Goal: Entertainment & Leisure: Browse casually

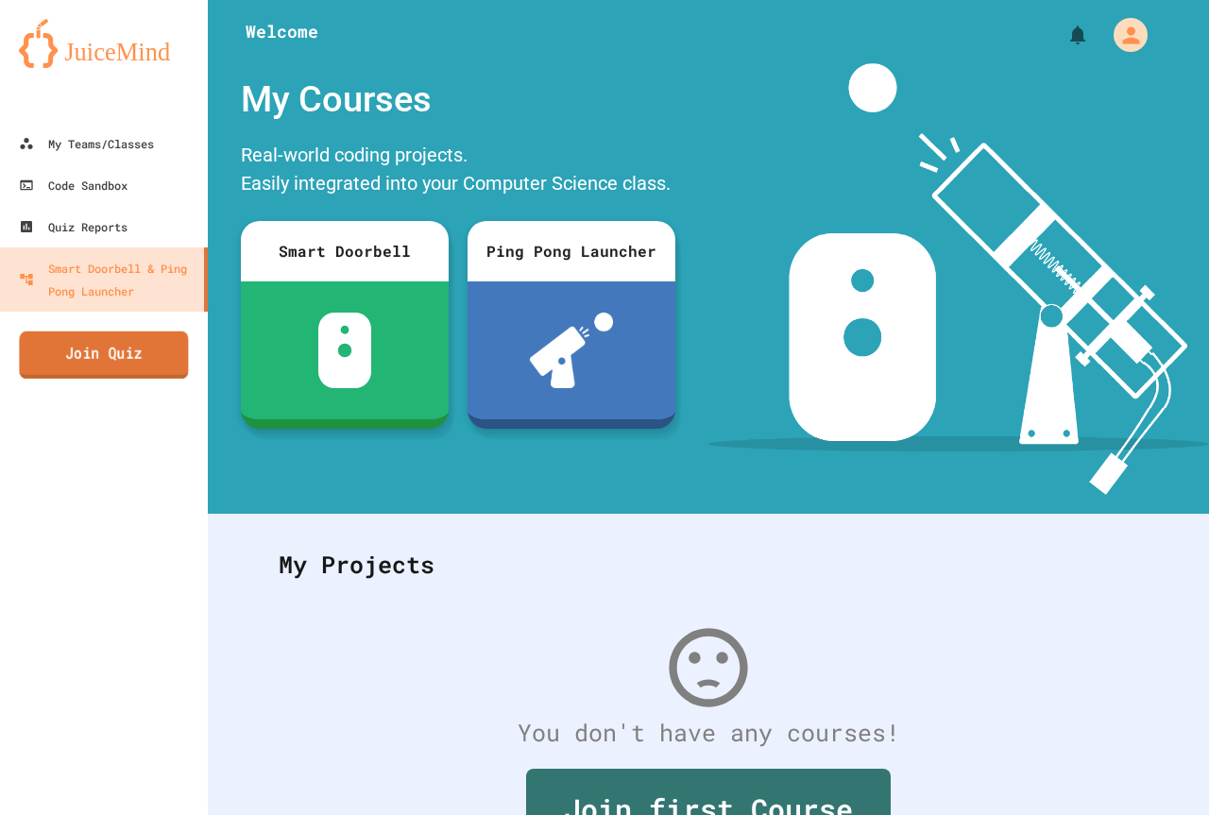
click at [119, 347] on link "Join Quiz" at bounding box center [103, 354] width 169 height 47
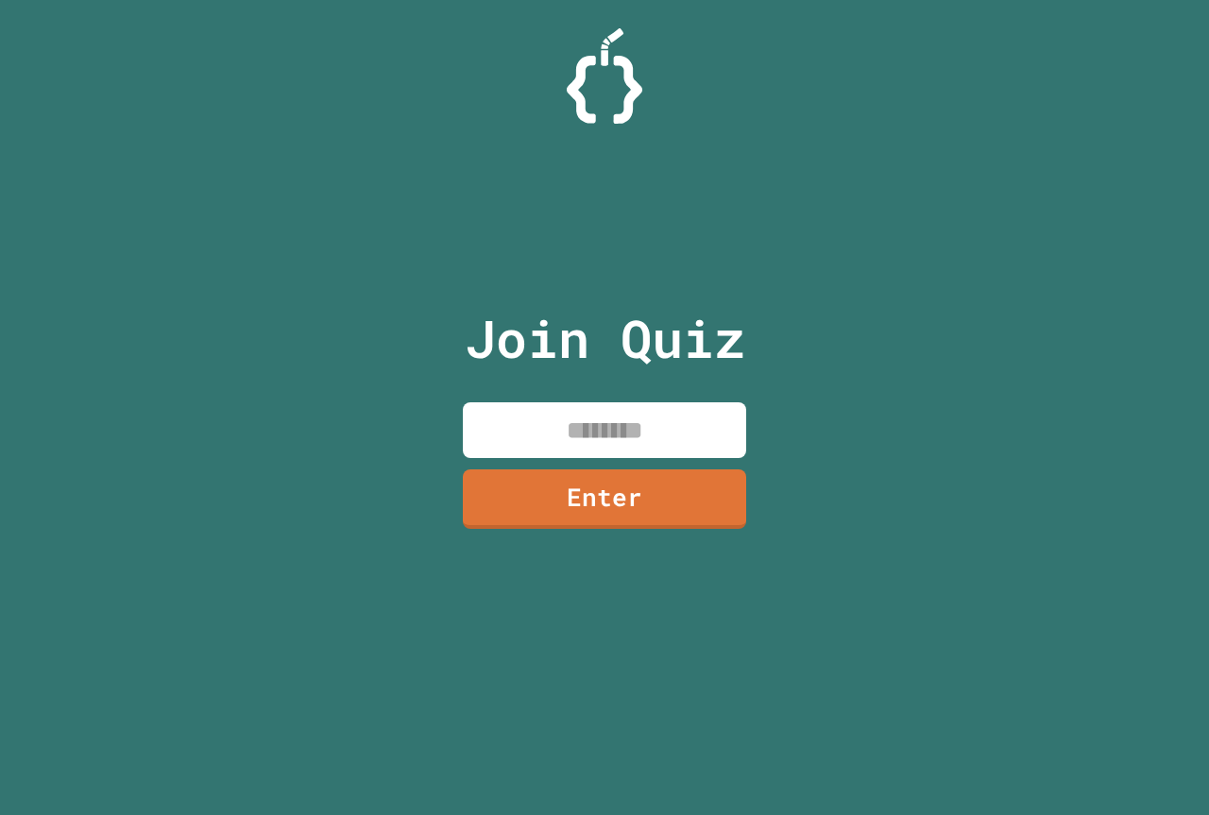
click at [620, 445] on input at bounding box center [604, 430] width 283 height 56
type input "********"
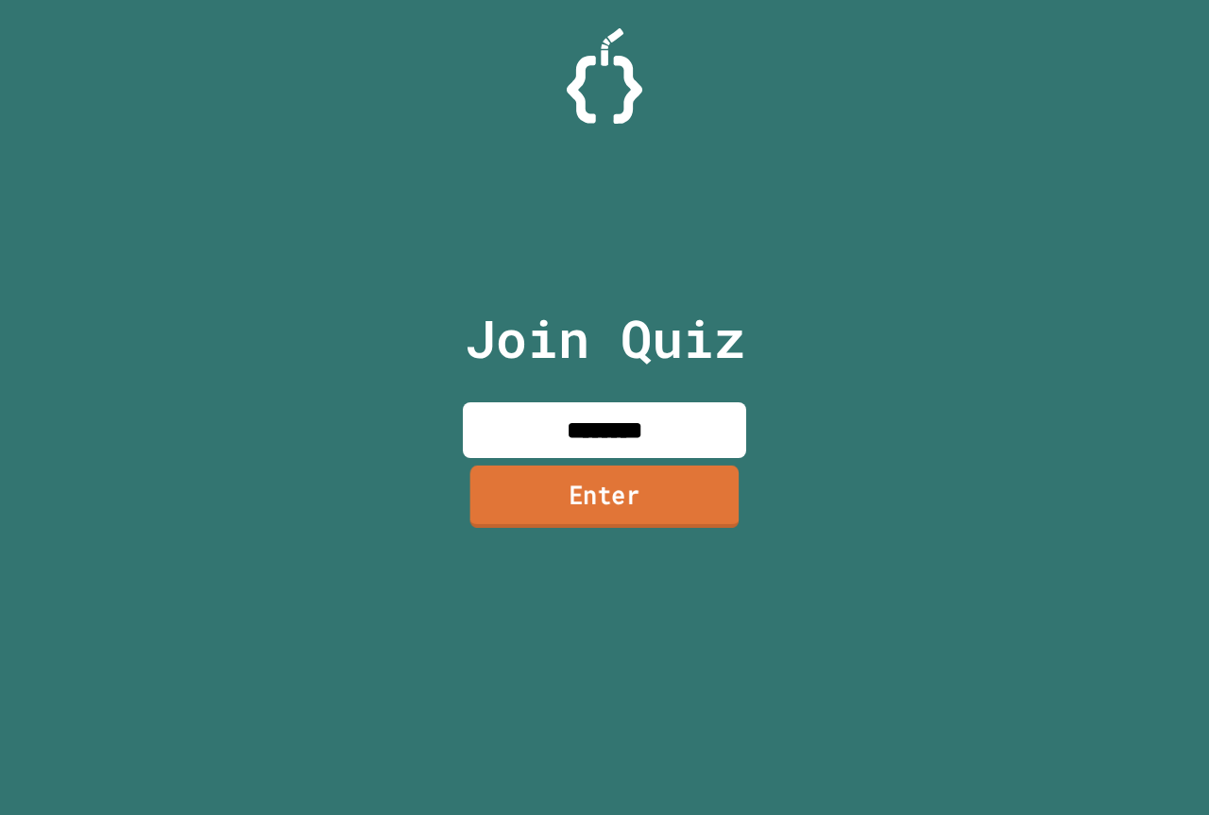
click at [600, 481] on link "Enter" at bounding box center [604, 497] width 269 height 62
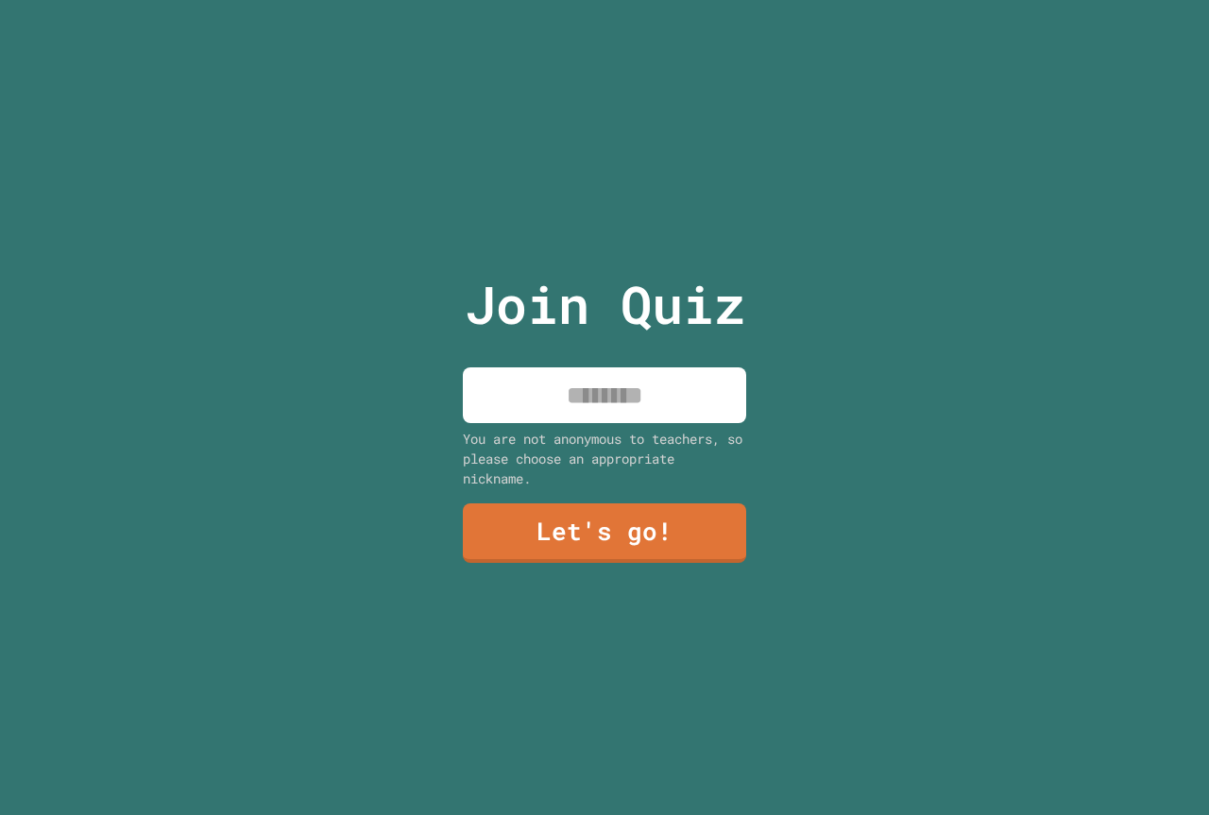
click at [601, 405] on input at bounding box center [604, 395] width 283 height 56
type input "**********"
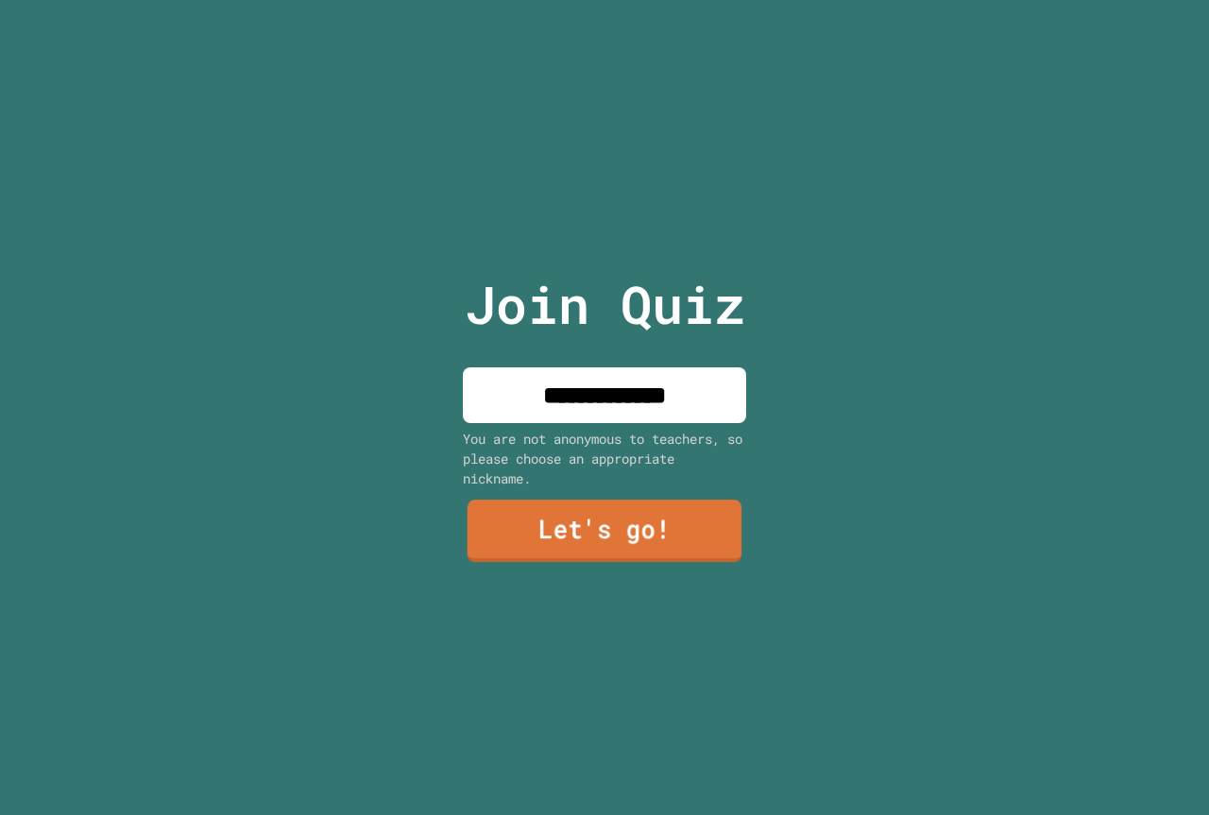
drag, startPoint x: 601, startPoint y: 397, endPoint x: 552, endPoint y: 507, distance: 120.5
click at [552, 507] on link "Let's go!" at bounding box center [604, 531] width 274 height 62
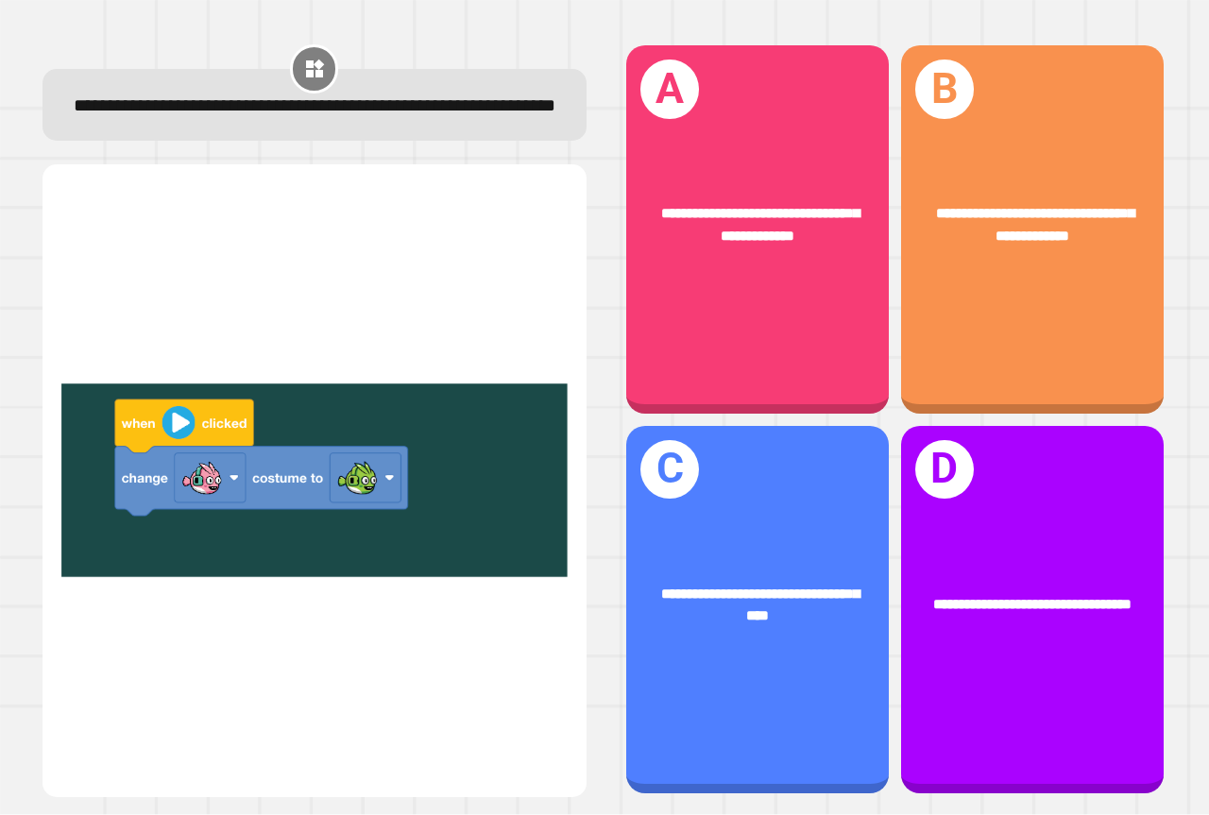
click at [422, 453] on img at bounding box center [314, 481] width 506 height 586
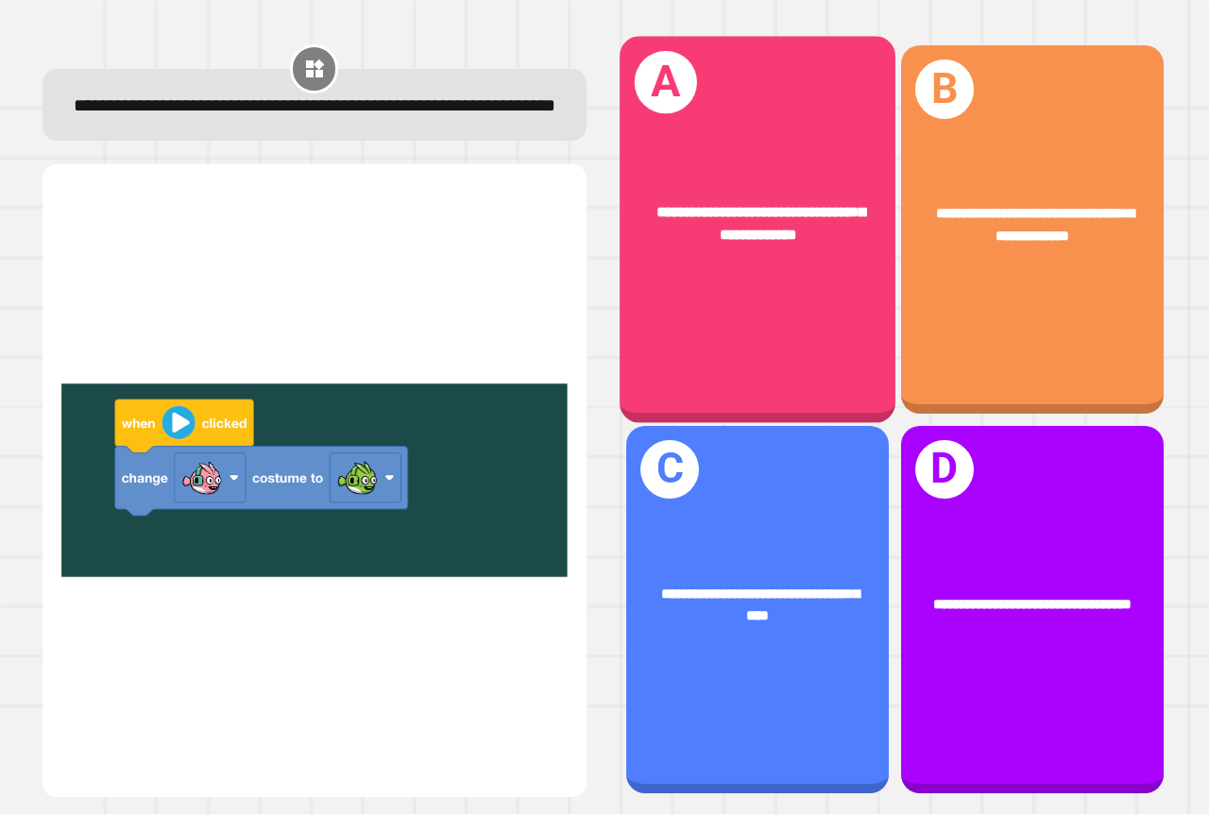
click at [817, 316] on div "**********" at bounding box center [758, 230] width 276 height 386
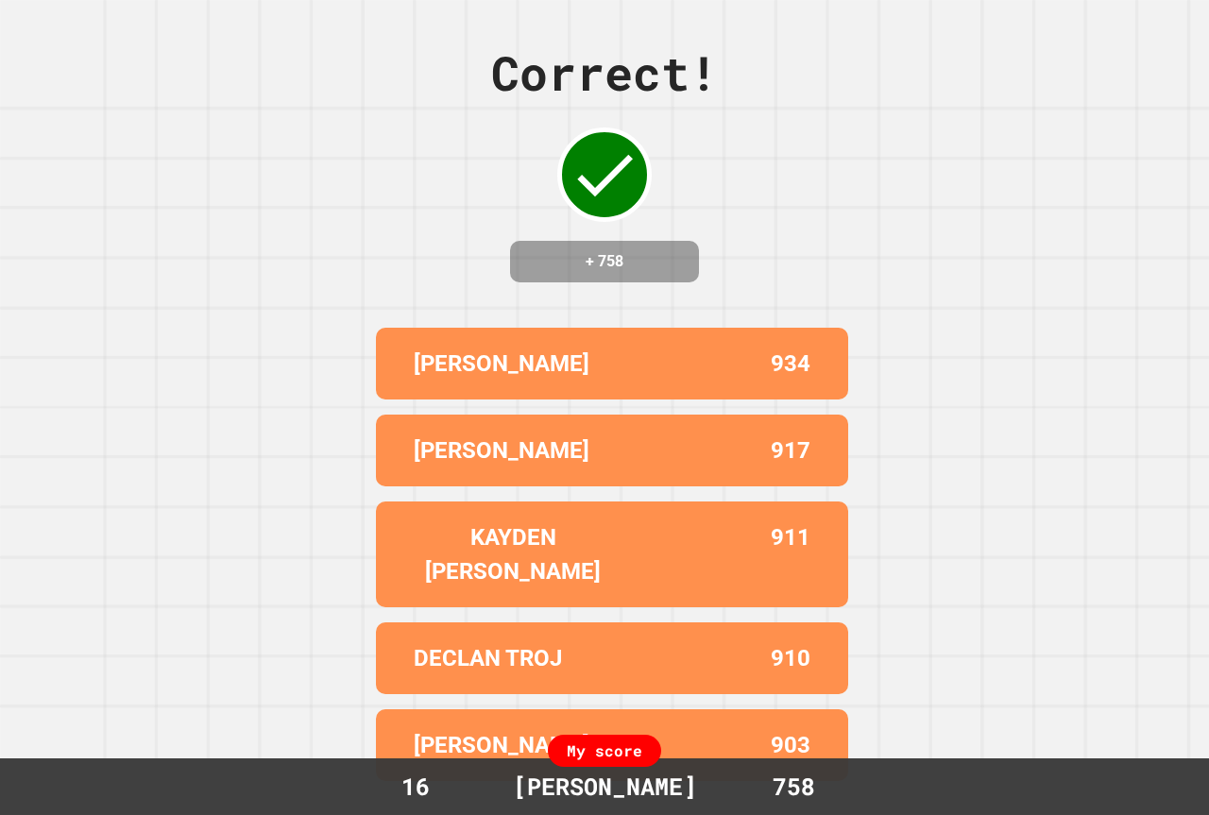
click at [577, 530] on div "KAYDEN [PERSON_NAME] 911" at bounding box center [612, 554] width 472 height 106
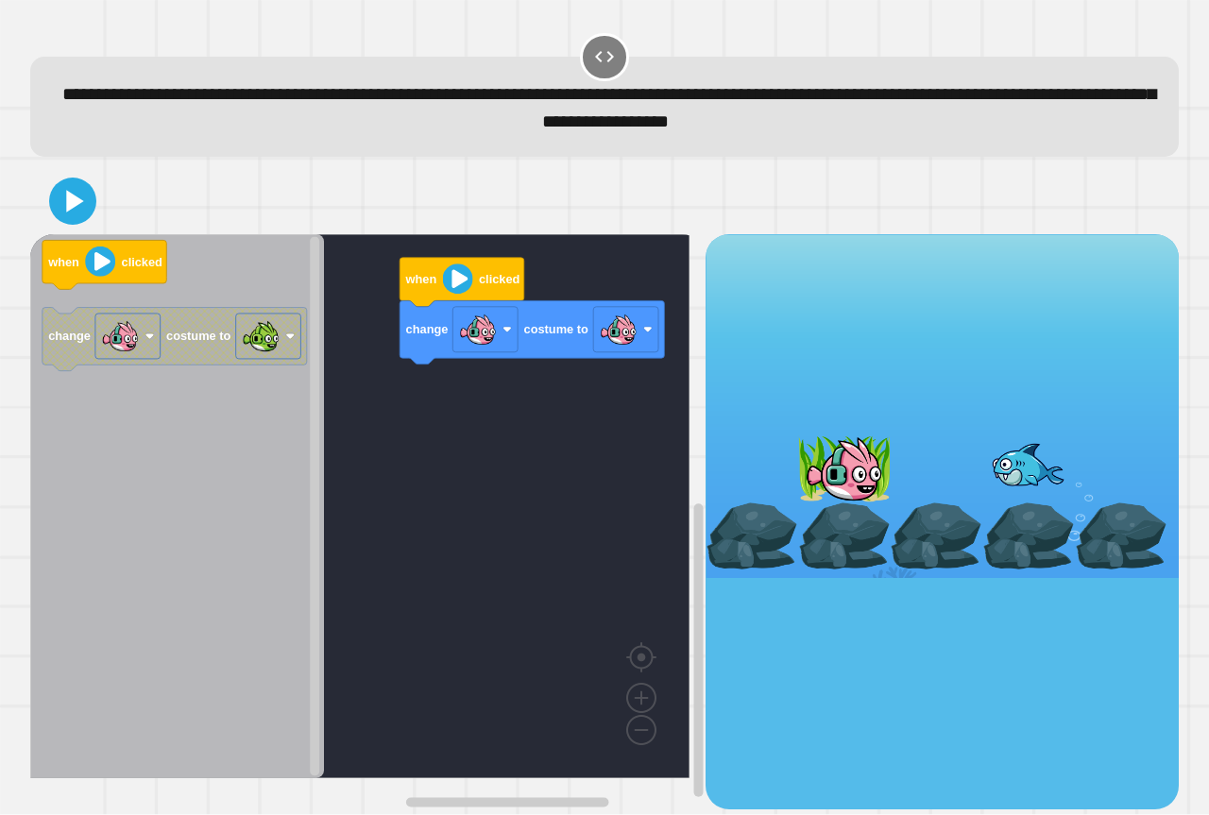
click at [457, 373] on div "change costume to when clicked when clicked change costume to" at bounding box center [367, 521] width 675 height 574
click at [220, 368] on g "when clicked change costume to" at bounding box center [174, 306] width 264 height 130
click at [64, 197] on icon at bounding box center [73, 201] width 38 height 38
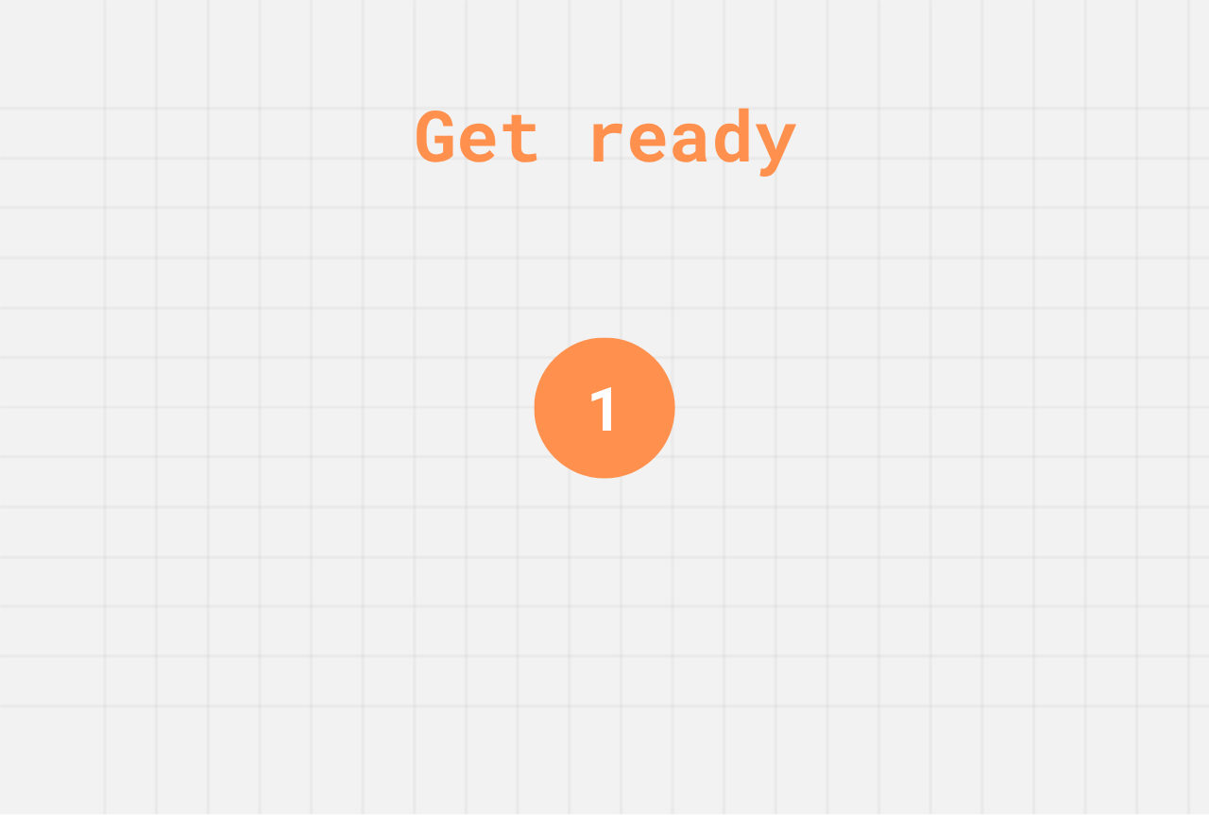
click at [466, 440] on div "Get ready 1" at bounding box center [604, 407] width 1209 height 815
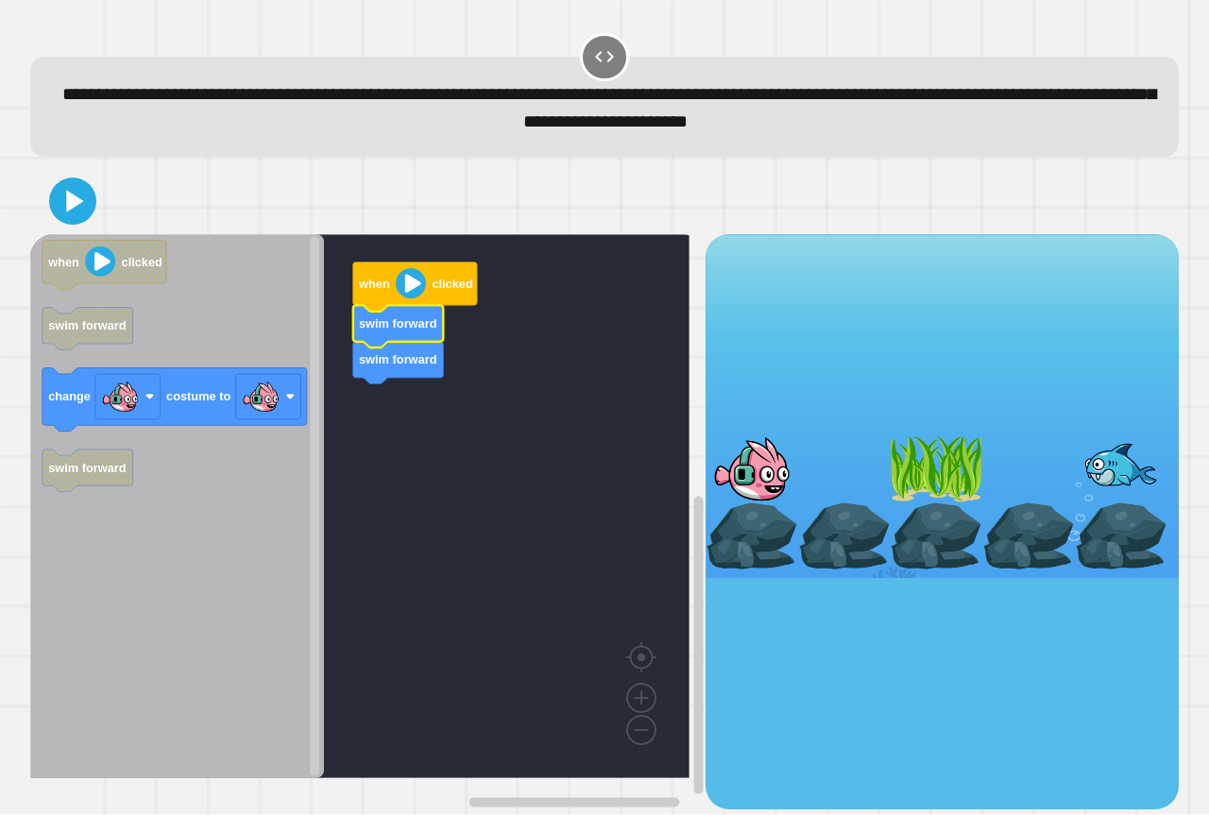
click at [401, 365] on text "swim forward" at bounding box center [398, 360] width 78 height 14
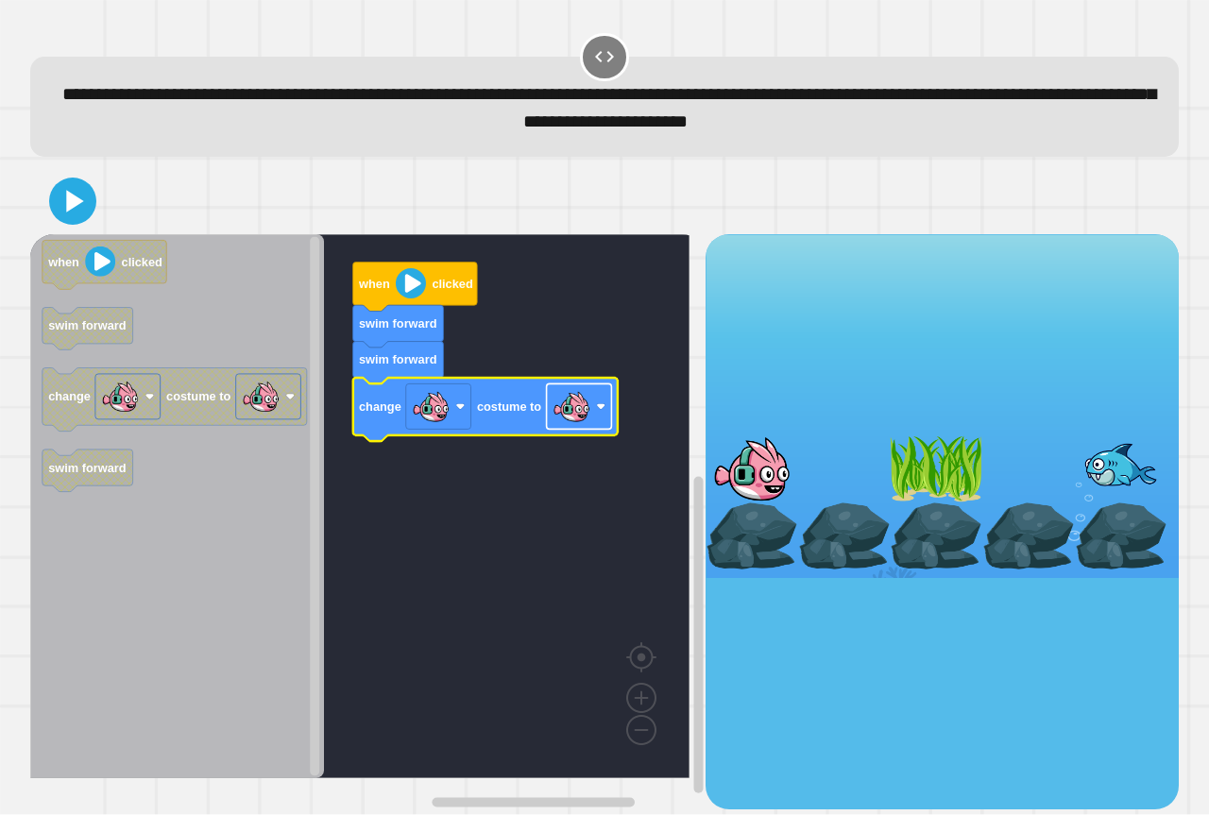
click at [586, 423] on image "Blockly Workspace" at bounding box center [571, 407] width 38 height 38
drag, startPoint x: 57, startPoint y: 192, endPoint x: 57, endPoint y: 203, distance: 11.3
click at [55, 199] on div at bounding box center [604, 201] width 1148 height 66
click at [59, 203] on icon at bounding box center [72, 200] width 45 height 45
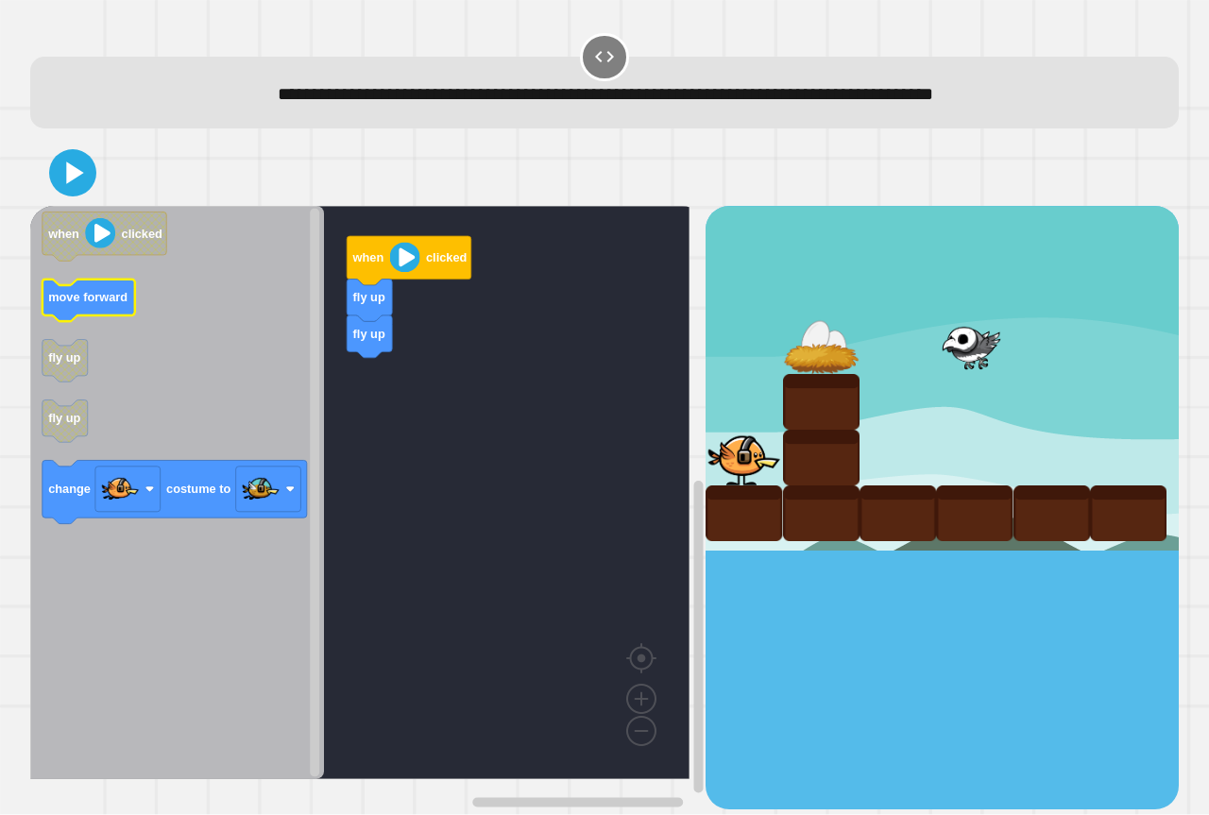
click at [72, 293] on g "move forward" at bounding box center [88, 301] width 93 height 42
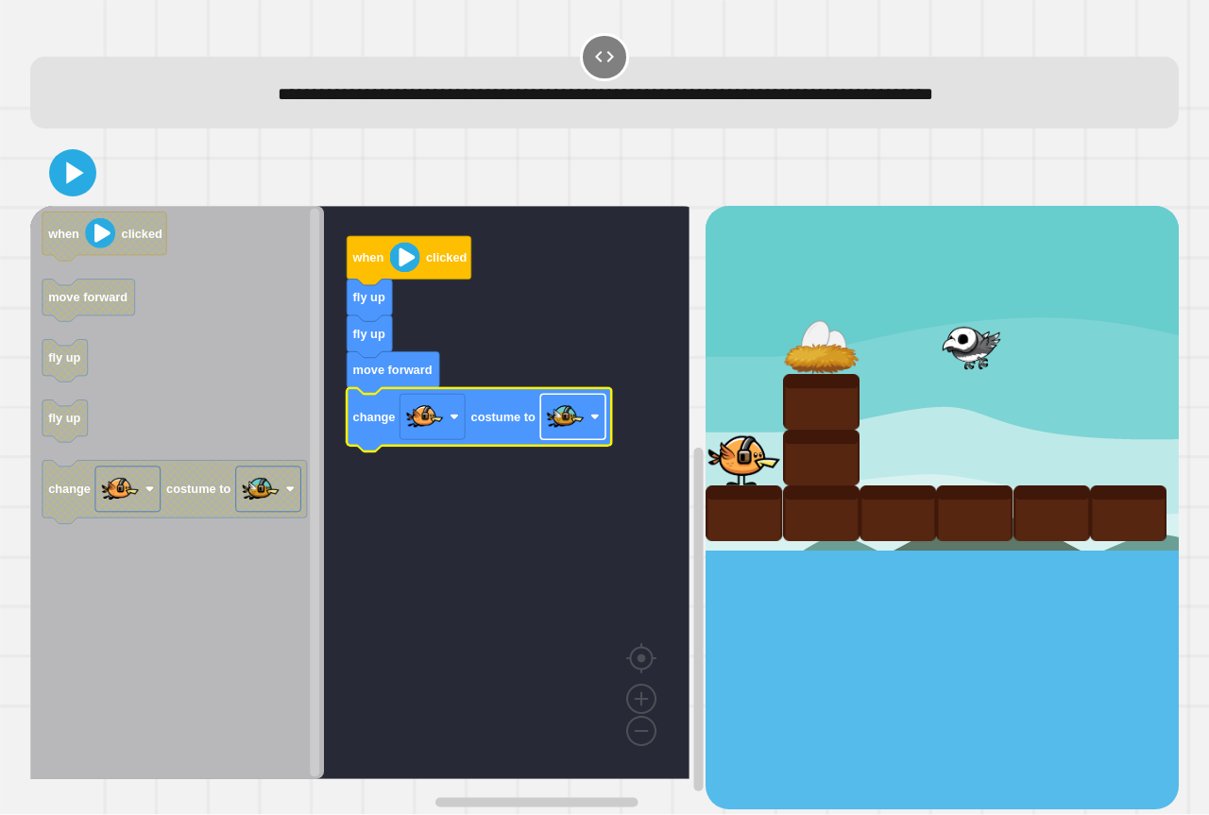
click at [609, 418] on icon "Blockly Workspace" at bounding box center [479, 419] width 264 height 63
click at [569, 424] on image "Blockly Workspace" at bounding box center [566, 418] width 38 height 38
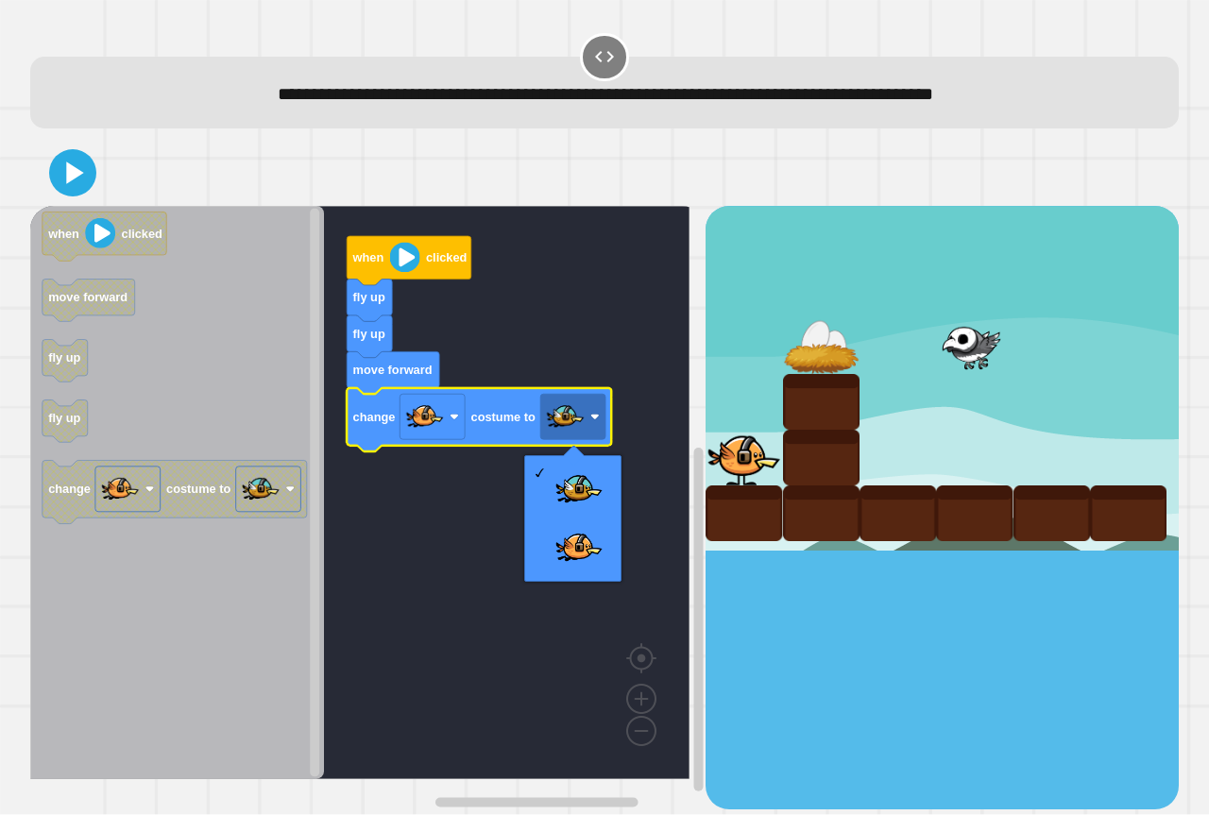
click at [62, 178] on icon at bounding box center [73, 173] width 38 height 38
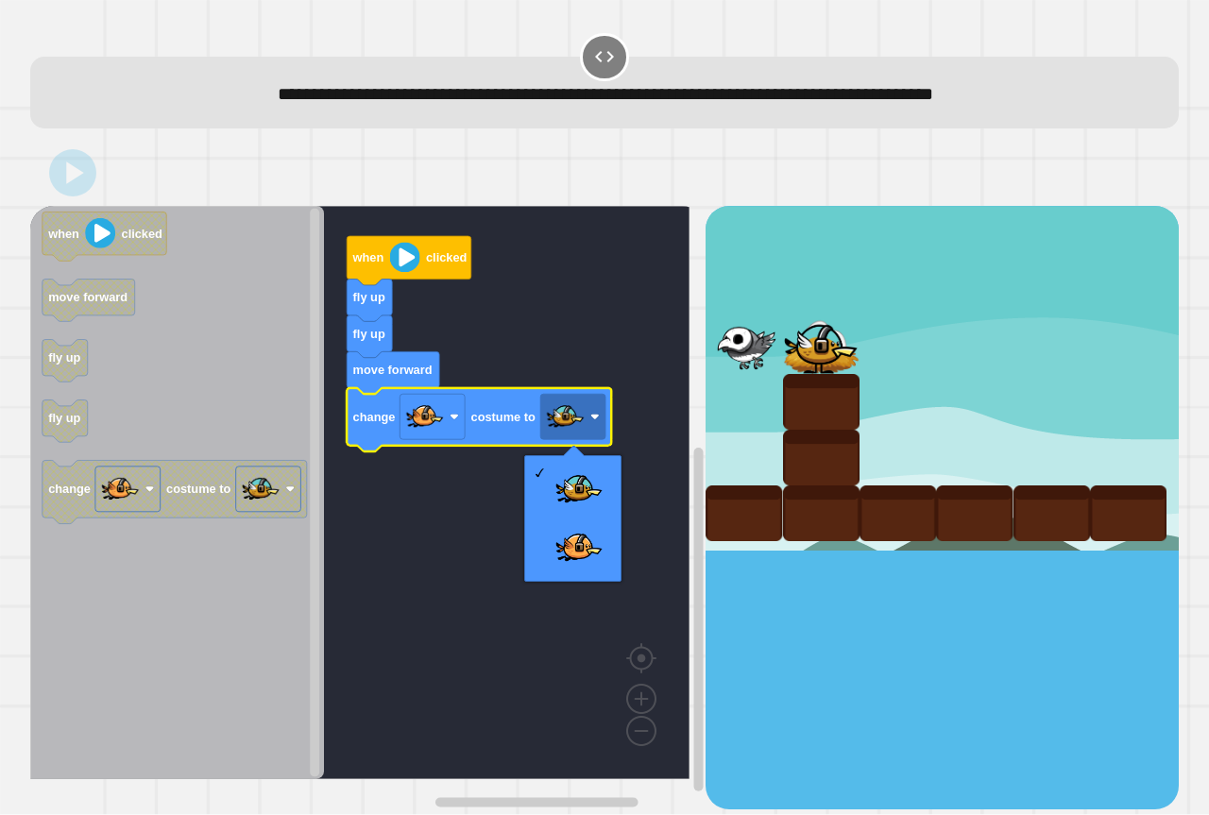
click at [371, 645] on rect "Blockly Workspace" at bounding box center [359, 492] width 659 height 573
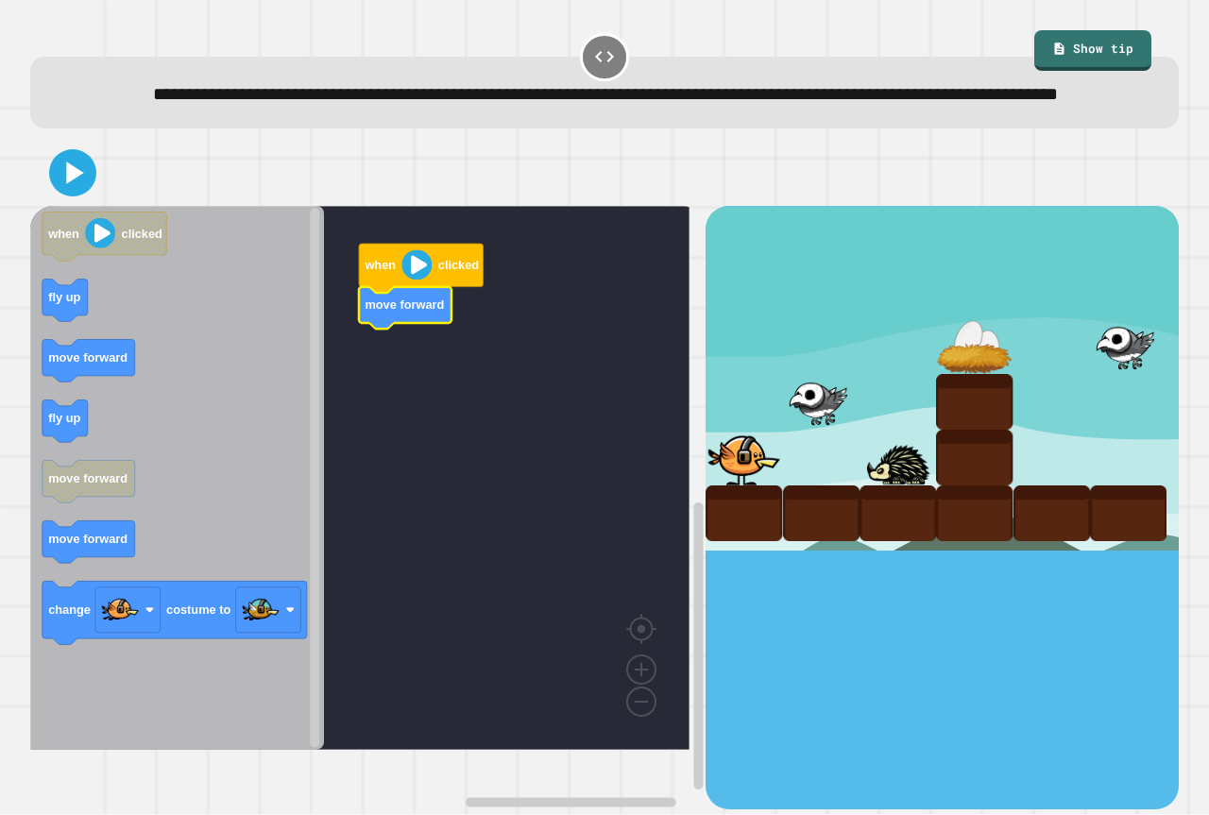
click at [287, 382] on div "when clicked move forward when clicked fly up move forward fly up move forward …" at bounding box center [367, 507] width 675 height 603
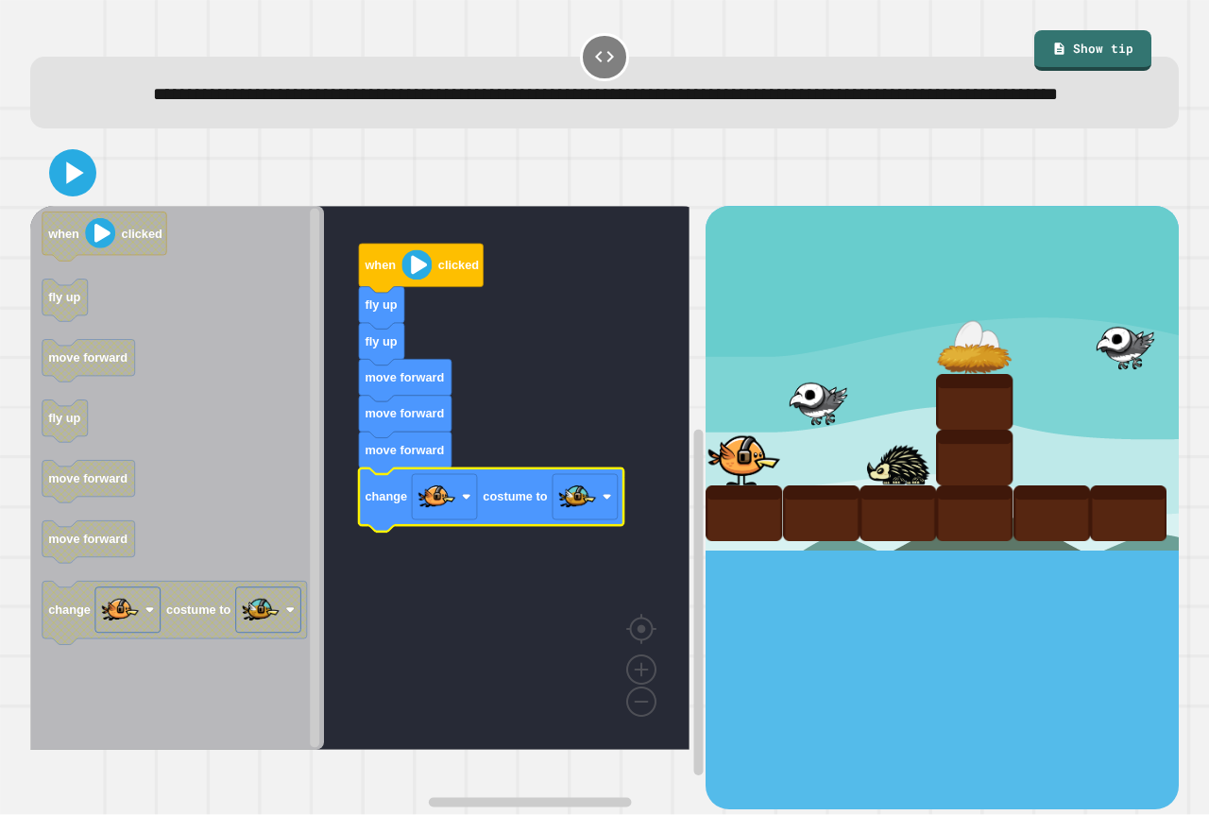
click at [79, 192] on icon at bounding box center [73, 173] width 38 height 38
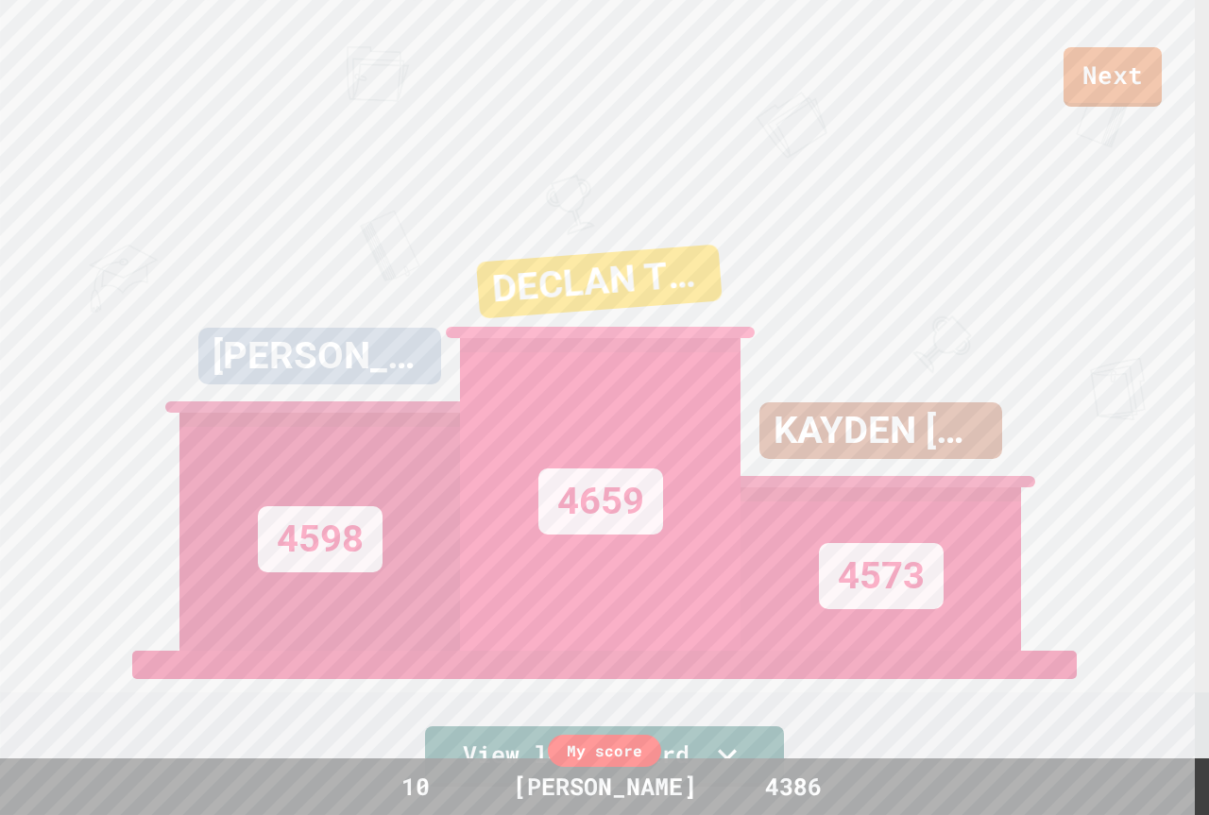
click at [1125, 51] on link "Next" at bounding box center [1112, 76] width 98 height 59
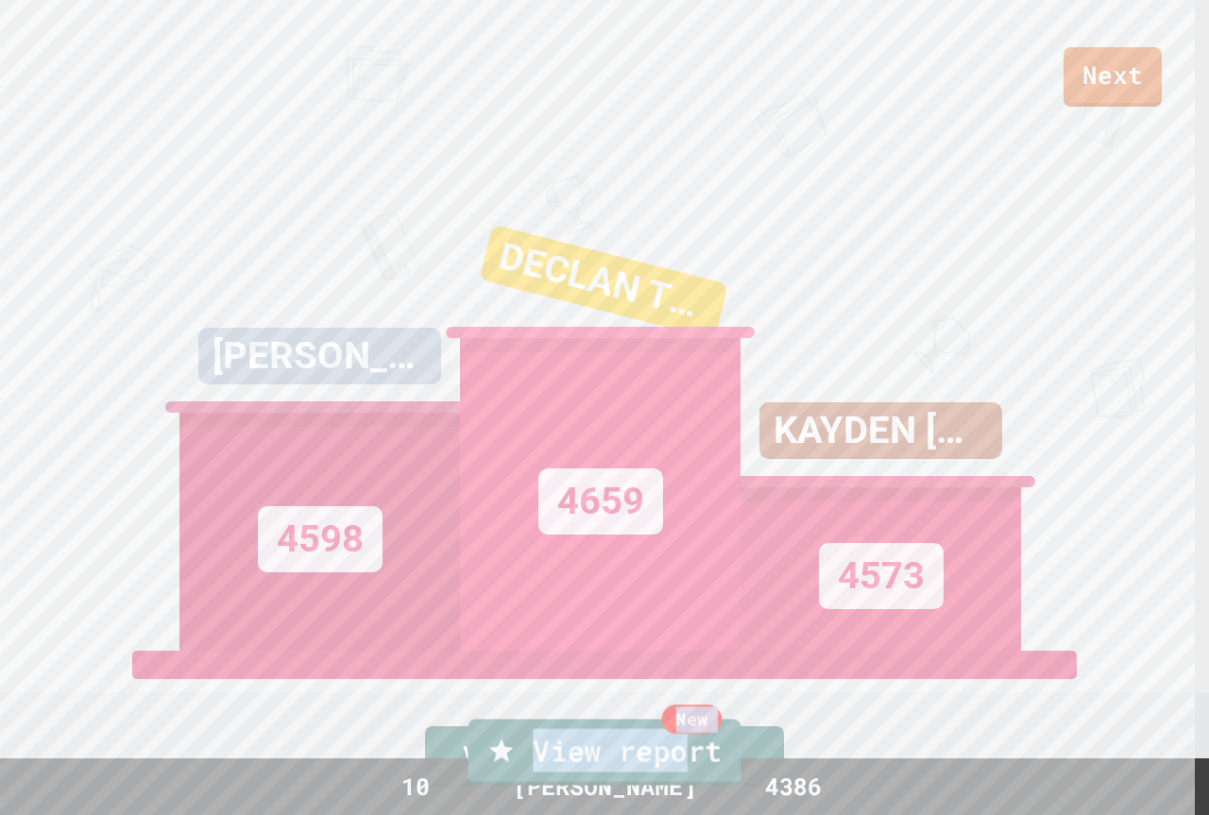
drag, startPoint x: 742, startPoint y: 685, endPoint x: 681, endPoint y: 737, distance: 80.4
click at [681, 737] on link "New View report" at bounding box center [604, 752] width 273 height 66
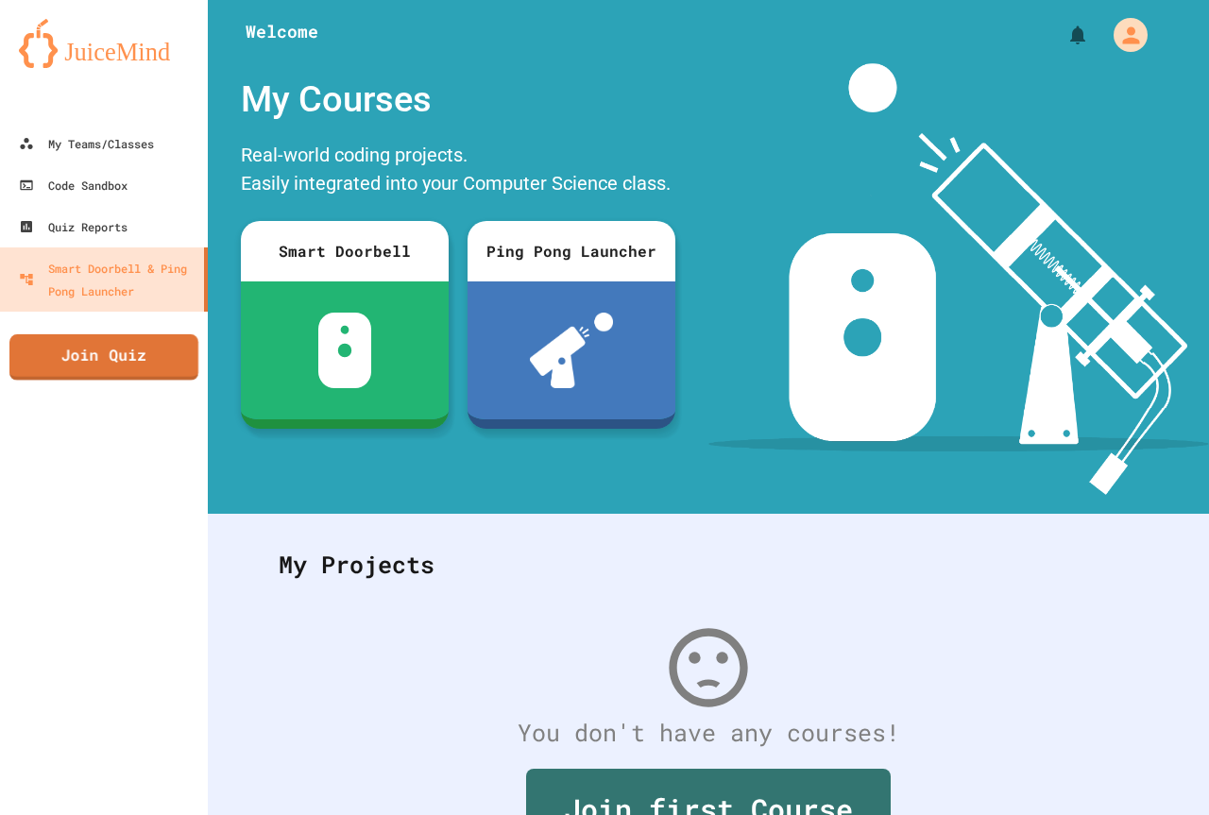
click at [60, 360] on link "Join Quiz" at bounding box center [103, 357] width 189 height 46
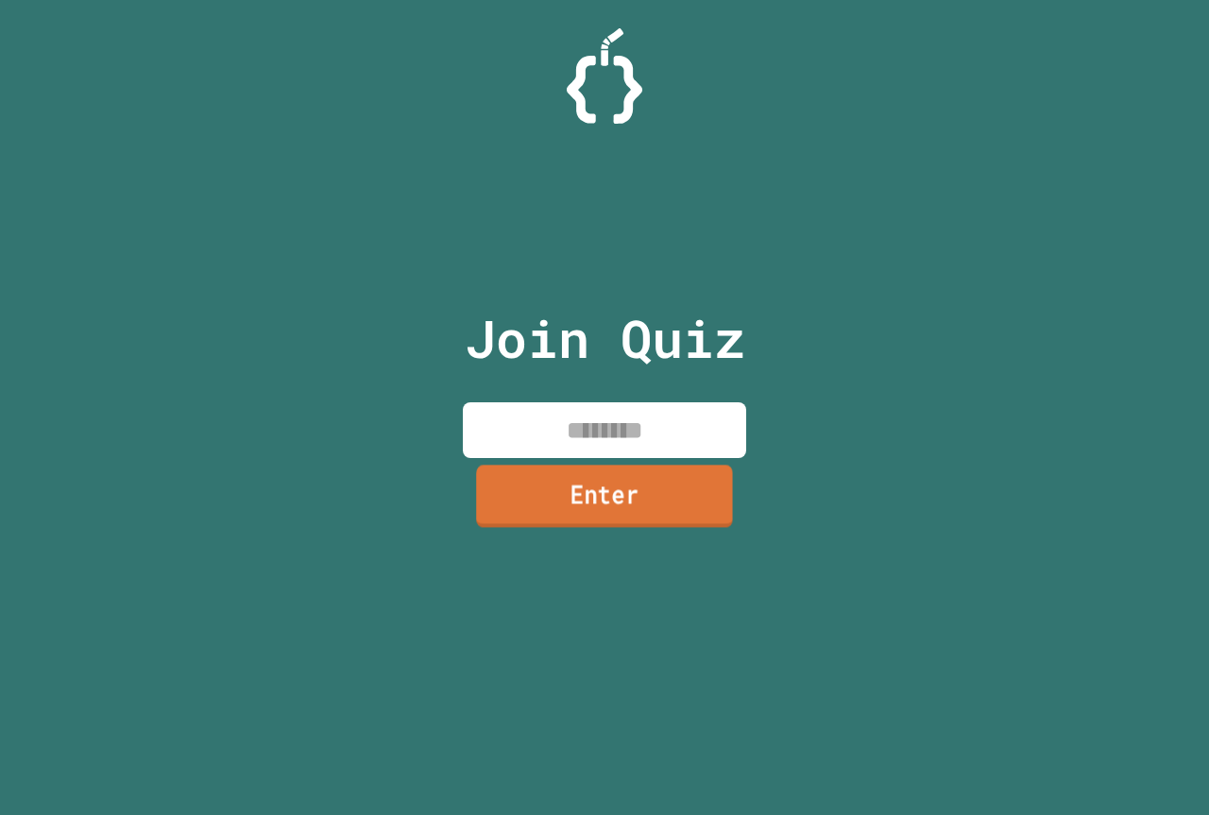
click at [488, 461] on div "Join Quiz Enter" at bounding box center [605, 407] width 318 height 721
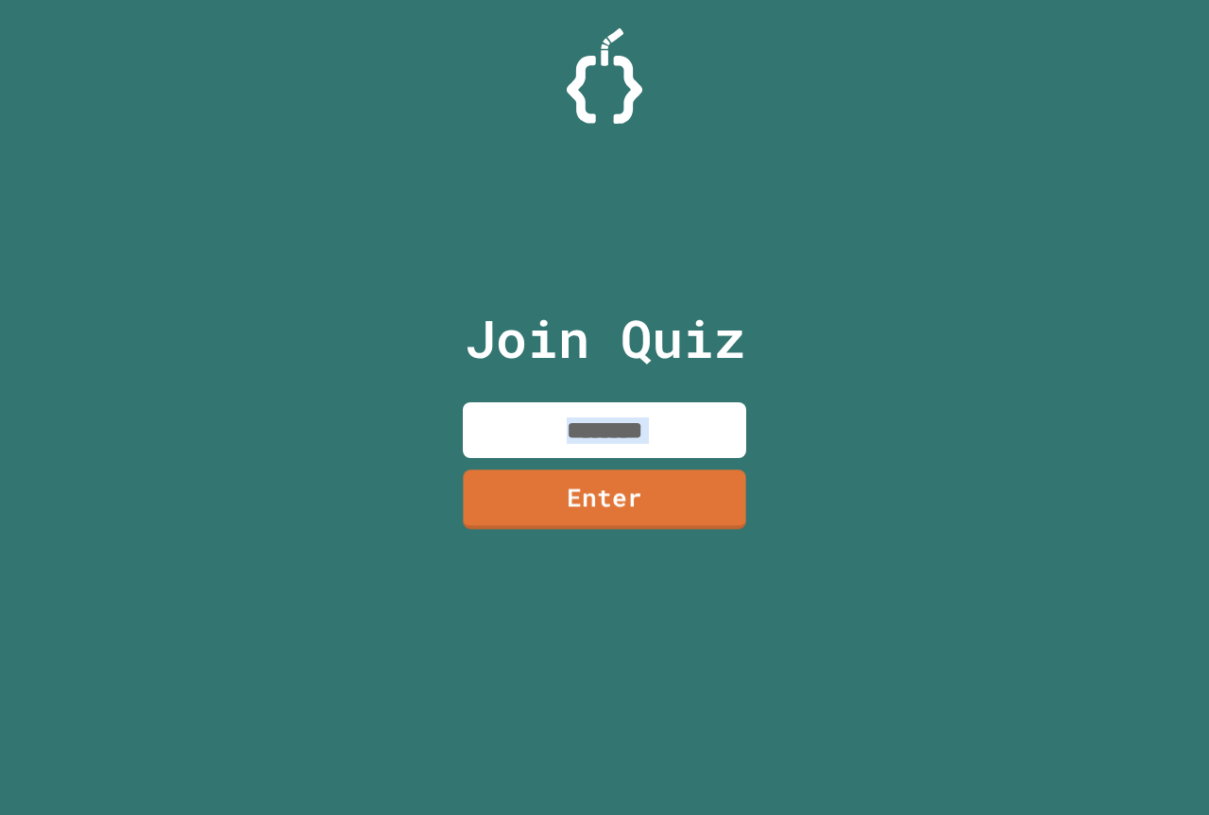
click at [501, 446] on input at bounding box center [604, 430] width 283 height 56
type input "********"
click at [569, 503] on link "Enter" at bounding box center [604, 497] width 283 height 62
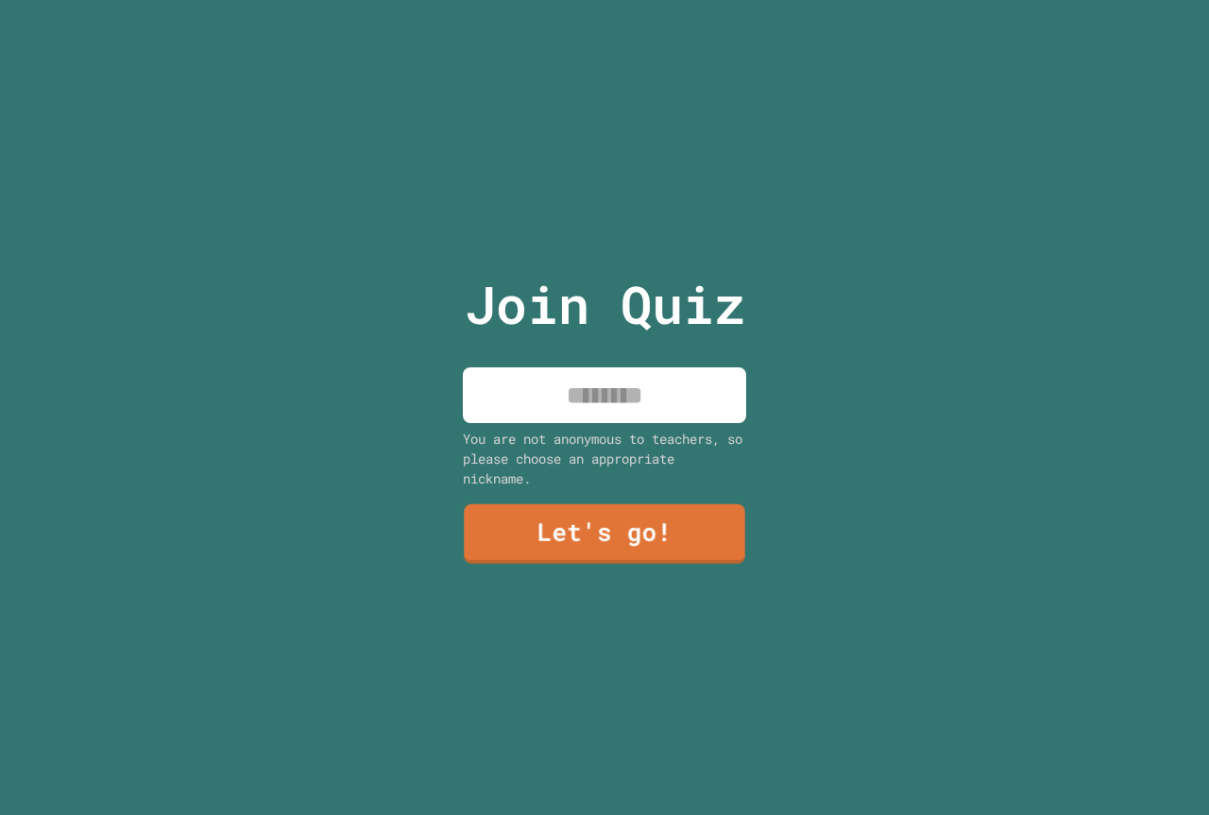
click at [570, 391] on input at bounding box center [604, 395] width 283 height 56
type input "*"
type input "**********"
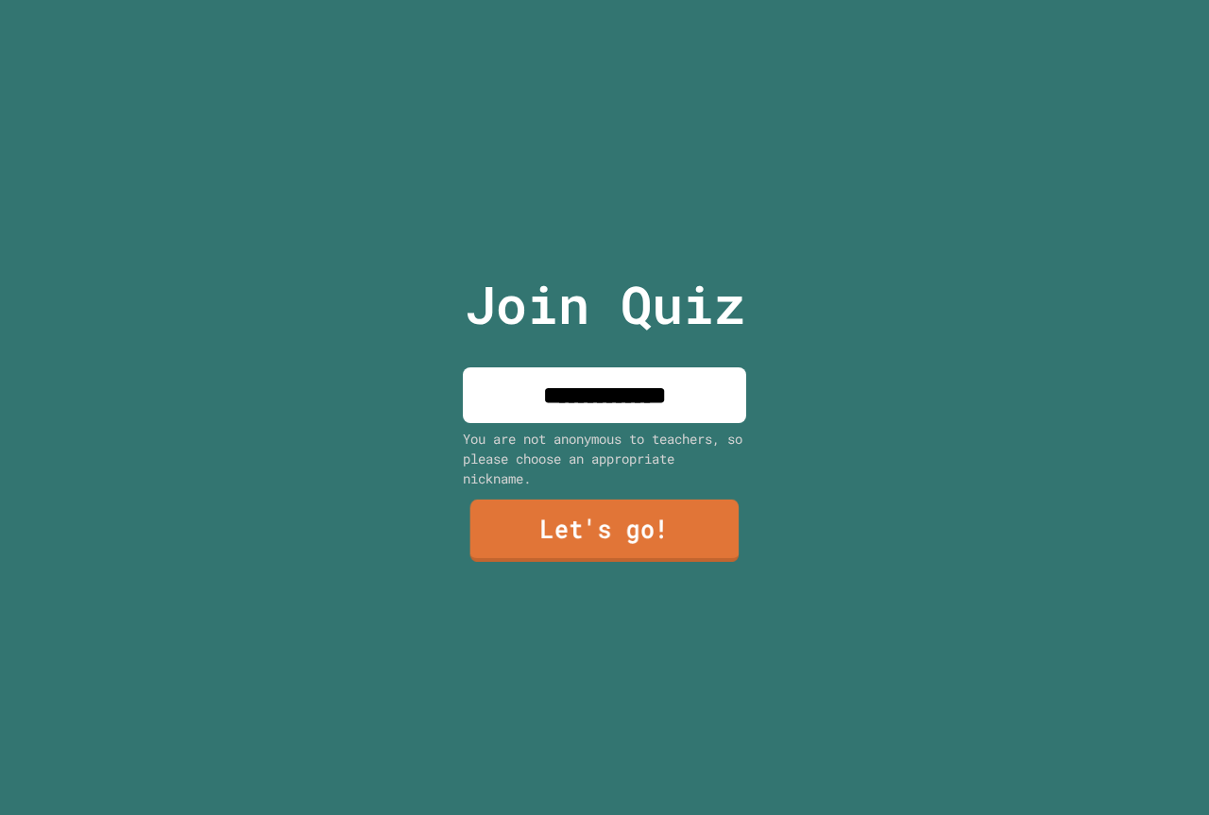
click at [594, 516] on link "Let's go!" at bounding box center [604, 531] width 269 height 62
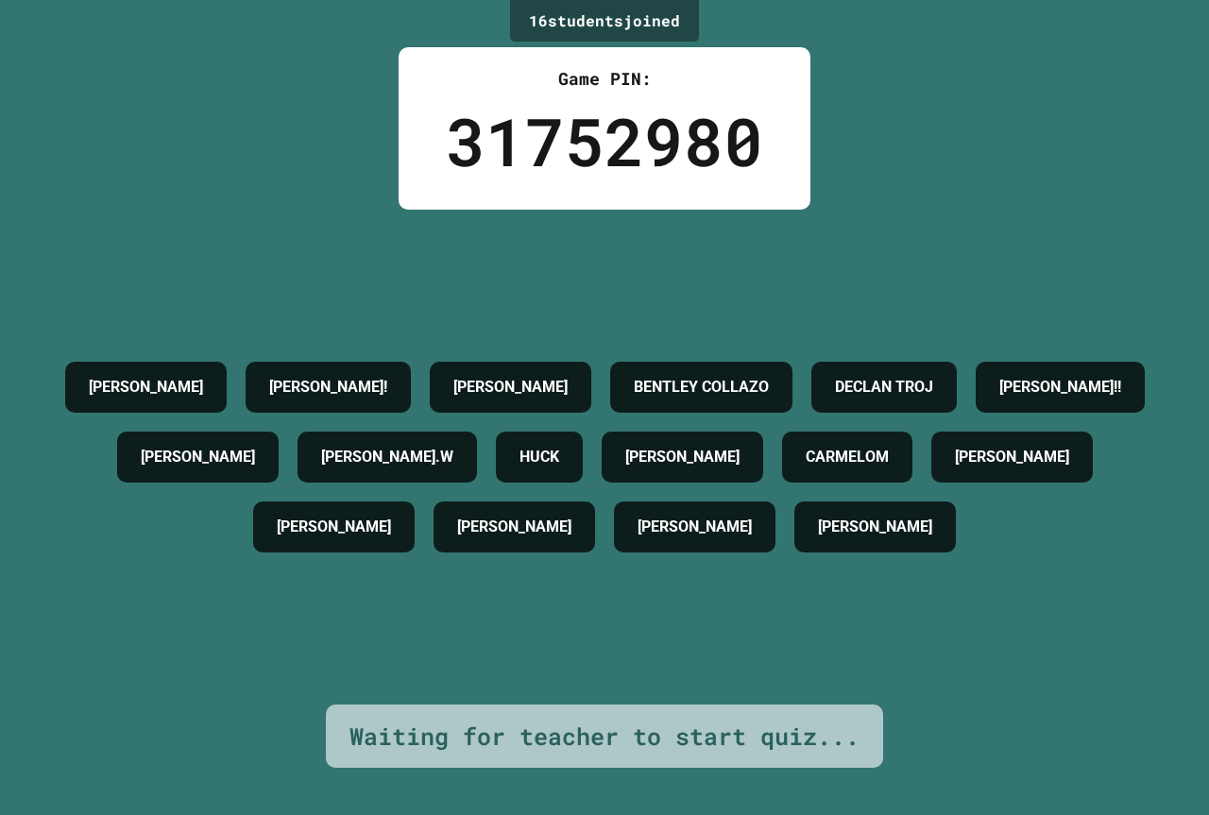
drag, startPoint x: 558, startPoint y: 575, endPoint x: 396, endPoint y: 628, distance: 170.8
click at [396, 562] on div "[PERSON_NAME] [PERSON_NAME]! [PERSON_NAME] [PERSON_NAME] [PERSON_NAME] TROJ [PE…" at bounding box center [604, 457] width 1114 height 210
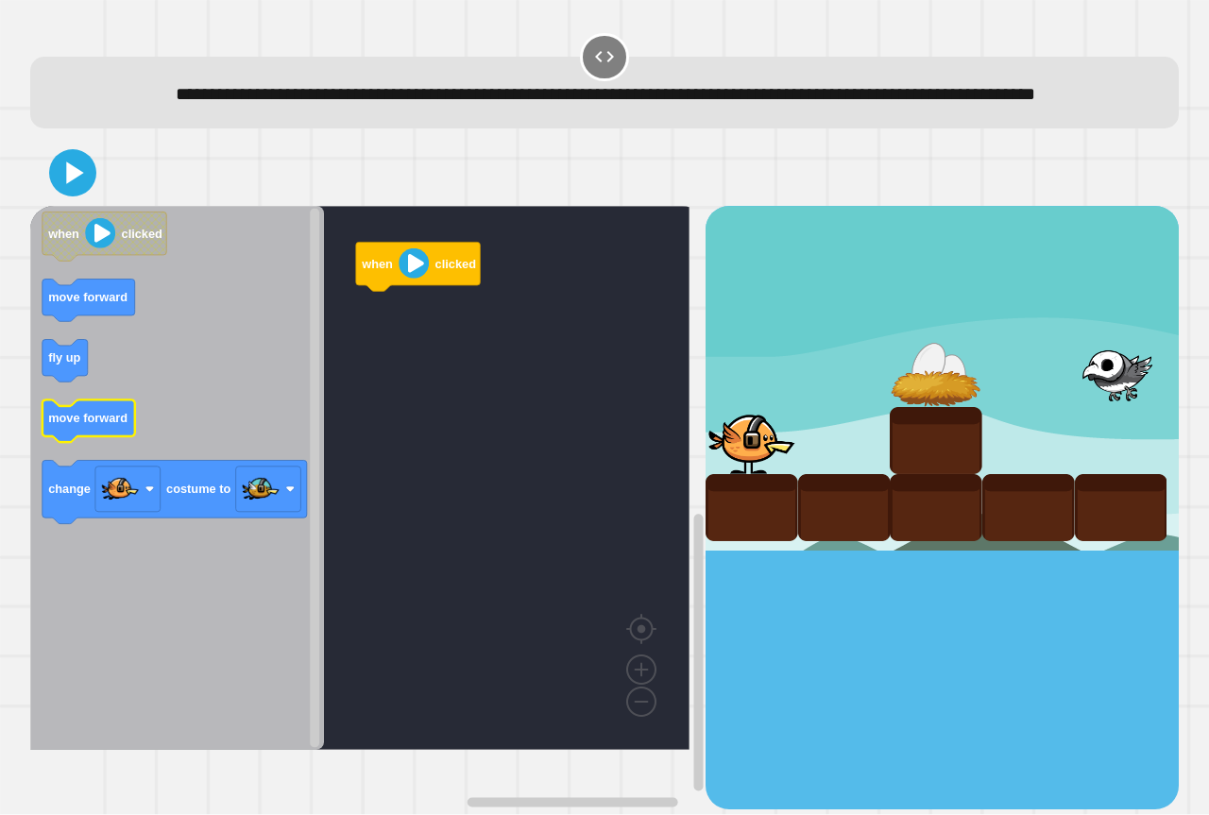
click at [95, 435] on icon "Blockly Workspace" at bounding box center [88, 421] width 93 height 42
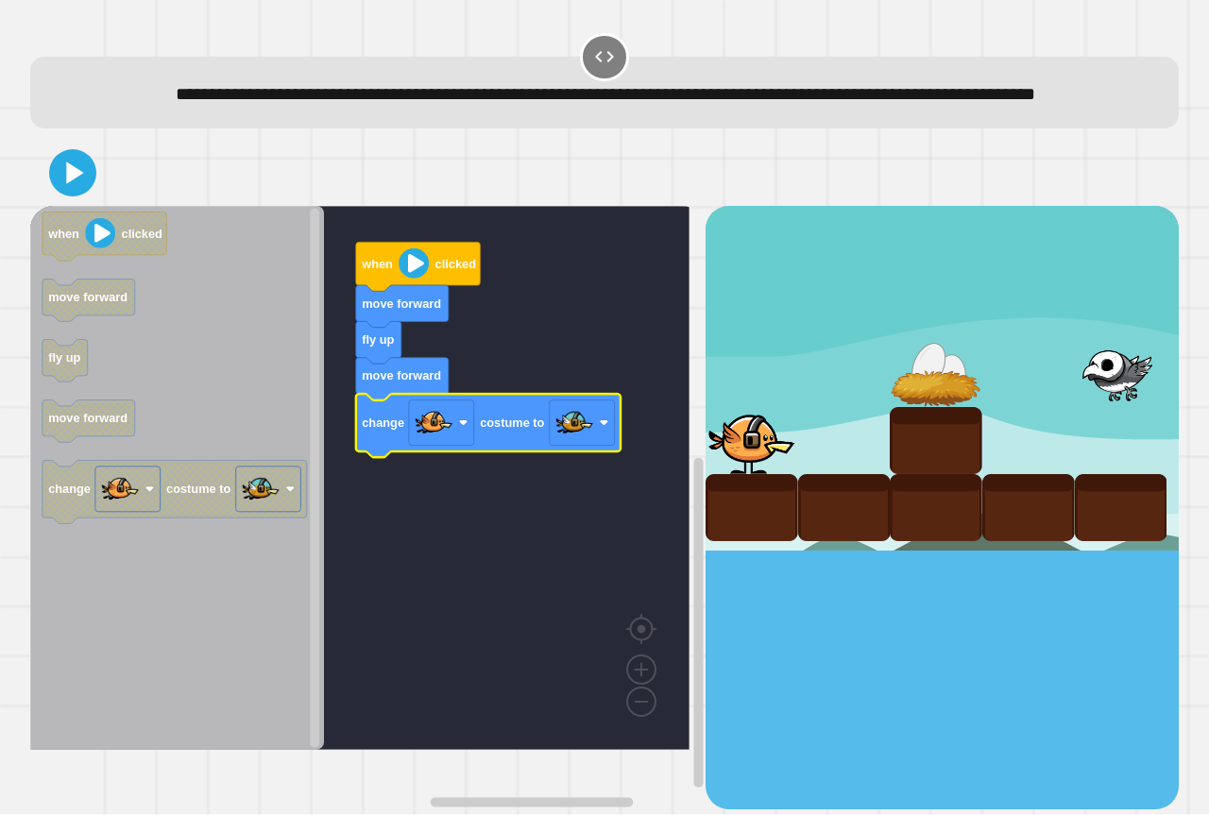
click at [552, 446] on rect "Blockly Workspace" at bounding box center [582, 422] width 65 height 45
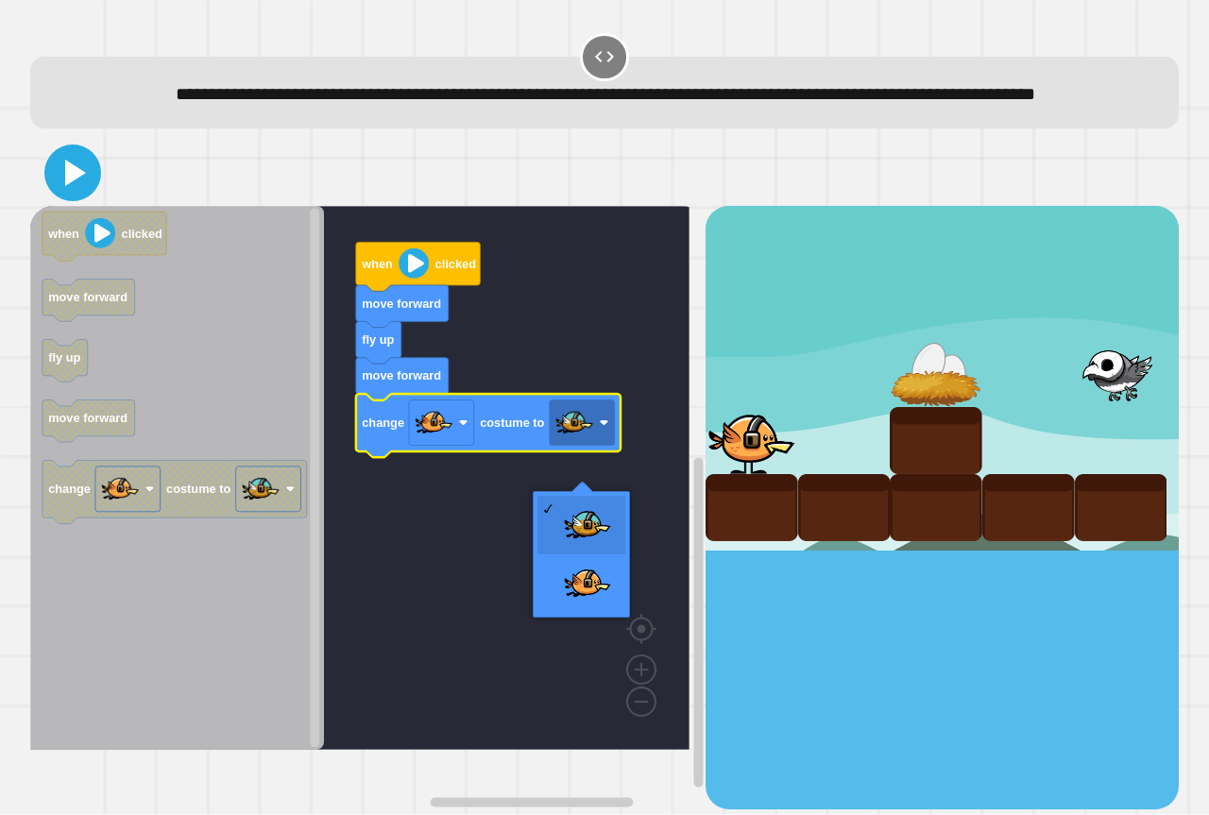
click at [3, 178] on div "**********" at bounding box center [604, 407] width 1209 height 815
drag, startPoint x: 41, startPoint y: 188, endPoint x: 57, endPoint y: 198, distance: 19.1
click at [56, 197] on div at bounding box center [604, 173] width 1148 height 66
click at [59, 195] on icon at bounding box center [72, 172] width 45 height 45
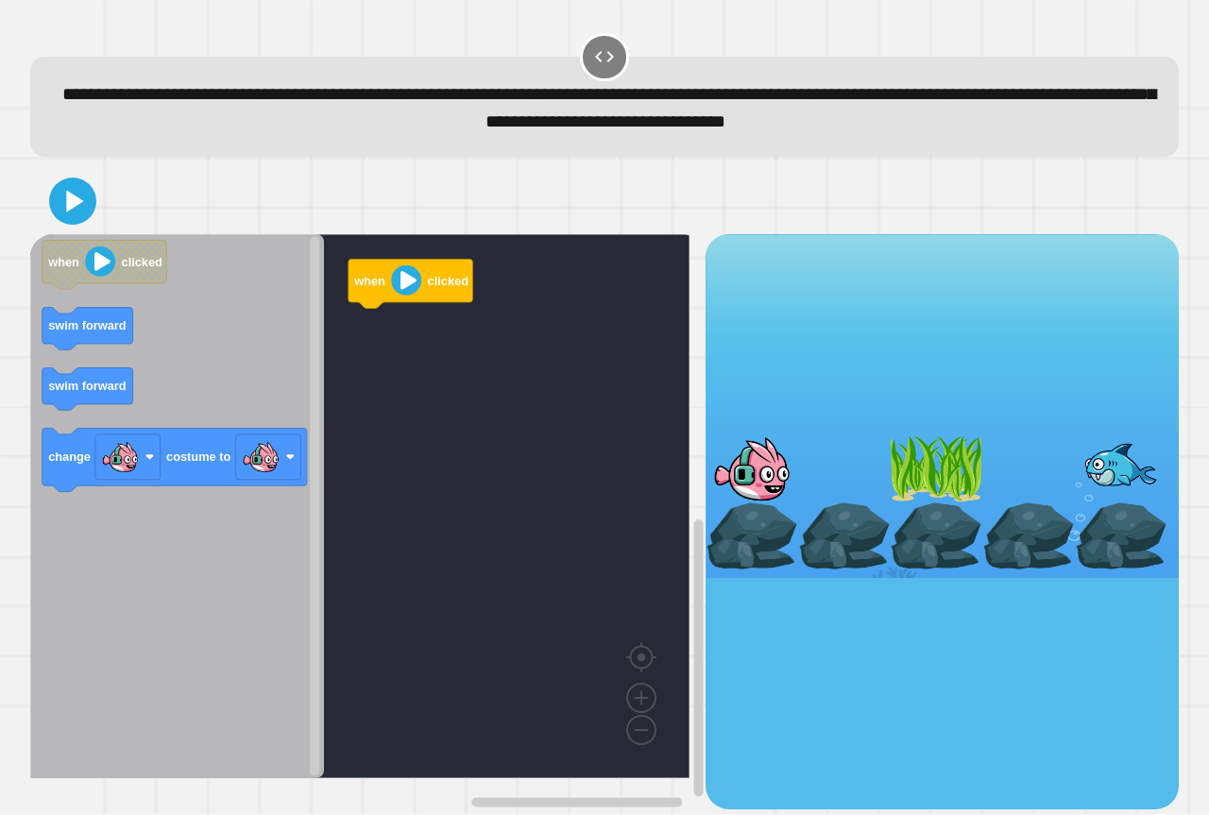
click at [248, 362] on icon "Blockly Workspace" at bounding box center [177, 506] width 294 height 544
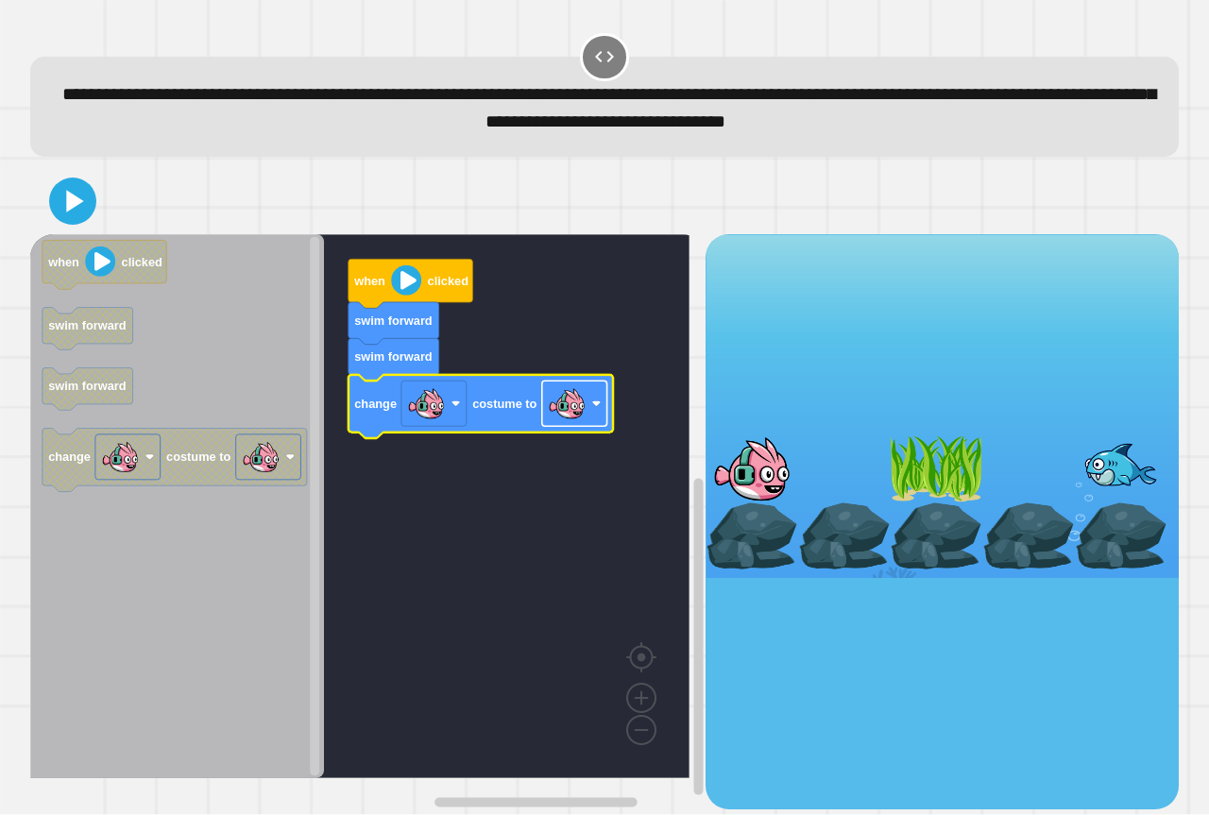
click at [590, 413] on rect "Blockly Workspace" at bounding box center [574, 404] width 65 height 45
click at [49, 195] on button at bounding box center [73, 202] width 48 height 48
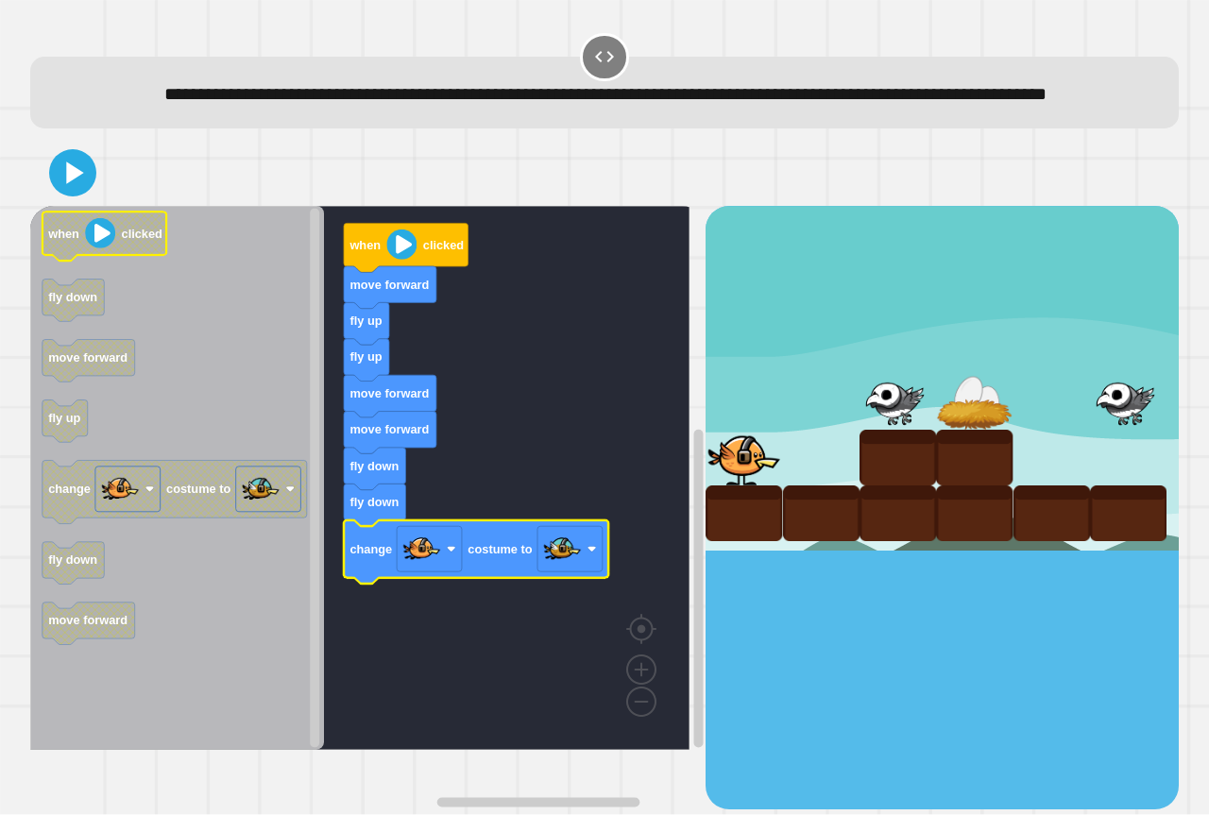
click at [87, 192] on icon at bounding box center [73, 173] width 38 height 38
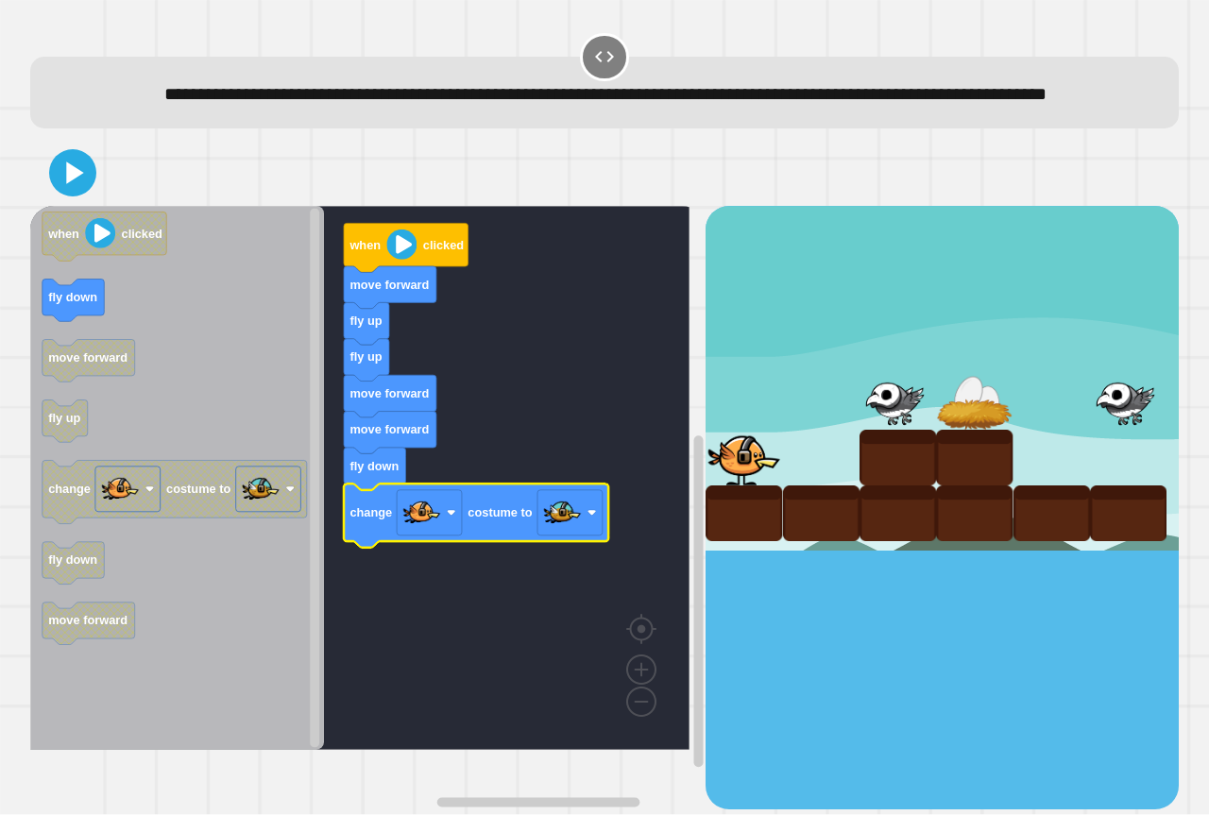
drag, startPoint x: 102, startPoint y: 225, endPoint x: 89, endPoint y: 225, distance: 13.2
click at [100, 206] on div at bounding box center [604, 173] width 1148 height 66
click at [89, 206] on div at bounding box center [604, 173] width 1148 height 66
click at [86, 195] on icon at bounding box center [72, 172] width 45 height 45
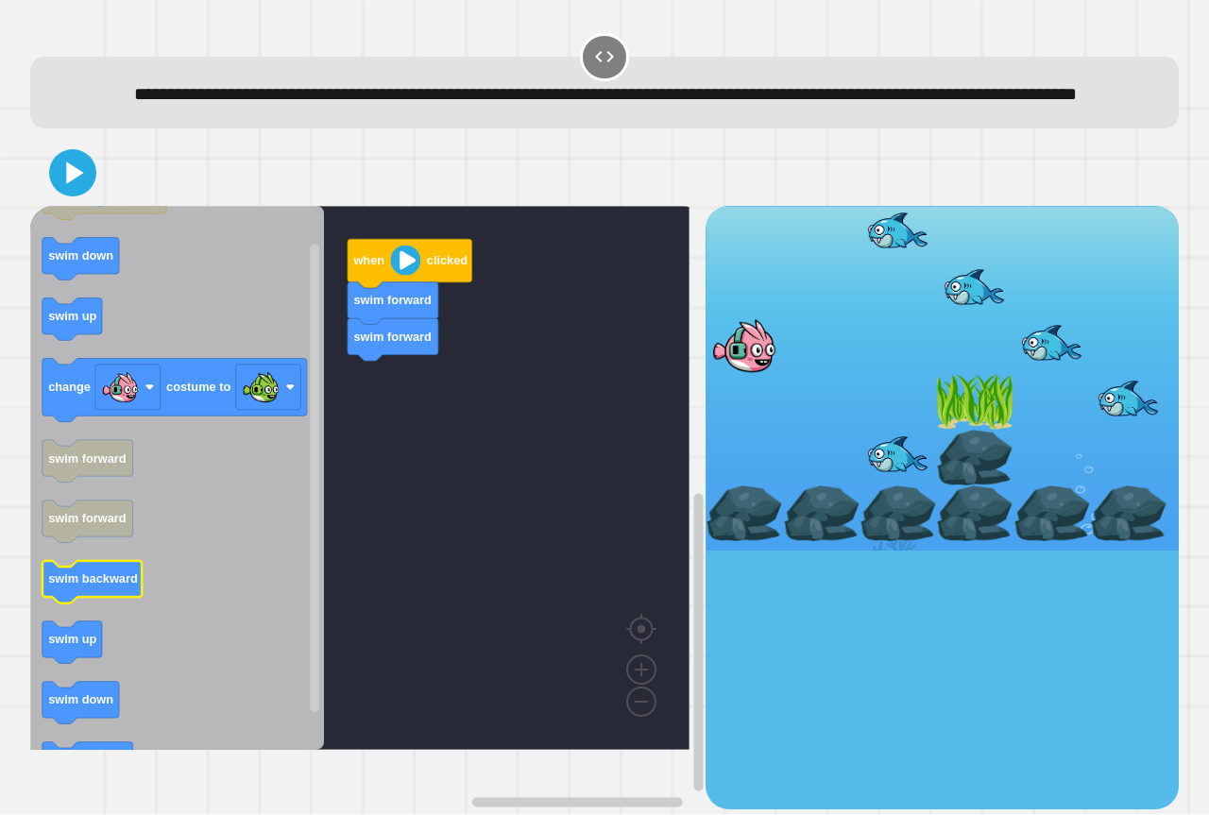
click at [228, 635] on icon "Blockly Workspace" at bounding box center [177, 478] width 294 height 544
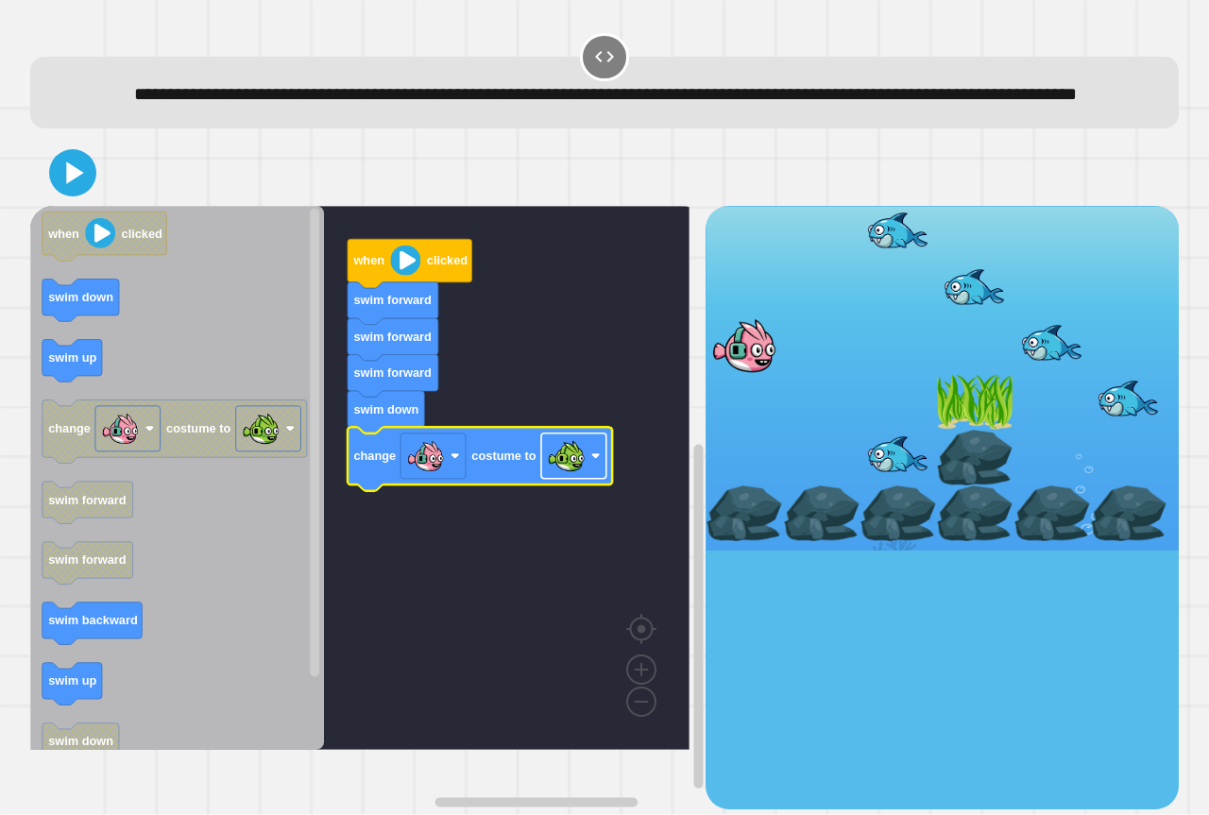
click at [573, 475] on image "Blockly Workspace" at bounding box center [566, 456] width 38 height 38
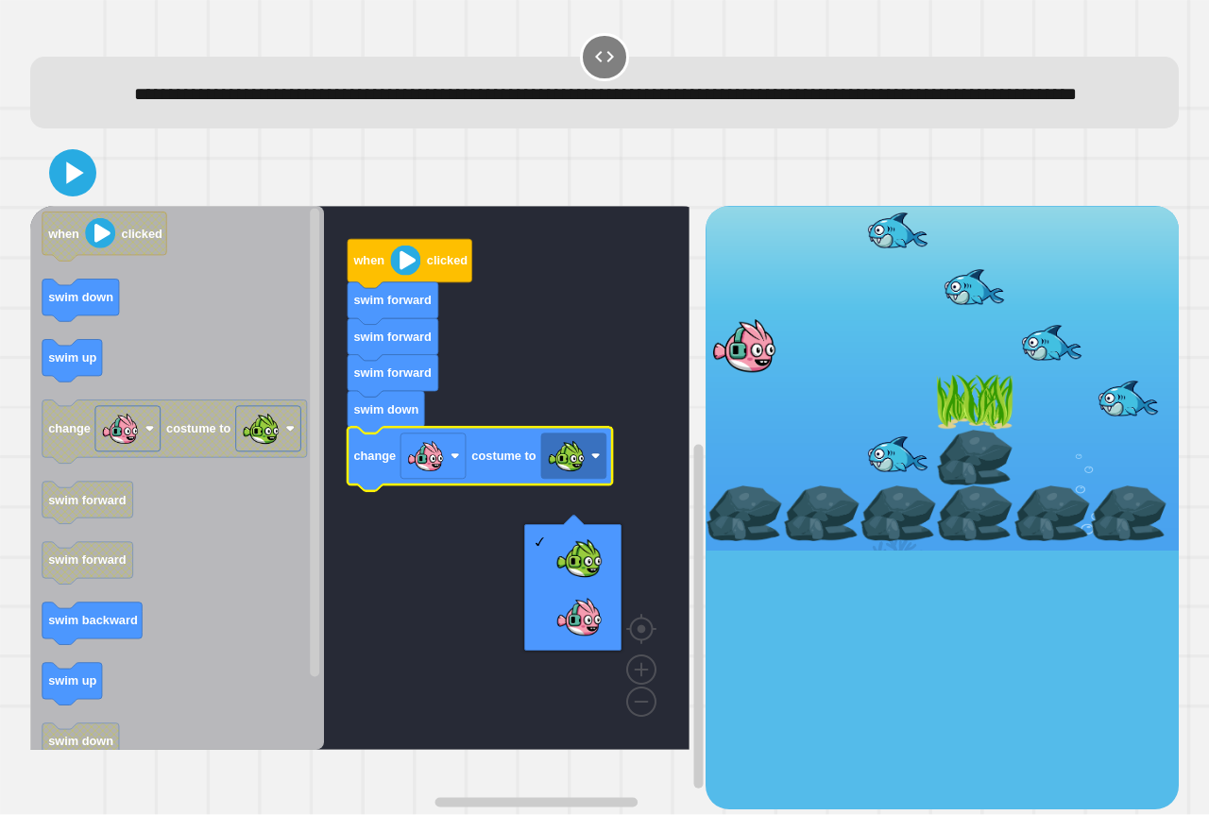
click at [65, 192] on icon at bounding box center [73, 173] width 38 height 38
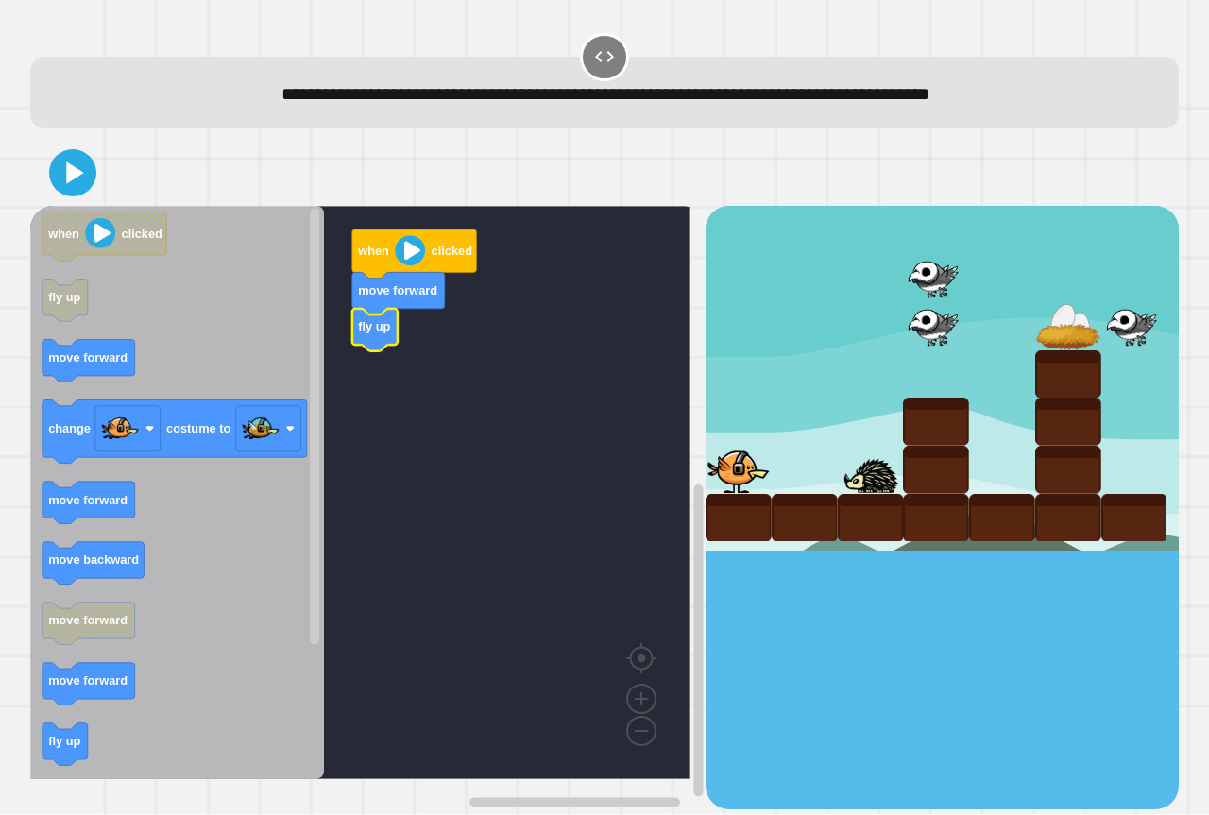
drag, startPoint x: 2, startPoint y: 781, endPoint x: 38, endPoint y: 758, distance: 42.4
click at [37, 761] on div "**********" at bounding box center [604, 407] width 1209 height 815
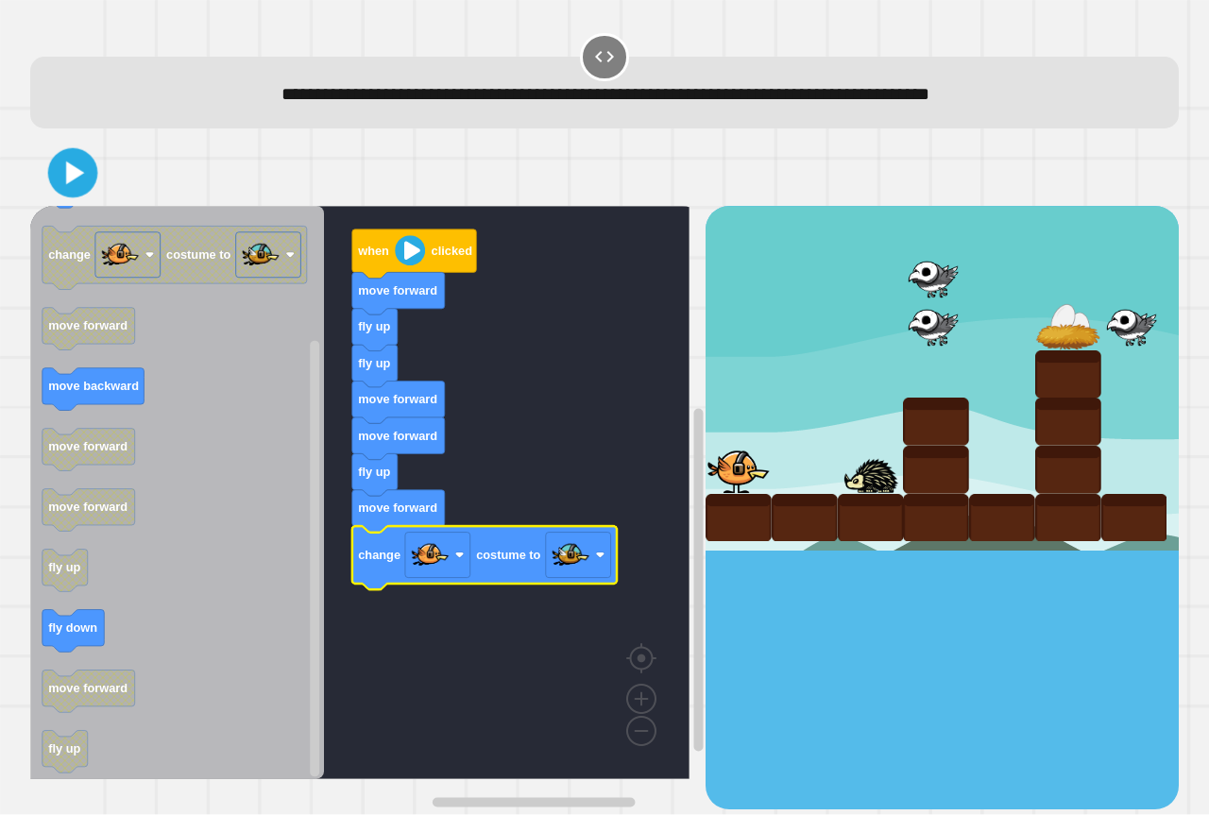
drag, startPoint x: 84, startPoint y: 136, endPoint x: 78, endPoint y: 147, distance: 12.7
click at [81, 141] on div "when clicked move forward fly up fly up move forward move forward fly up move f…" at bounding box center [605, 474] width 1161 height 681
click at [75, 160] on button at bounding box center [72, 172] width 47 height 47
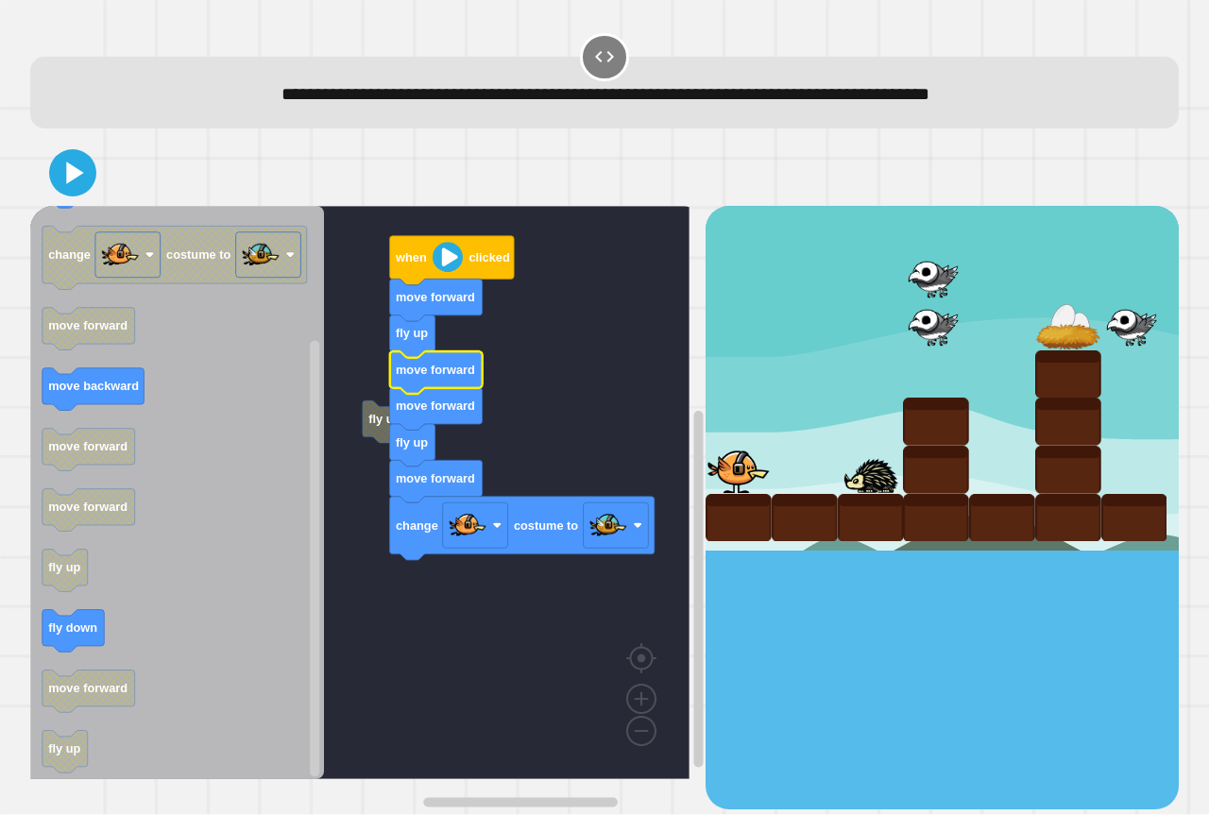
drag, startPoint x: 108, startPoint y: 176, endPoint x: 89, endPoint y: 191, distance: 24.2
click at [104, 176] on div at bounding box center [604, 173] width 1148 height 66
click at [89, 191] on icon at bounding box center [72, 172] width 45 height 45
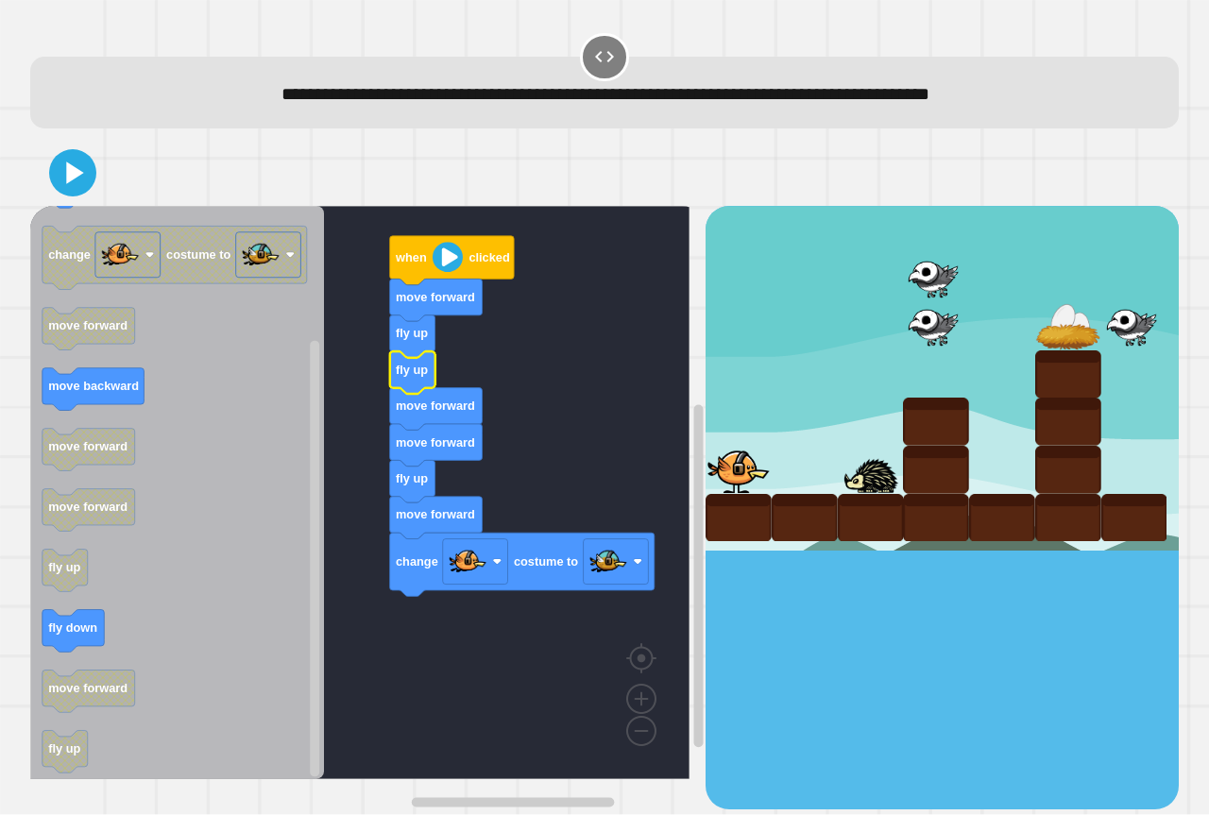
click at [441, 449] on text "move forward" at bounding box center [435, 442] width 79 height 14
click at [74, 182] on icon at bounding box center [72, 172] width 45 height 45
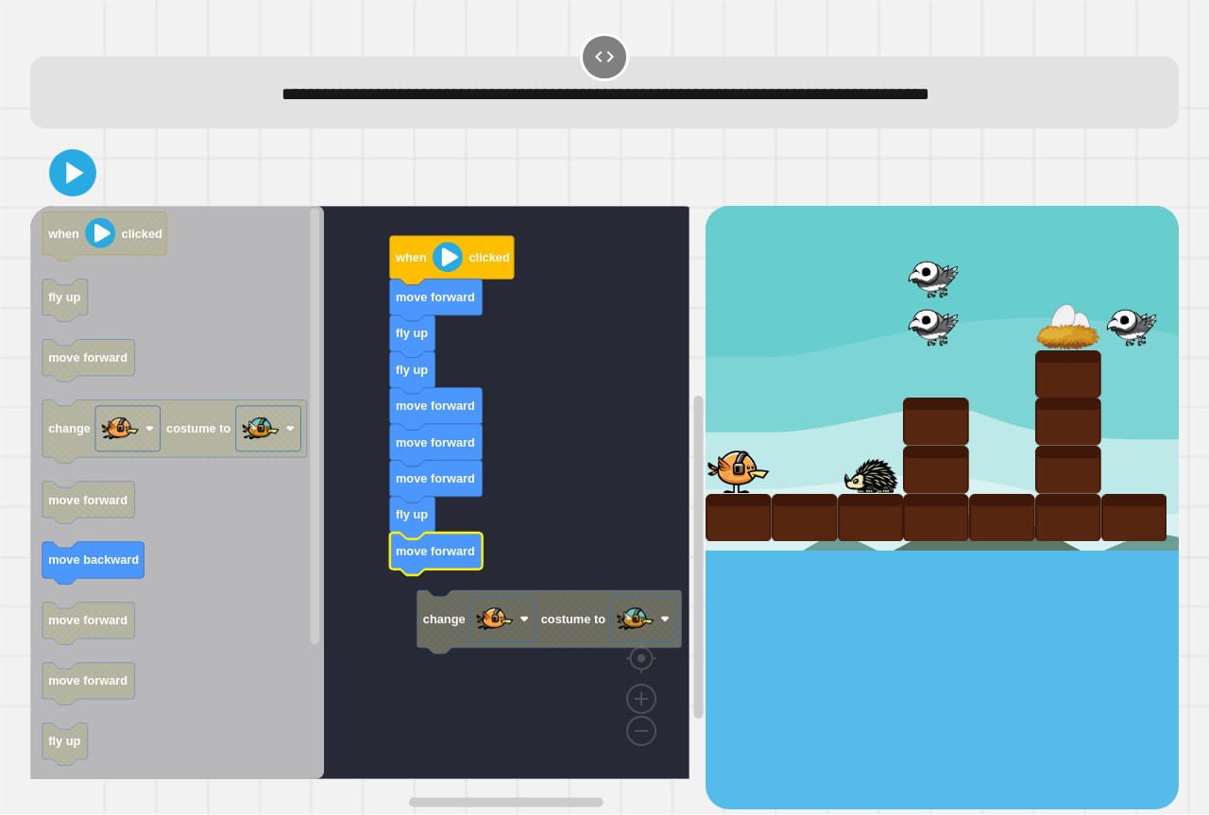
click at [405, 586] on rect "Blockly Workspace" at bounding box center [359, 492] width 659 height 573
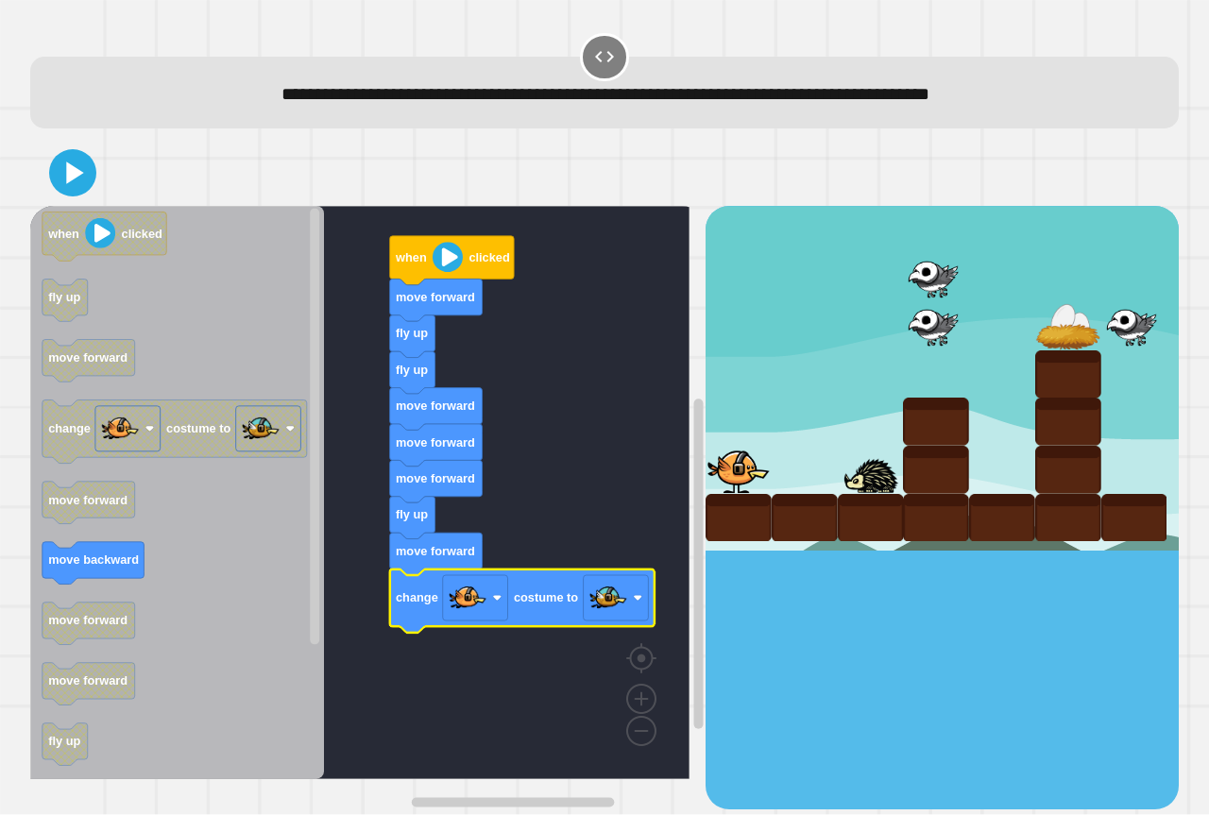
click at [59, 163] on icon at bounding box center [73, 173] width 38 height 38
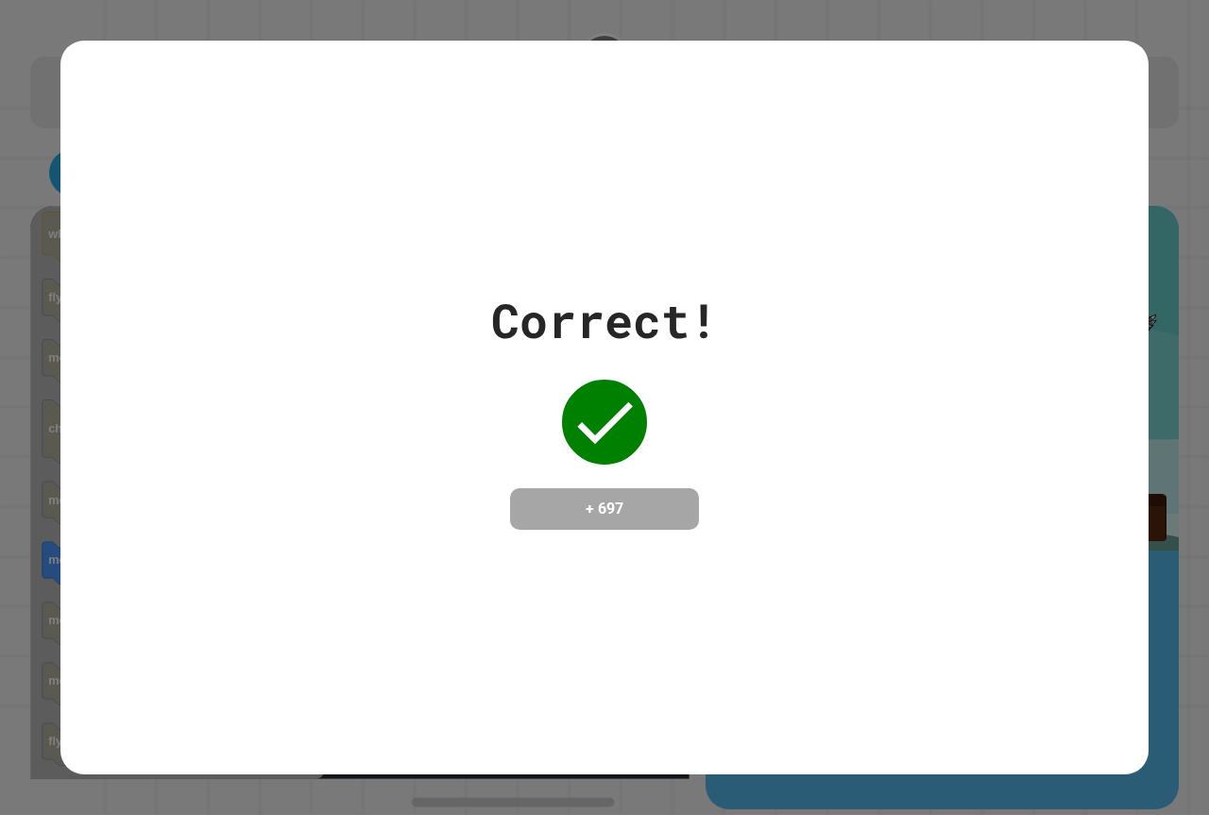
click at [334, 539] on div "Correct! + 697" at bounding box center [604, 408] width 1088 height 734
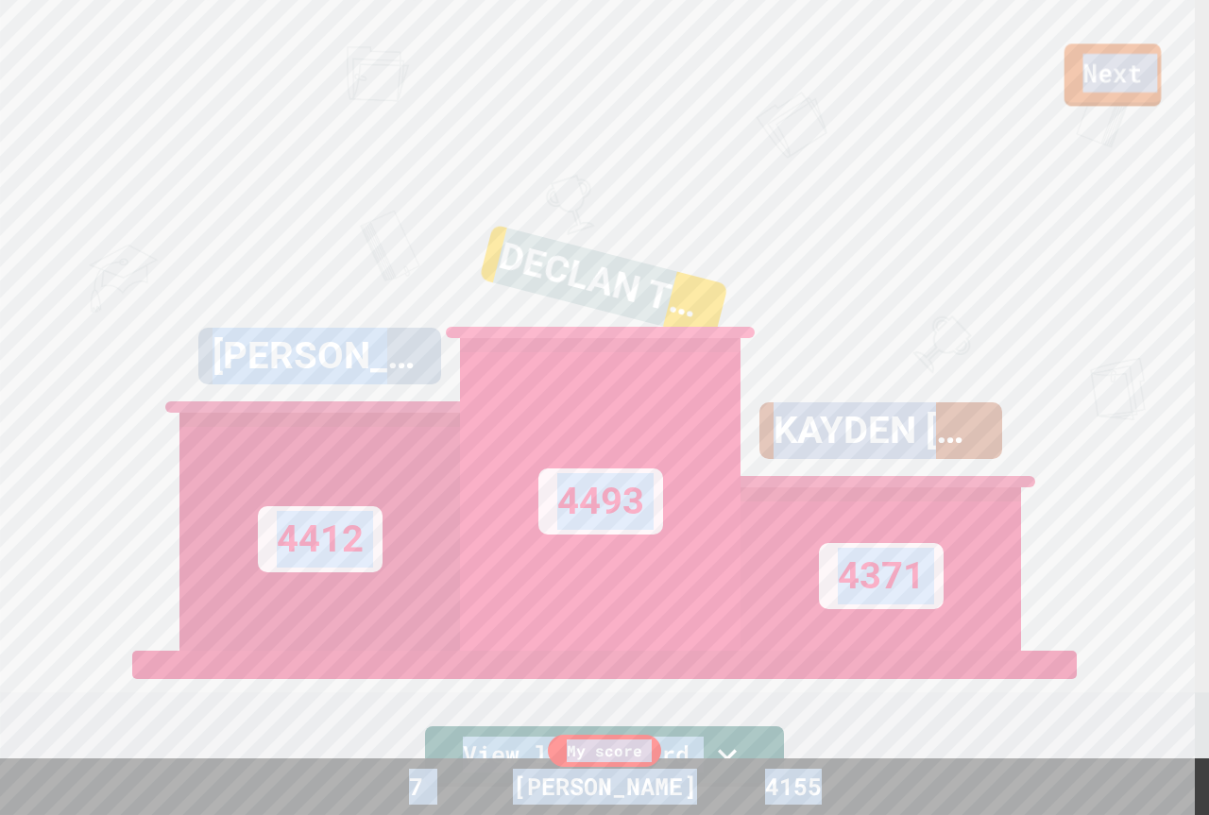
click at [1082, 100] on link "Next" at bounding box center [1112, 74] width 97 height 62
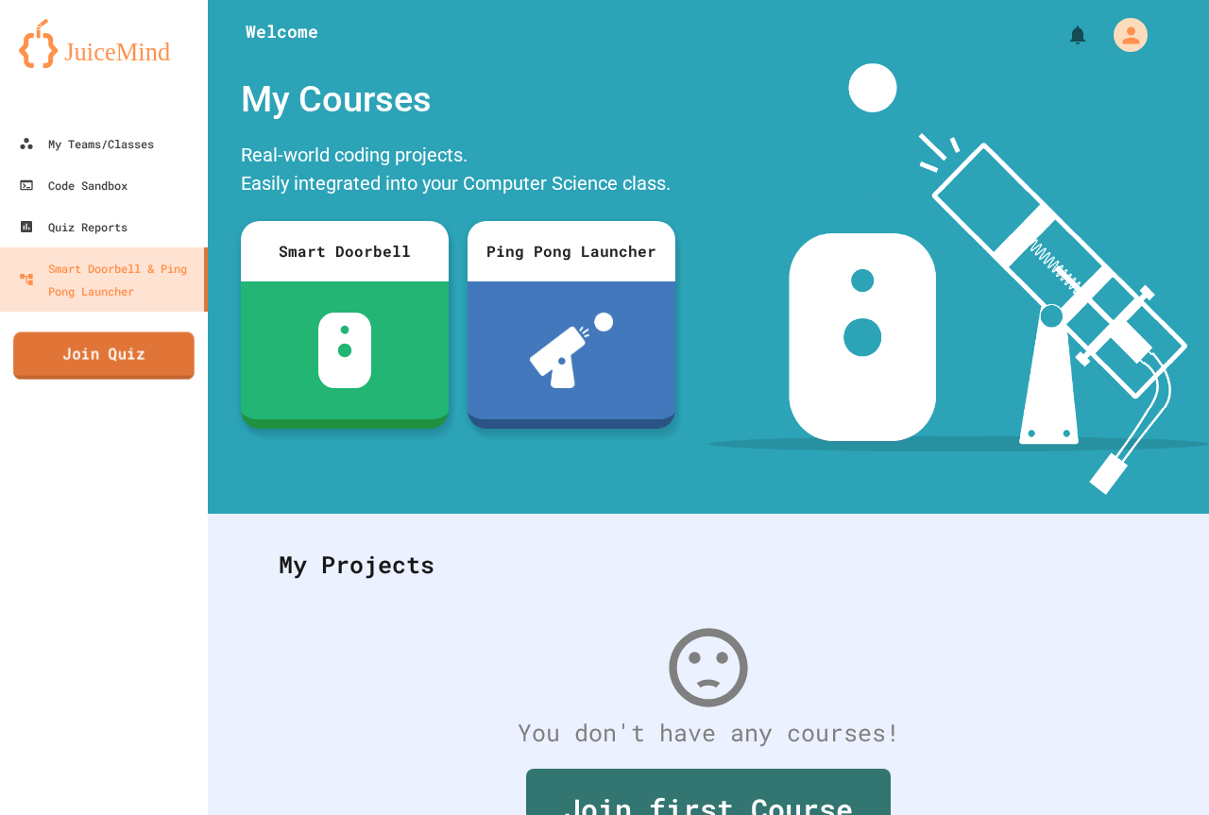
click at [91, 340] on link "Join Quiz" at bounding box center [103, 355] width 181 height 47
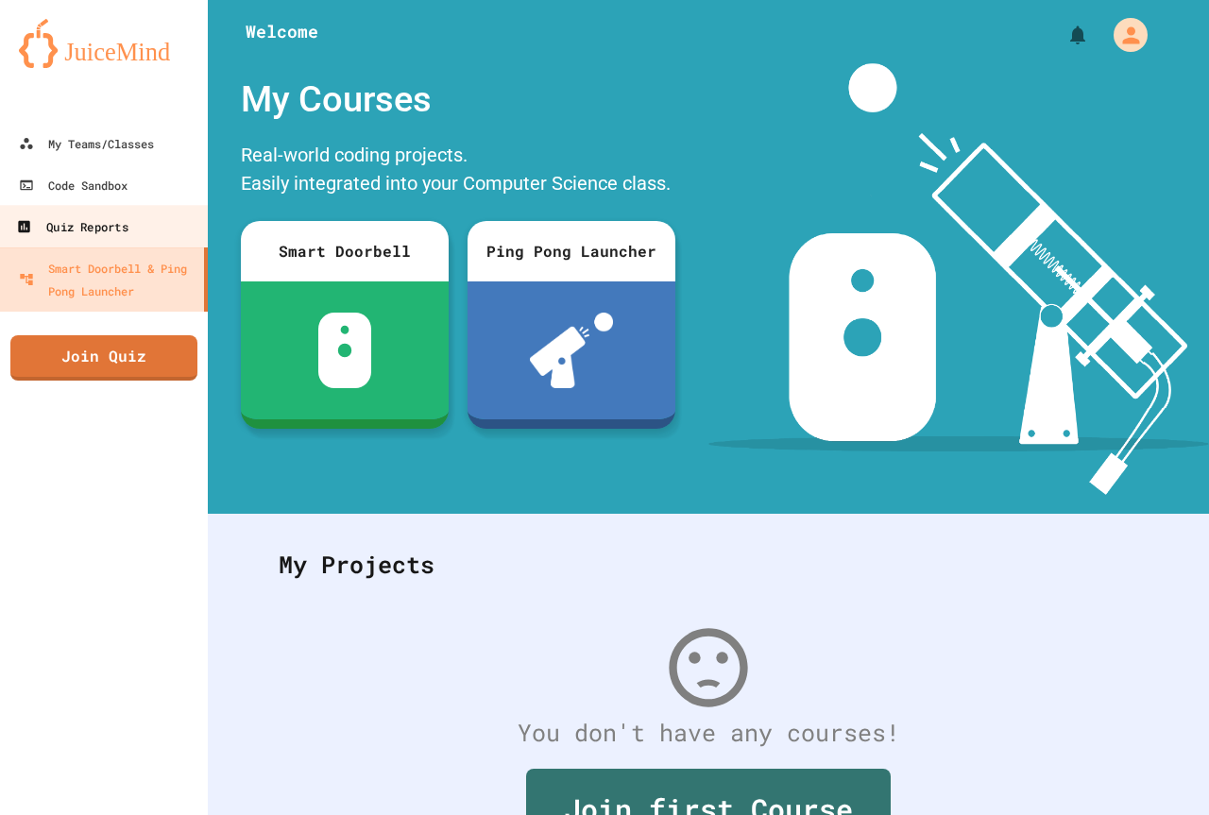
click at [71, 237] on div "Quiz Reports" at bounding box center [71, 227] width 111 height 24
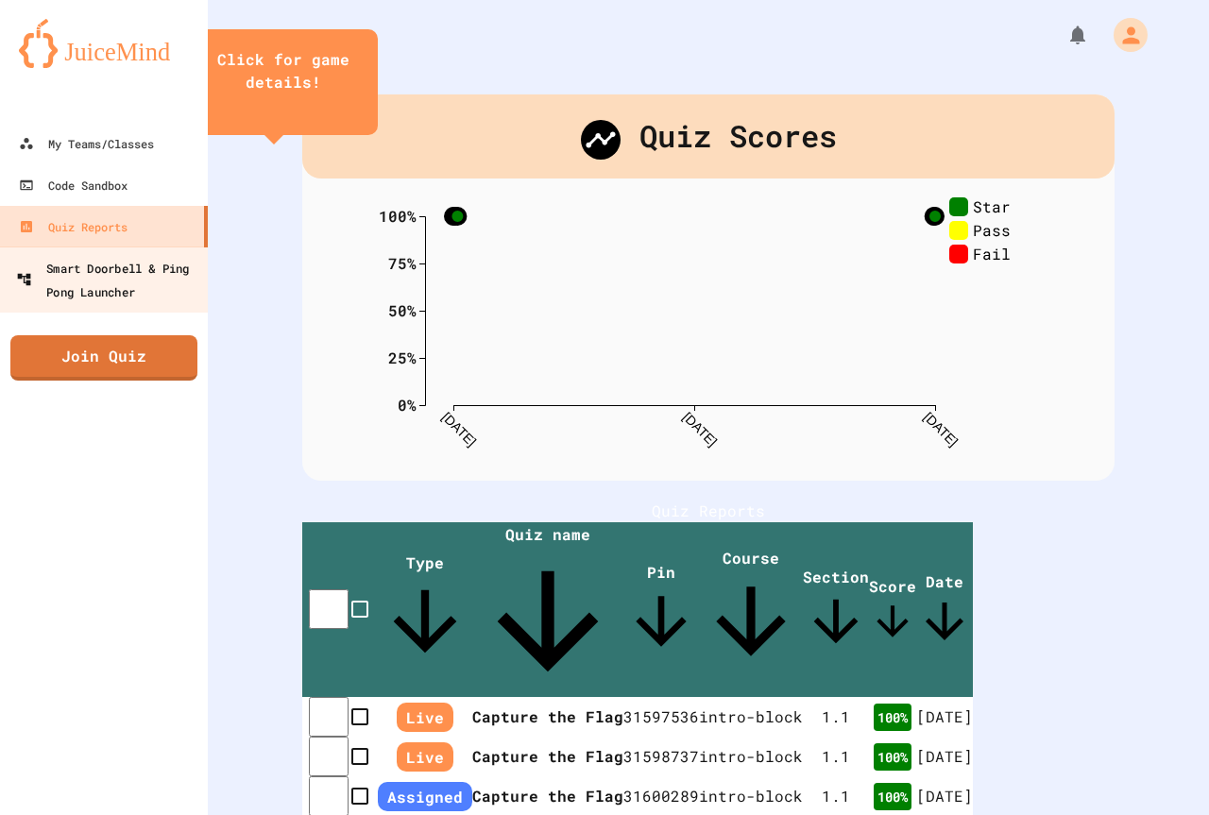
click at [76, 286] on div "Smart Doorbell & Ping Pong Launcher" at bounding box center [109, 279] width 187 height 46
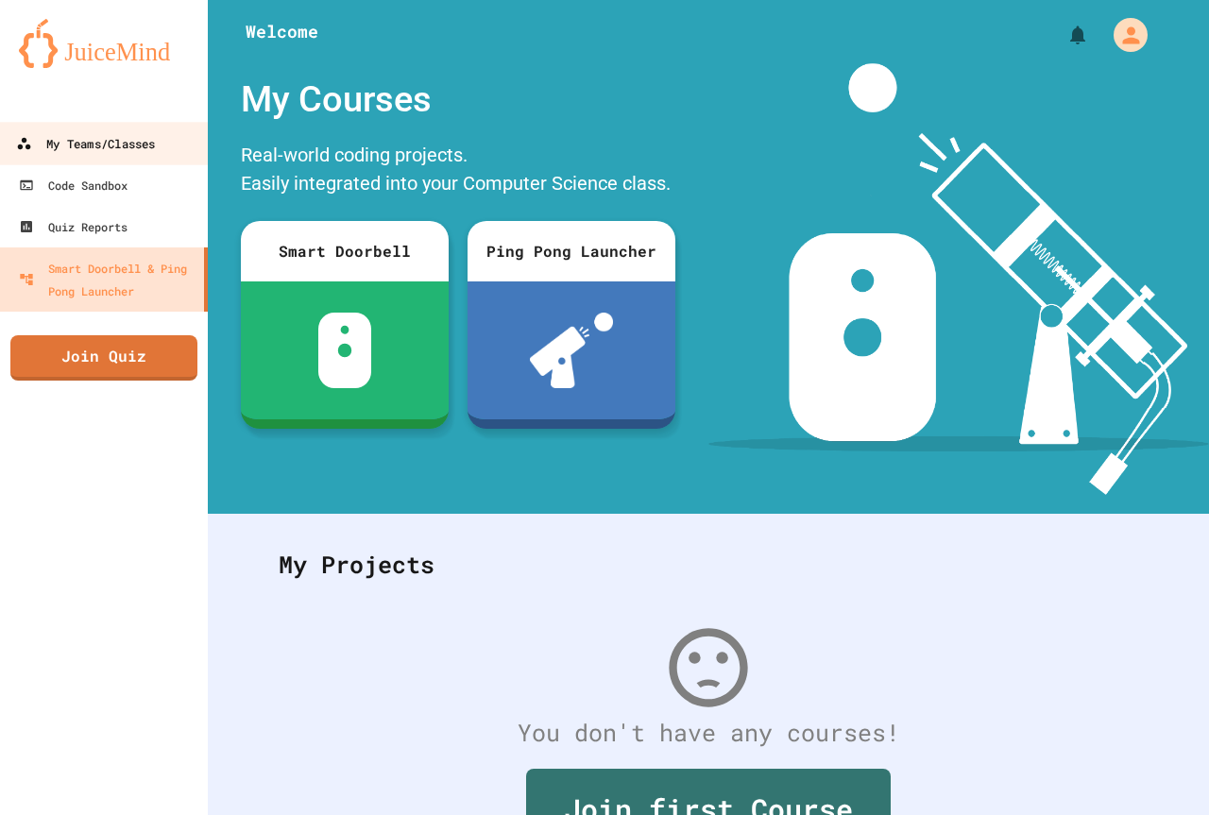
click at [83, 140] on div "My Teams/Classes" at bounding box center [85, 144] width 139 height 24
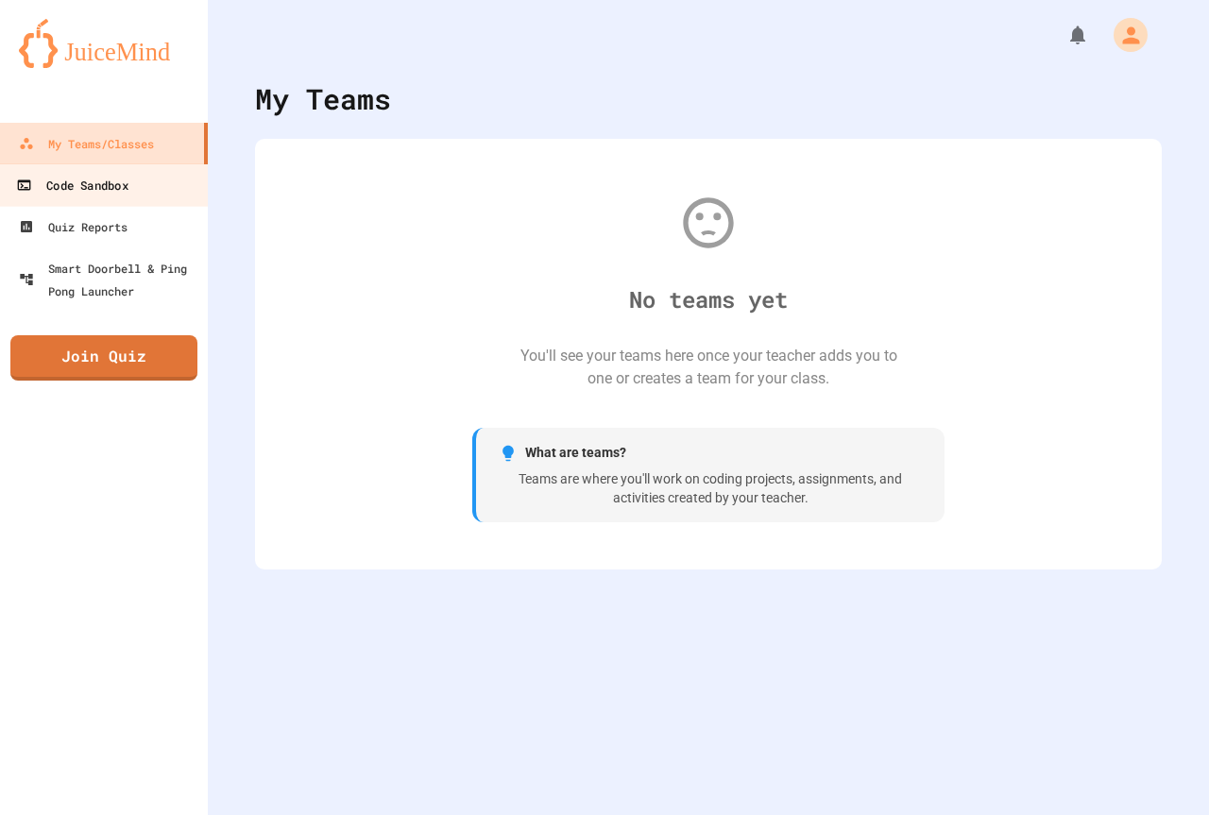
click at [78, 171] on link "Code Sandbox" at bounding box center [104, 184] width 214 height 42
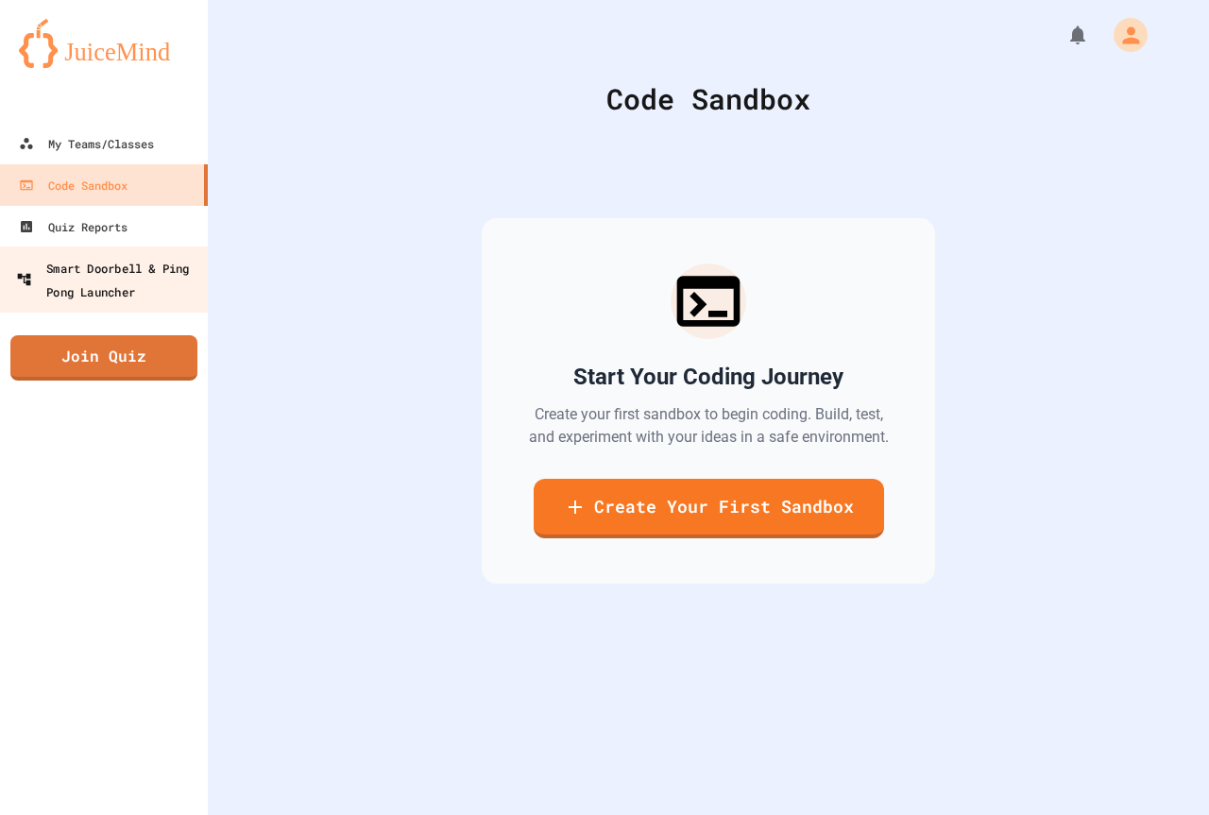
click at [77, 273] on div "Smart Doorbell & Ping Pong Launcher" at bounding box center [109, 279] width 187 height 46
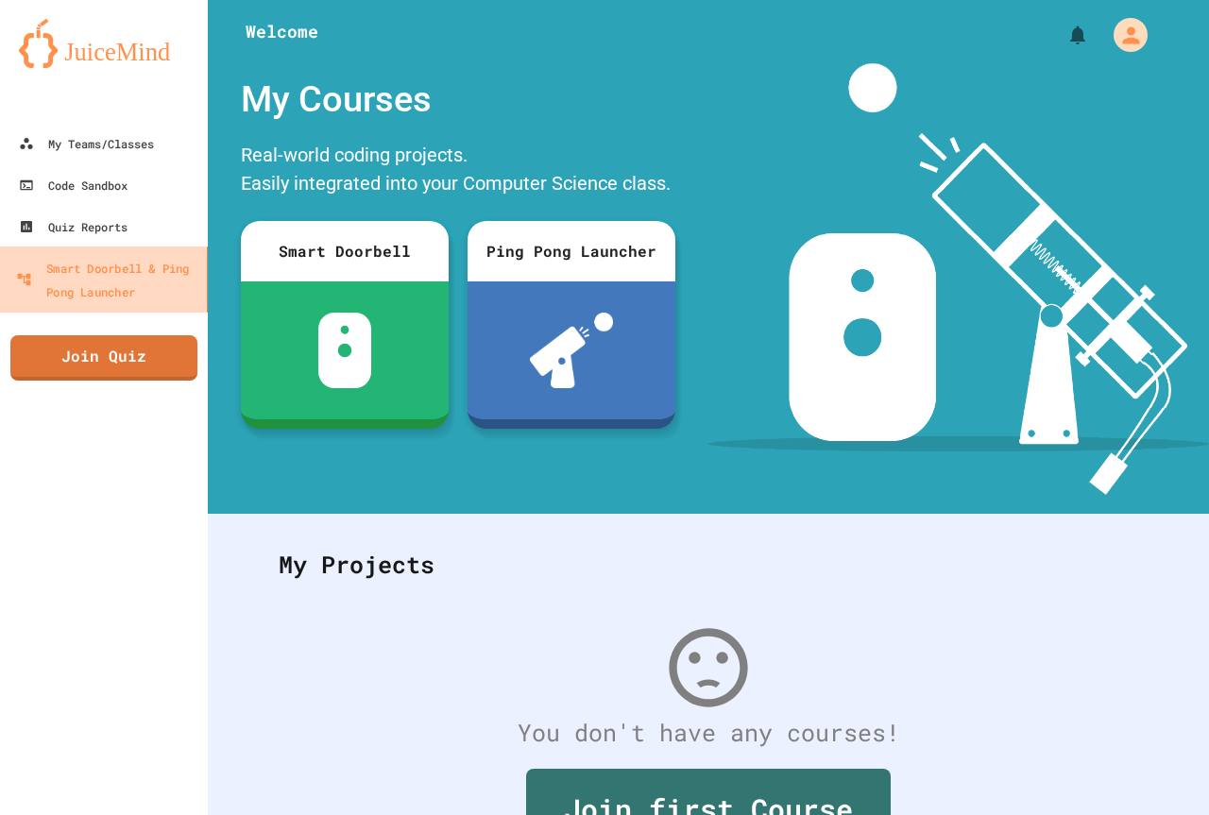
click at [77, 273] on div "Smart Doorbell & Ping Pong Launcher" at bounding box center [107, 279] width 183 height 46
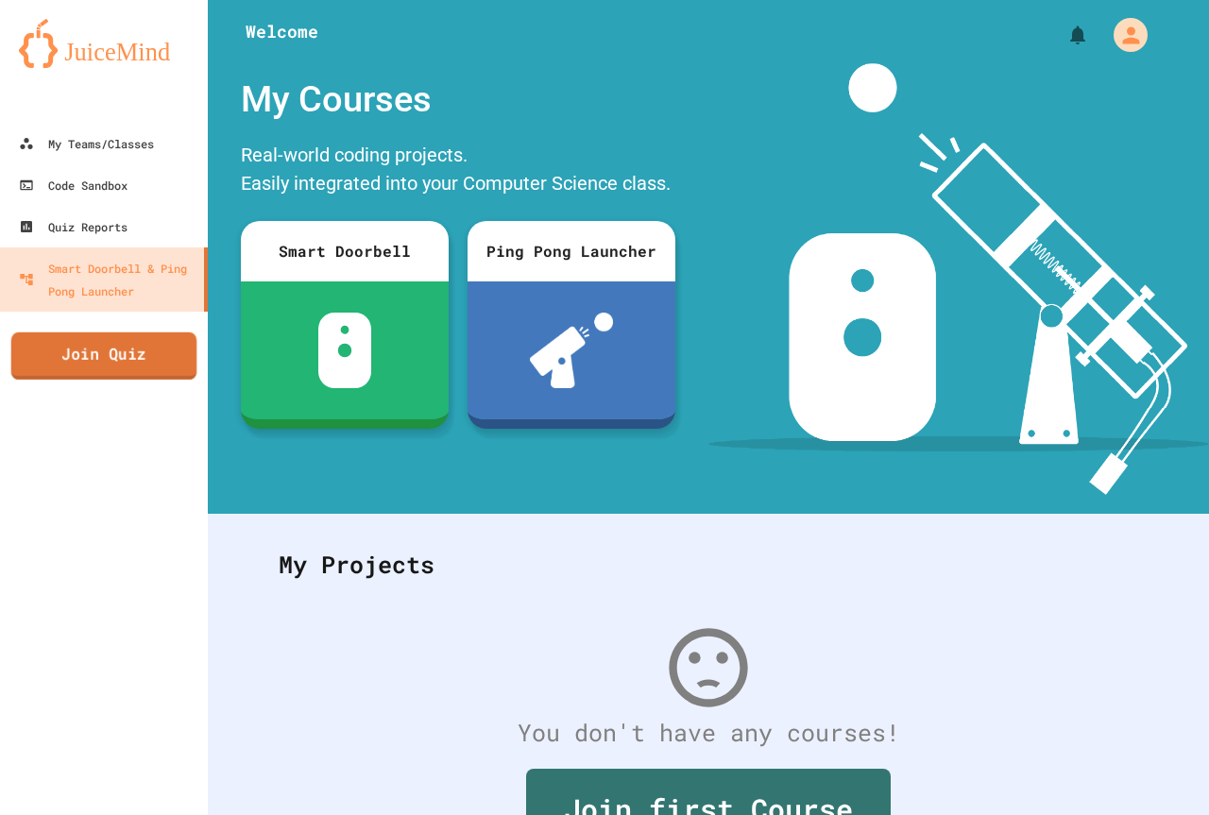
click at [101, 347] on link "Join Quiz" at bounding box center [104, 355] width 186 height 47
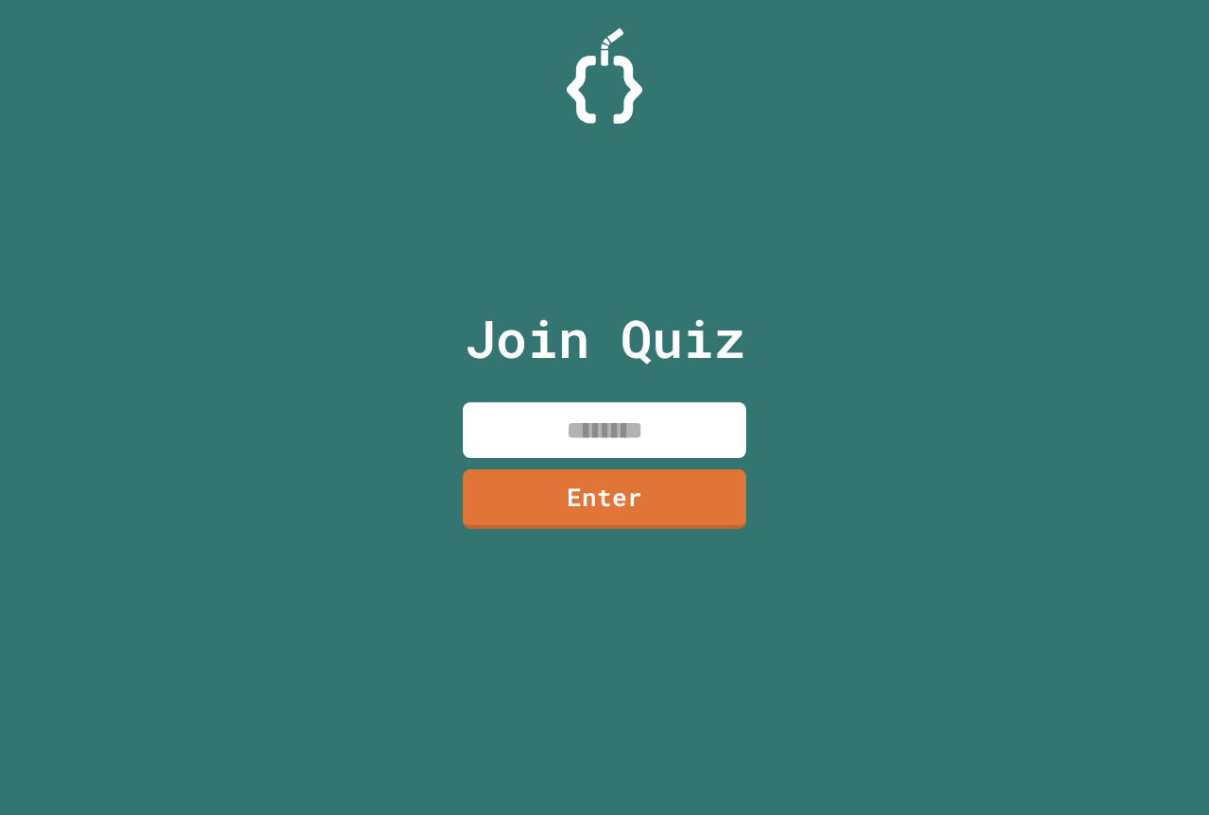
drag, startPoint x: 469, startPoint y: 427, endPoint x: 472, endPoint y: 385, distance: 41.6
click at [470, 427] on input at bounding box center [604, 430] width 283 height 56
paste input
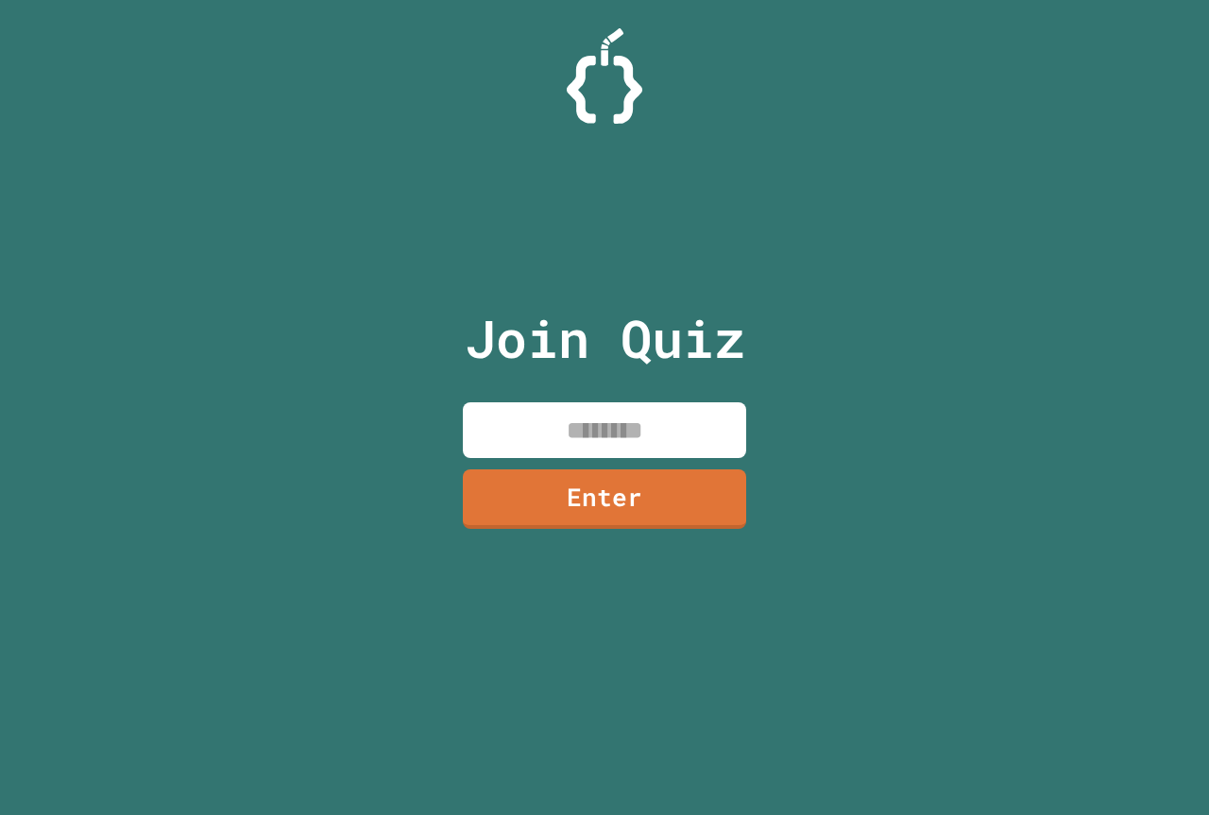
click at [733, 454] on input at bounding box center [604, 430] width 283 height 56
paste input
type input "********"
click at [635, 476] on div "Join Quiz ******** Enter" at bounding box center [605, 407] width 318 height 721
click at [634, 498] on link "Enter" at bounding box center [604, 497] width 285 height 61
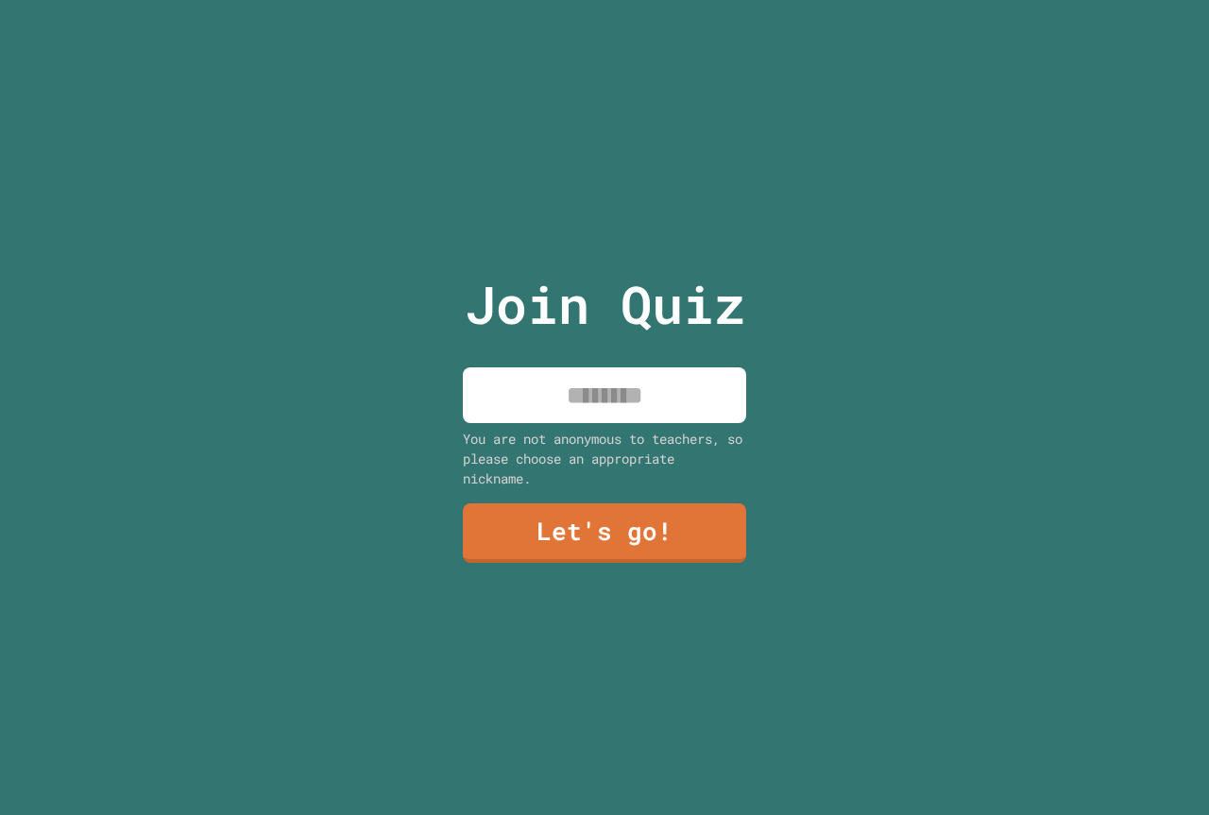
drag, startPoint x: 578, startPoint y: 364, endPoint x: 595, endPoint y: 393, distance: 33.9
click at [598, 392] on input at bounding box center [604, 395] width 283 height 56
type input "**********"
click at [581, 568] on div "**********" at bounding box center [605, 407] width 318 height 815
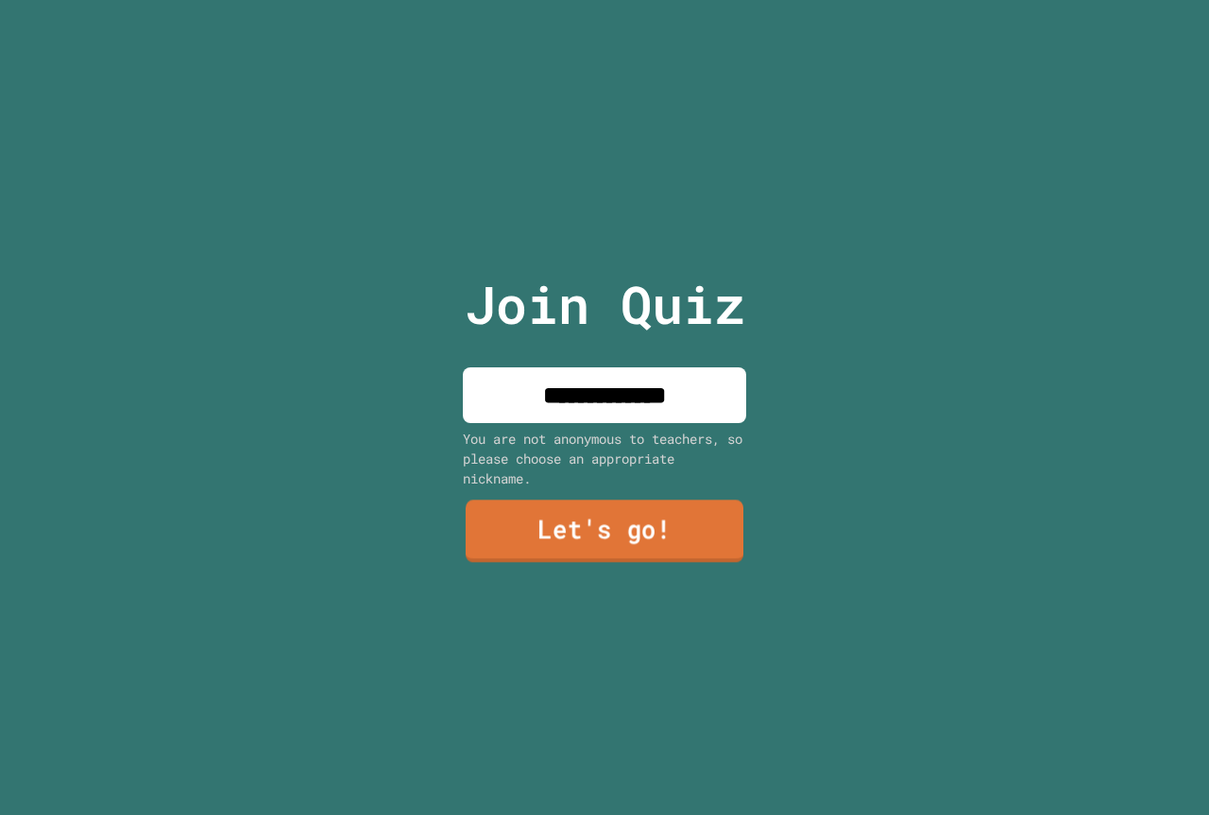
click at [581, 540] on link "Let's go!" at bounding box center [605, 532] width 278 height 62
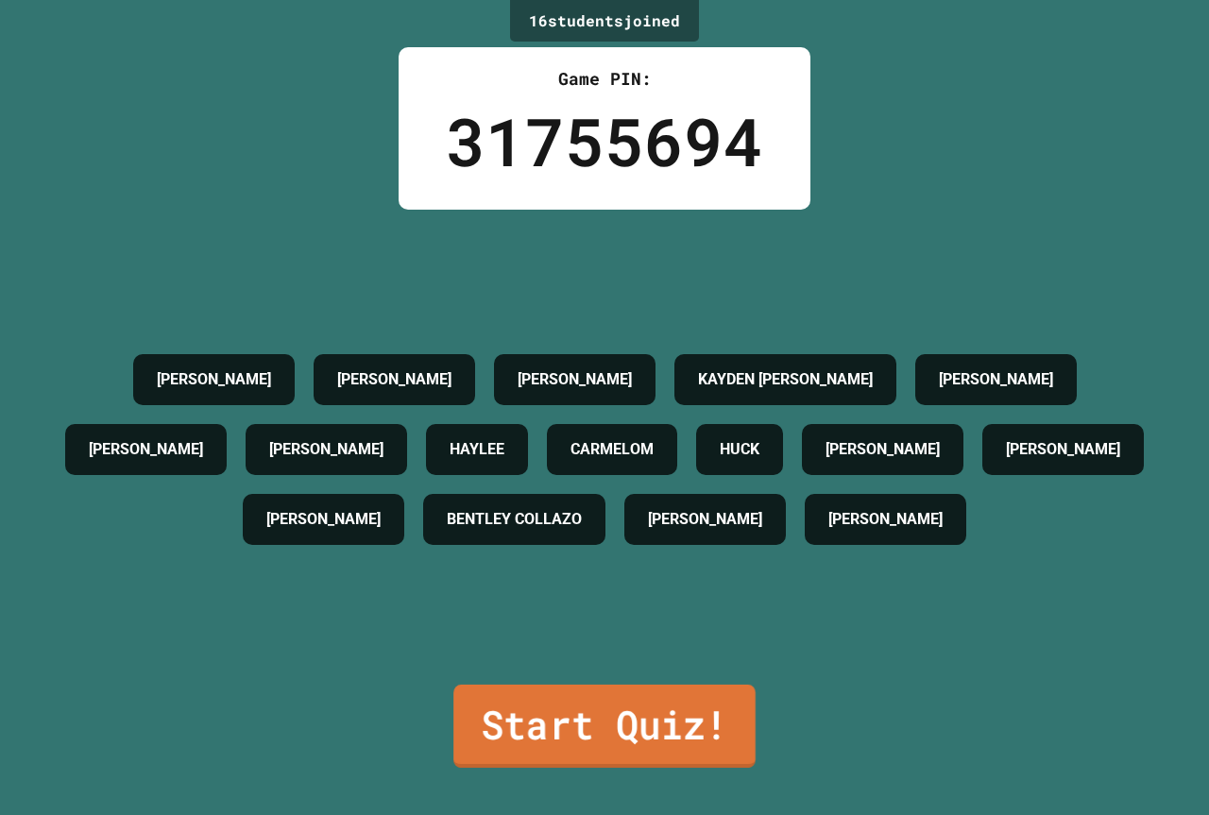
click at [577, 685] on link "Start Quiz!" at bounding box center [604, 726] width 302 height 83
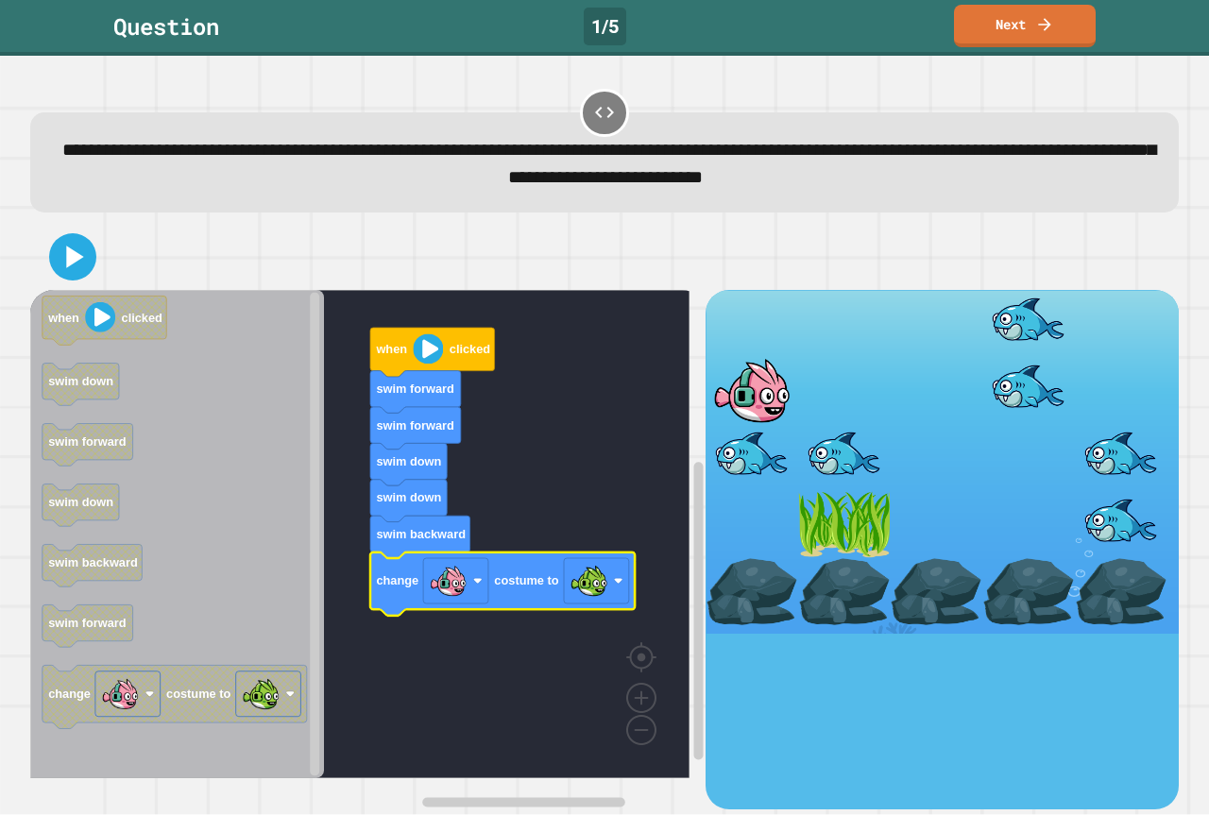
click at [72, 276] on icon at bounding box center [73, 257] width 38 height 38
click at [464, 607] on icon "Blockly Workspace" at bounding box center [502, 583] width 264 height 63
click at [465, 592] on image "Blockly Workspace" at bounding box center [449, 581] width 38 height 38
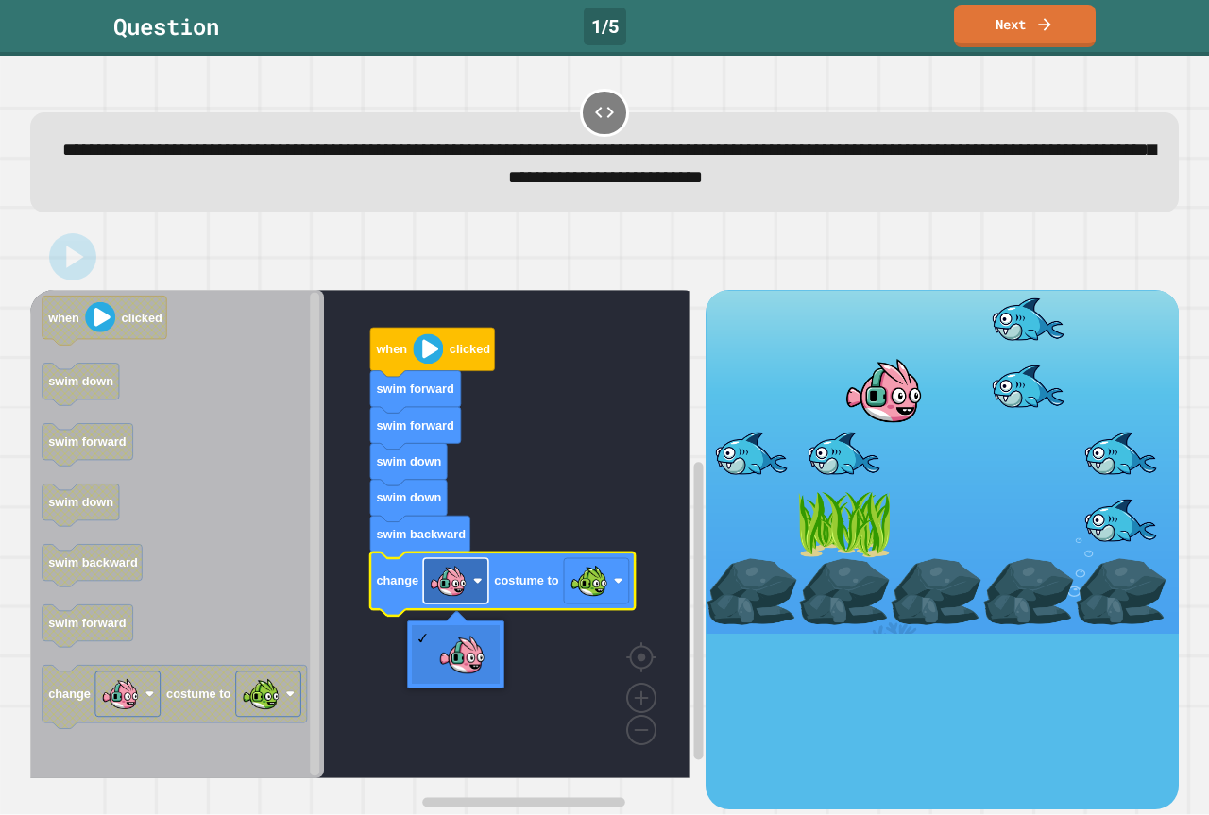
click at [465, 592] on image "Blockly Workspace" at bounding box center [449, 581] width 38 height 38
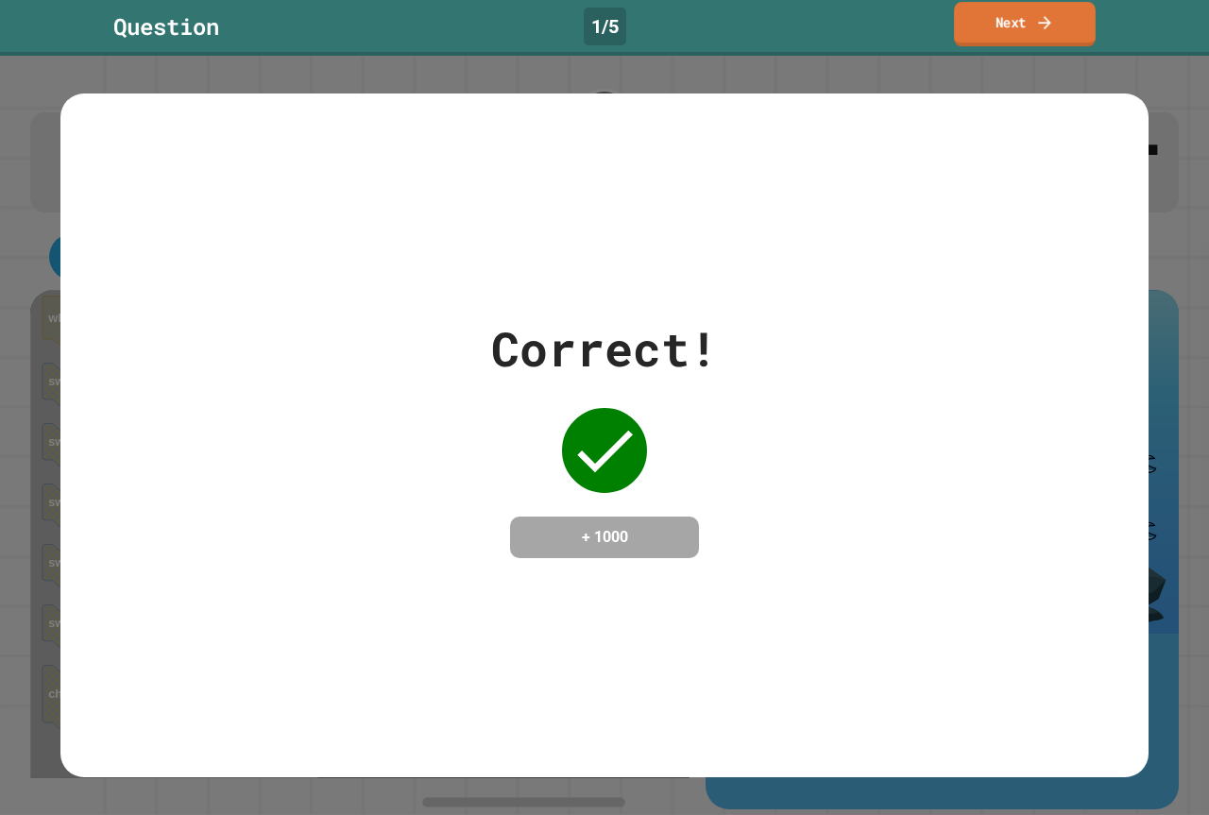
click at [966, 25] on link "Next" at bounding box center [1025, 24] width 142 height 44
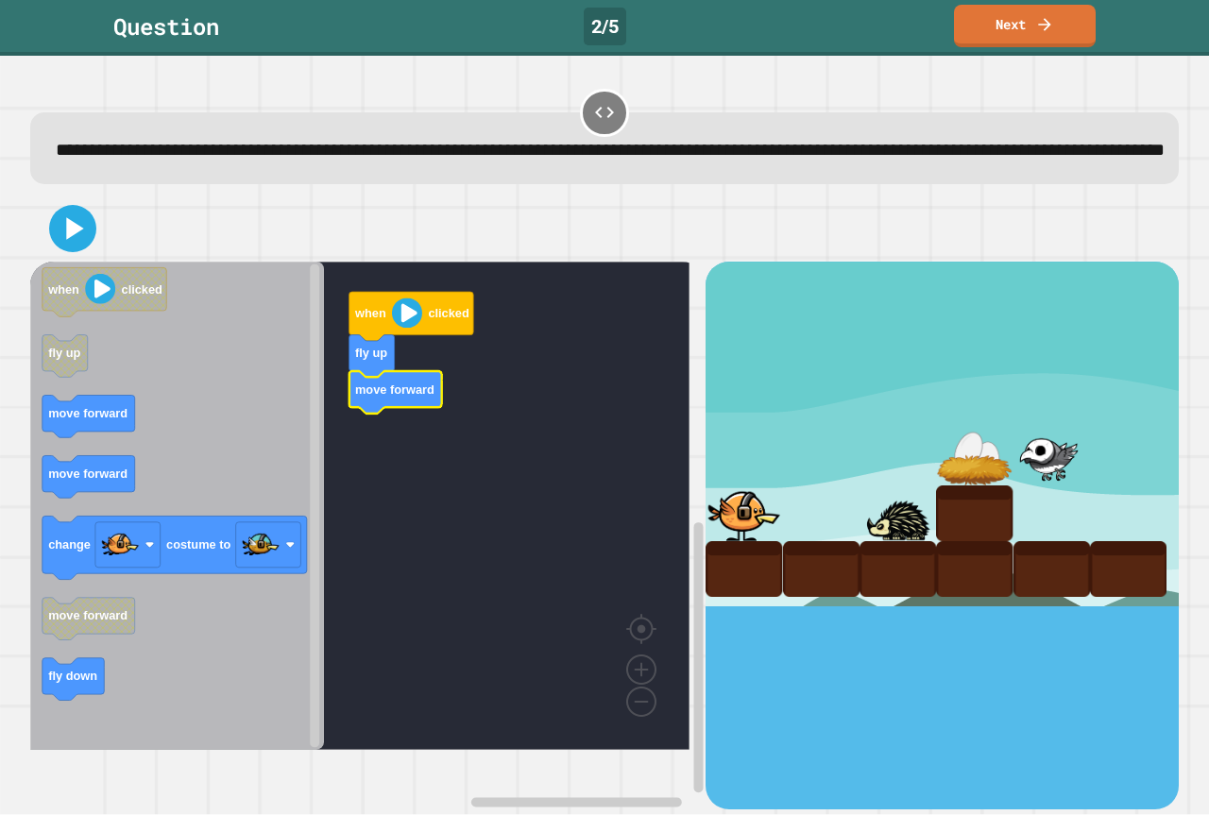
click at [114, 523] on icon "when clicked fly up move forward move forward change costume to move forward fl…" at bounding box center [177, 506] width 294 height 488
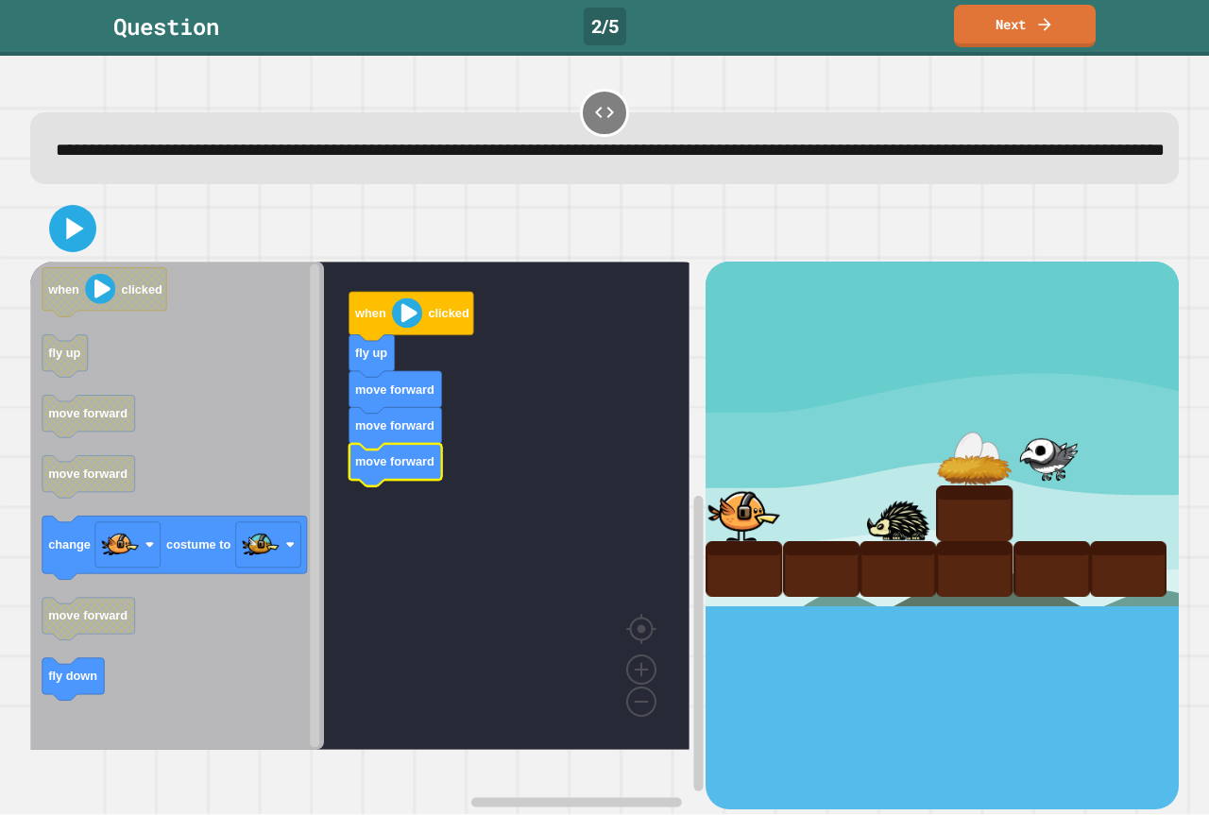
click at [147, 670] on icon "Blockly Workspace" at bounding box center [177, 506] width 294 height 488
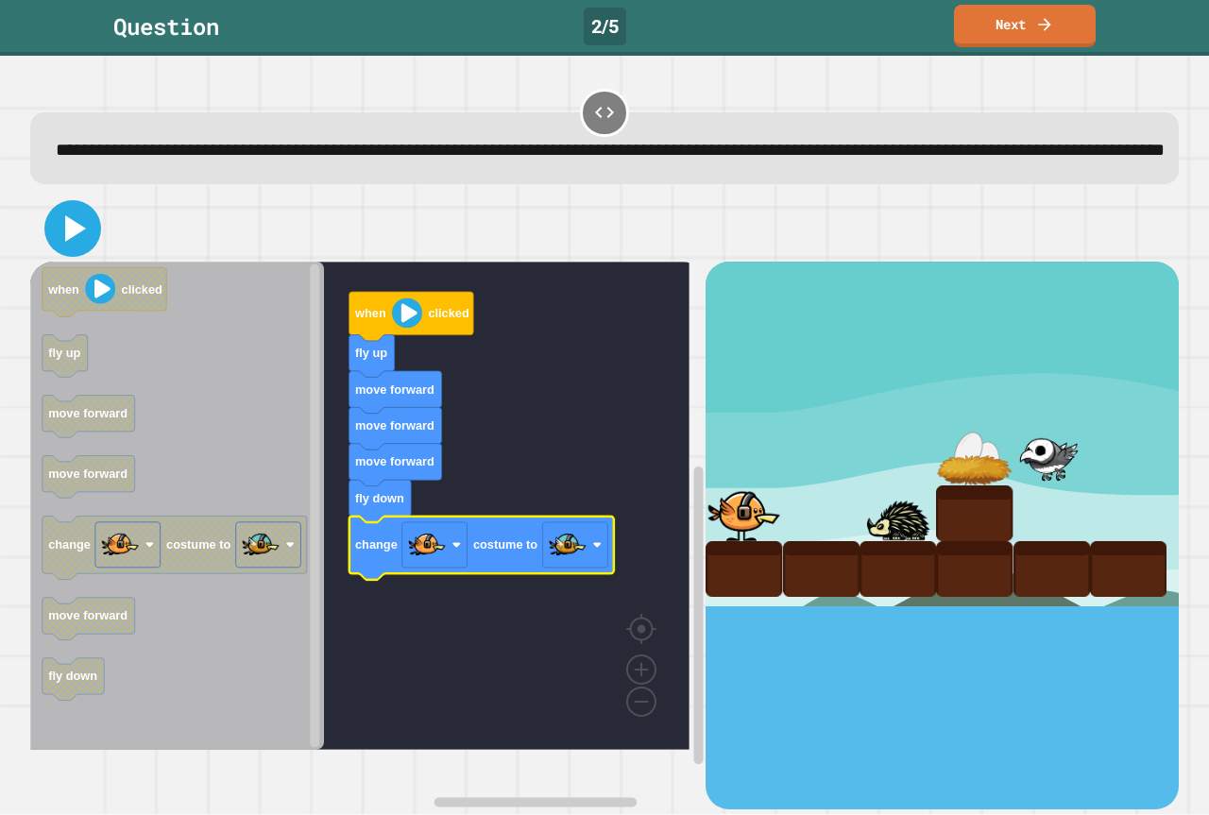
click at [63, 251] on icon at bounding box center [72, 228] width 45 height 45
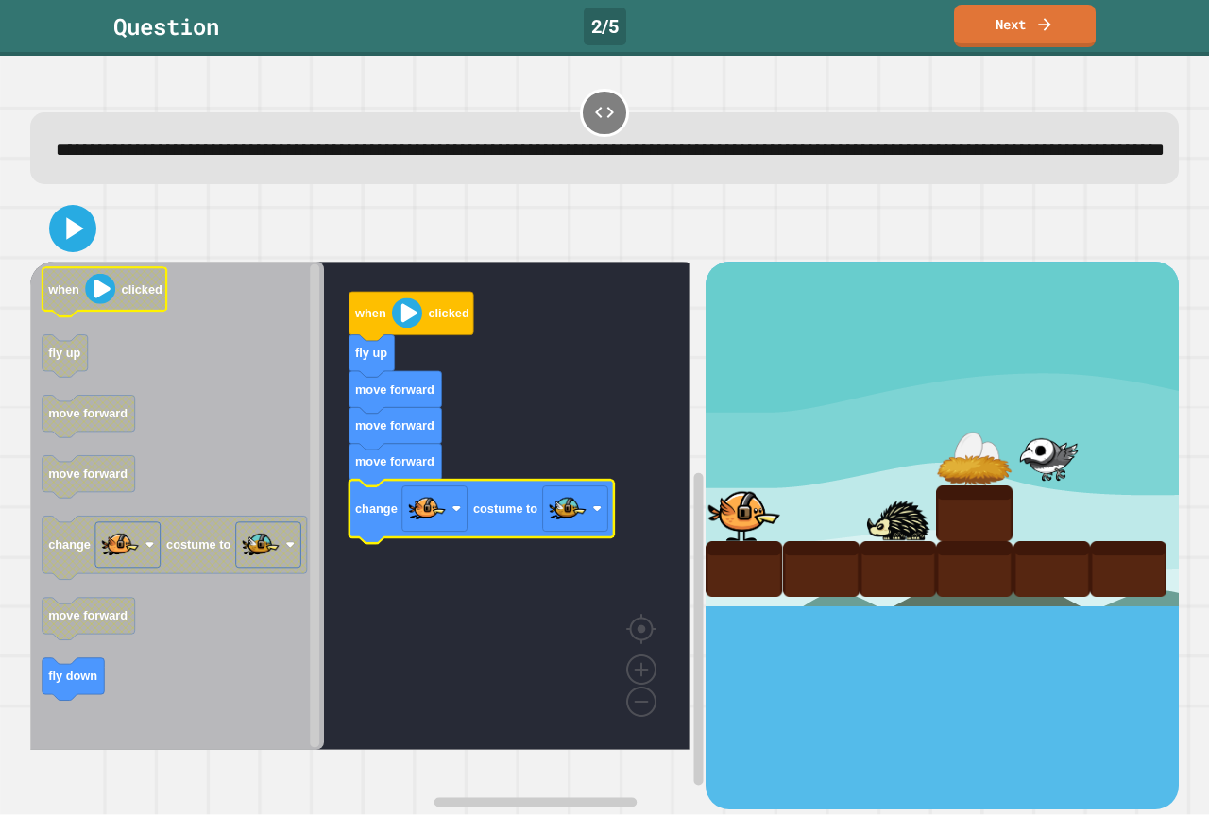
click at [68, 240] on icon at bounding box center [74, 229] width 17 height 22
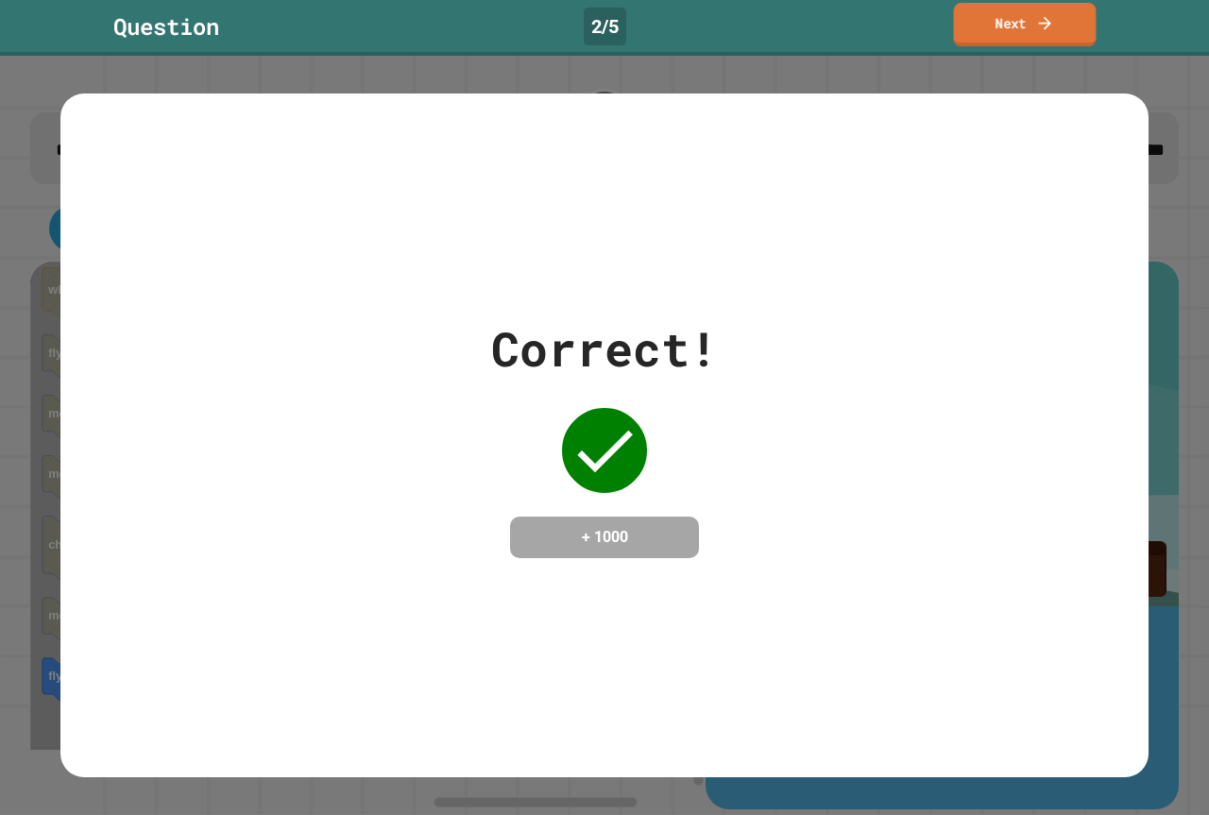
click at [958, 38] on div "Question 2 / 5 Next" at bounding box center [604, 26] width 1209 height 42
click at [1047, 19] on icon at bounding box center [1044, 24] width 19 height 19
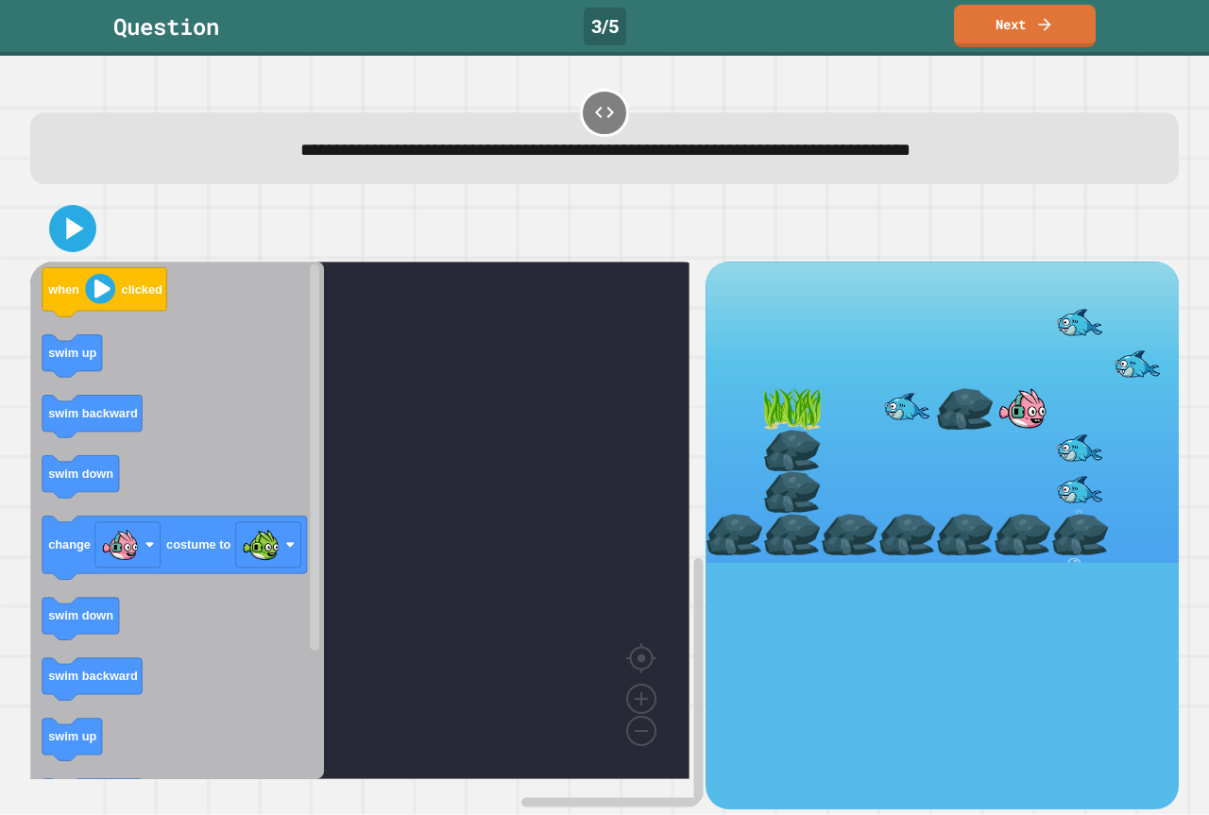
click at [88, 502] on icon "Blockly Workspace" at bounding box center [177, 521] width 294 height 518
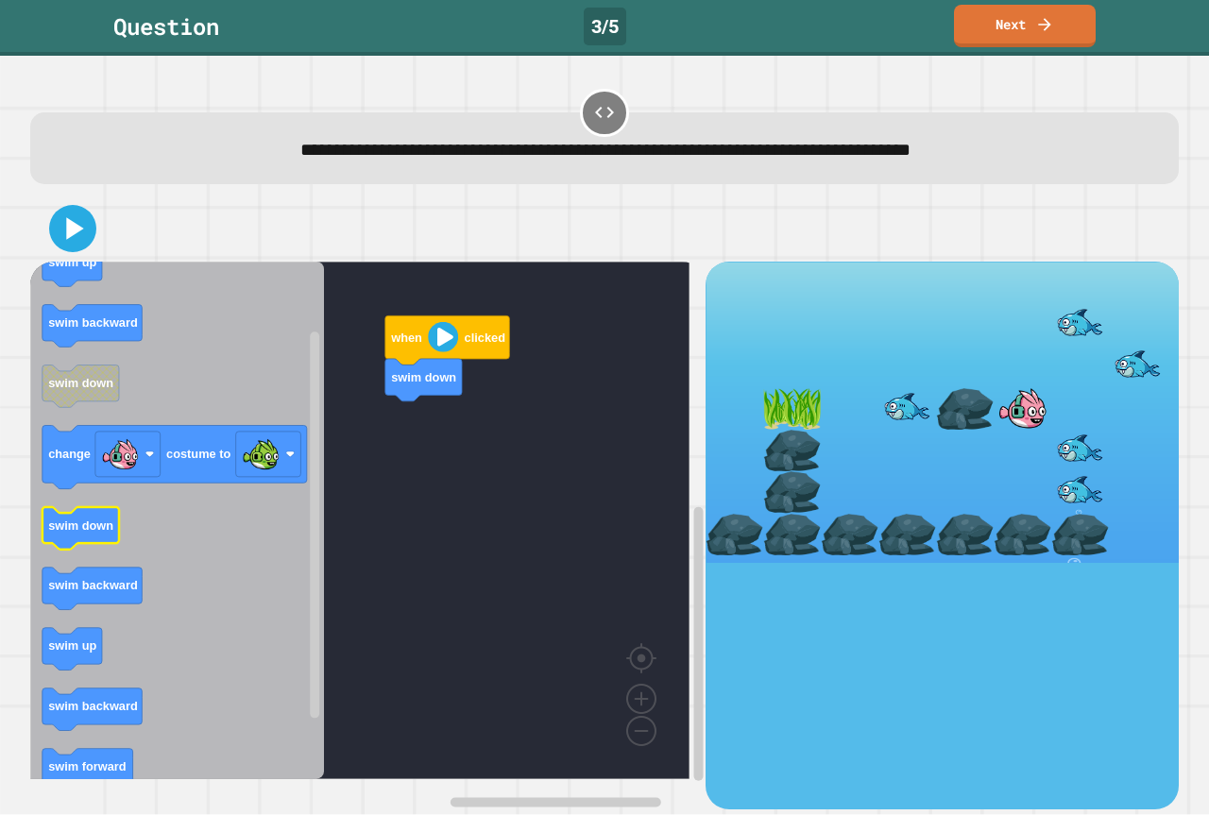
click at [223, 553] on icon "Blockly Workspace" at bounding box center [177, 521] width 294 height 518
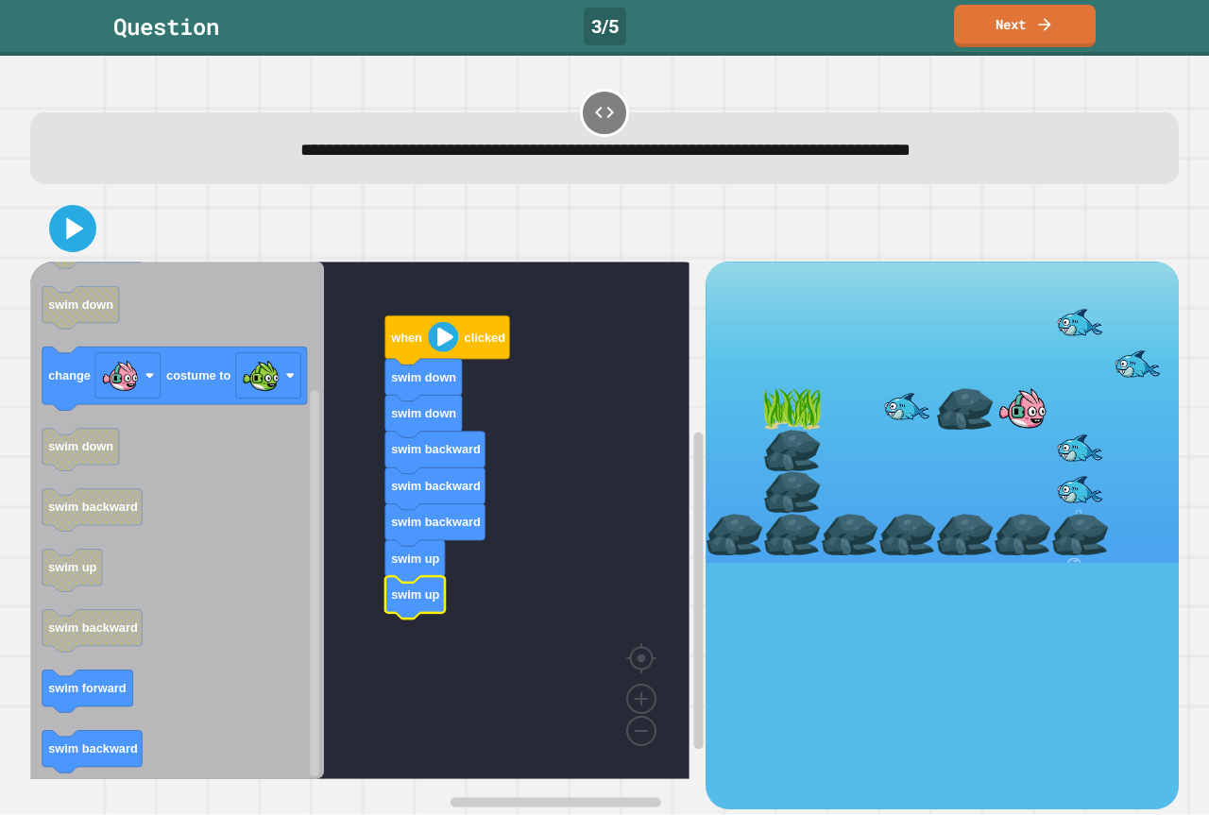
click at [582, 544] on rect "Blockly Workspace" at bounding box center [359, 521] width 659 height 518
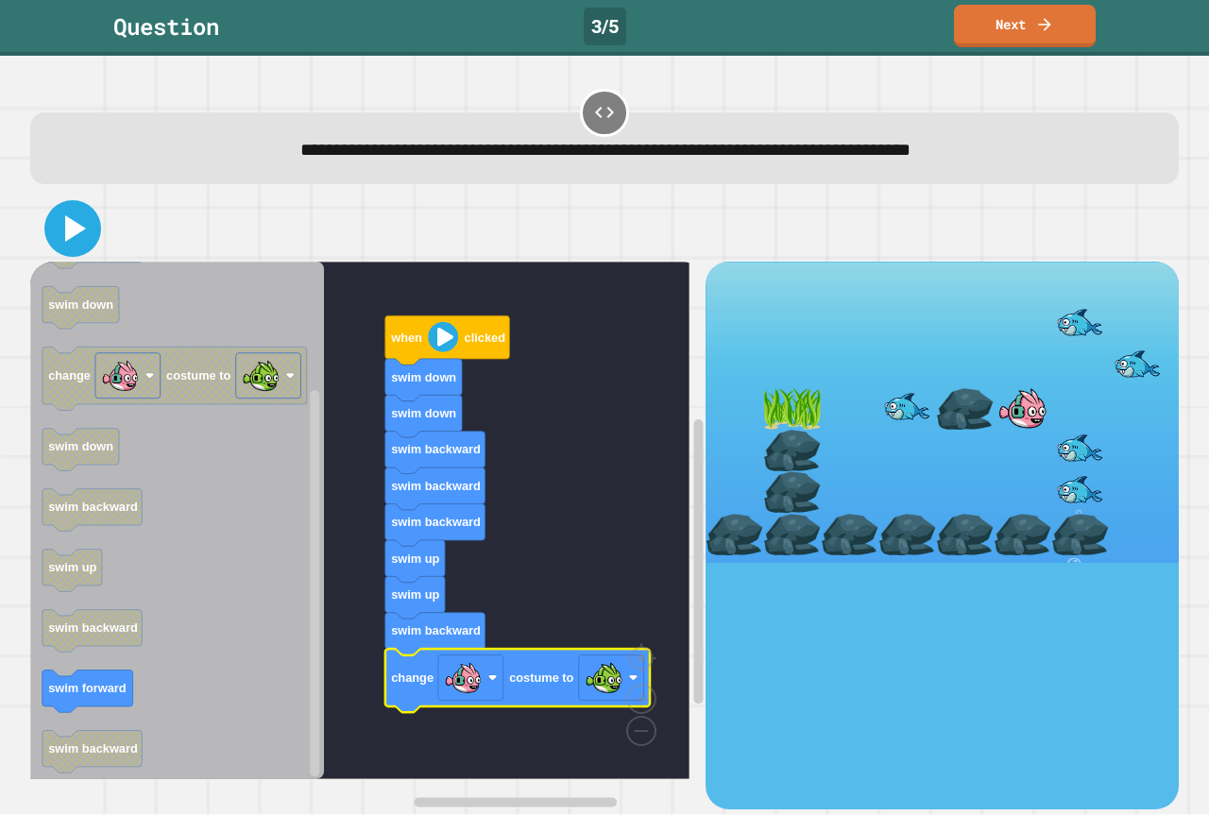
click at [74, 239] on icon at bounding box center [72, 228] width 45 height 45
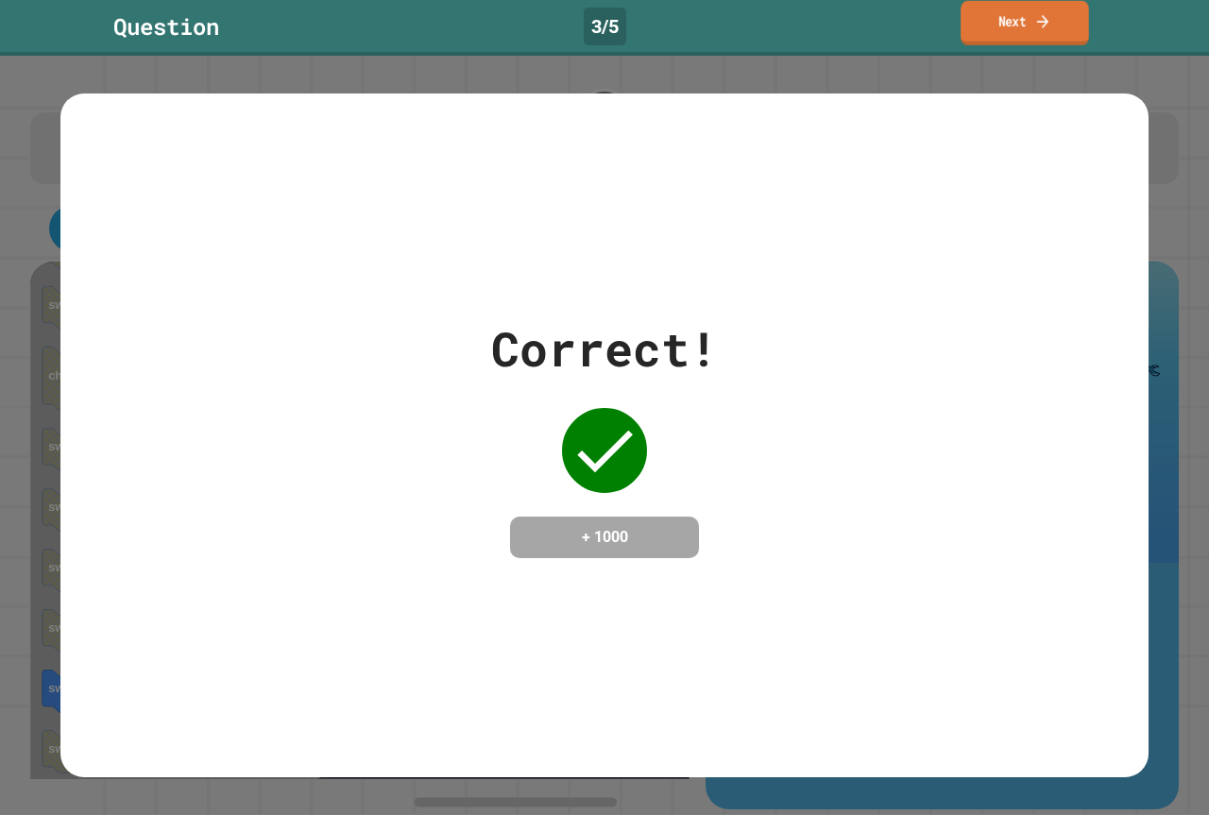
click at [990, 42] on link "Next" at bounding box center [1024, 23] width 128 height 44
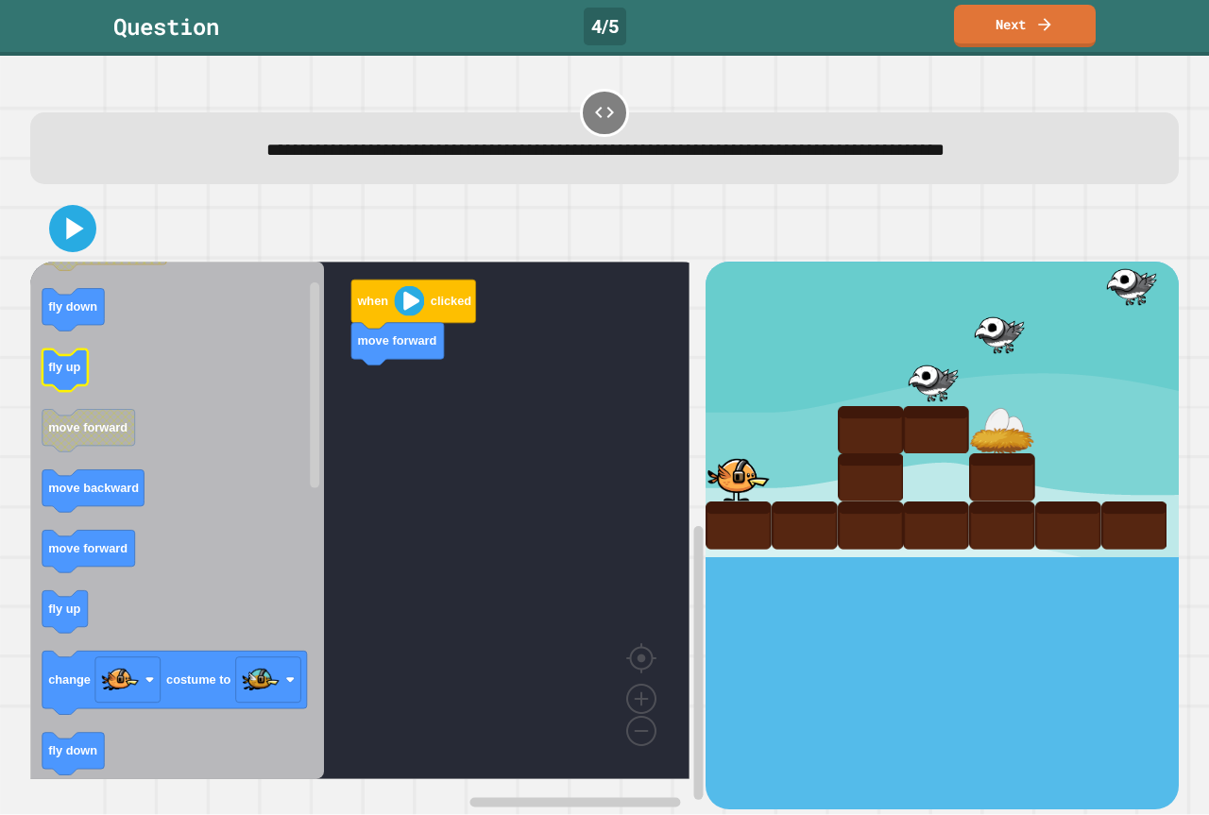
click at [190, 399] on icon "Blockly Workspace" at bounding box center [177, 521] width 294 height 518
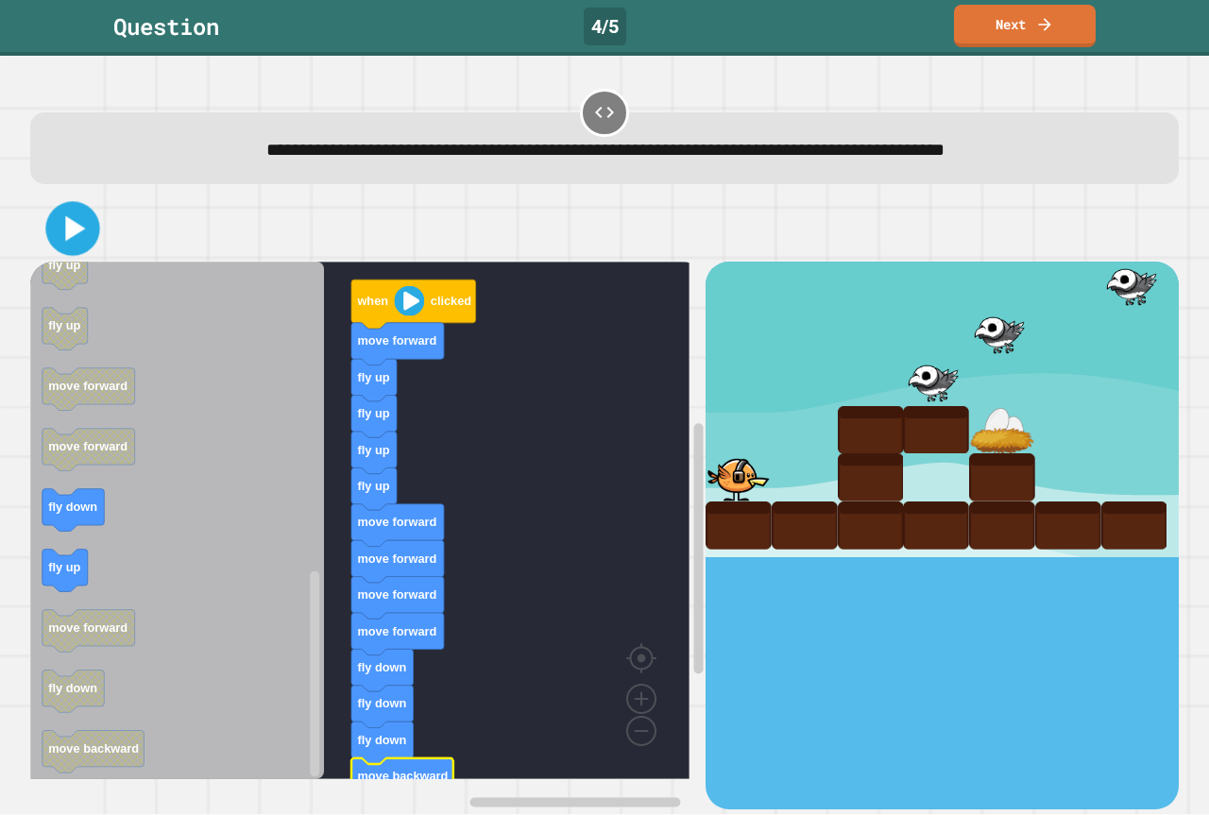
click at [71, 238] on icon at bounding box center [75, 228] width 20 height 25
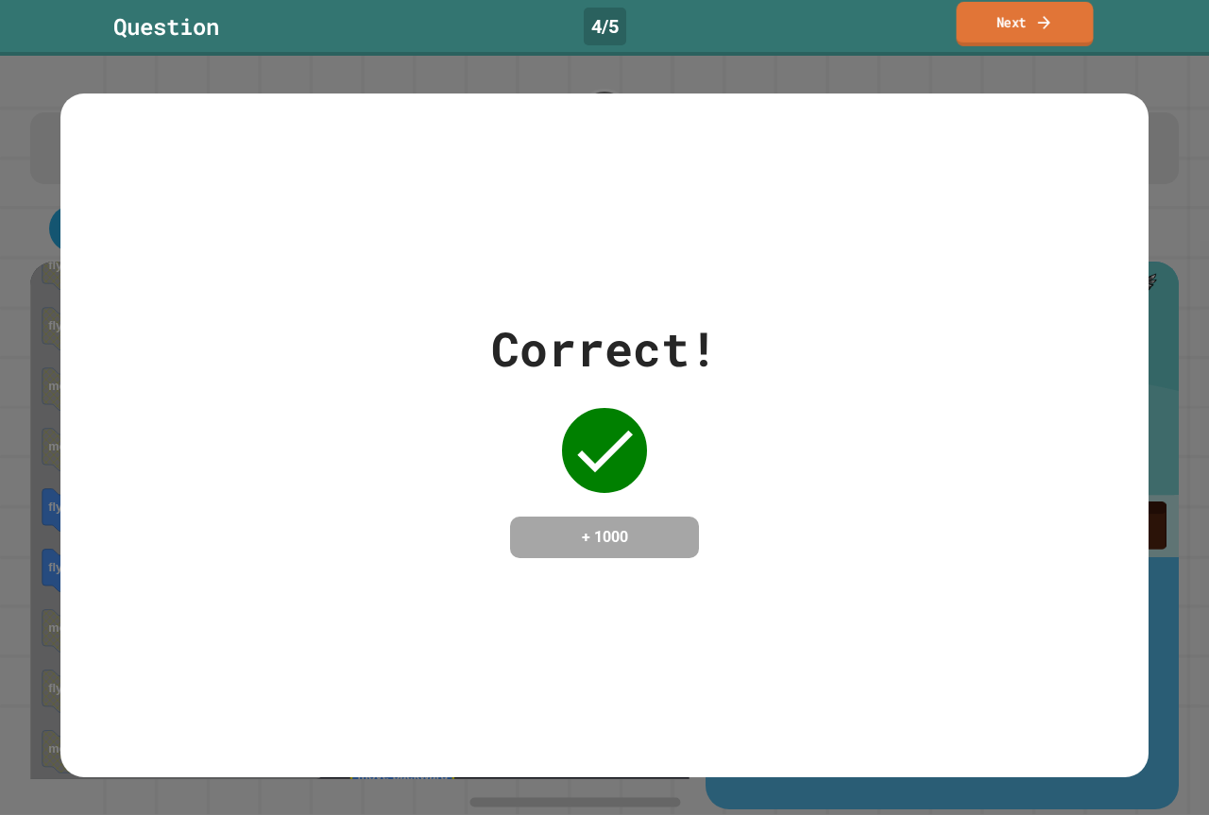
click at [995, 42] on link "Next" at bounding box center [1024, 24] width 137 height 44
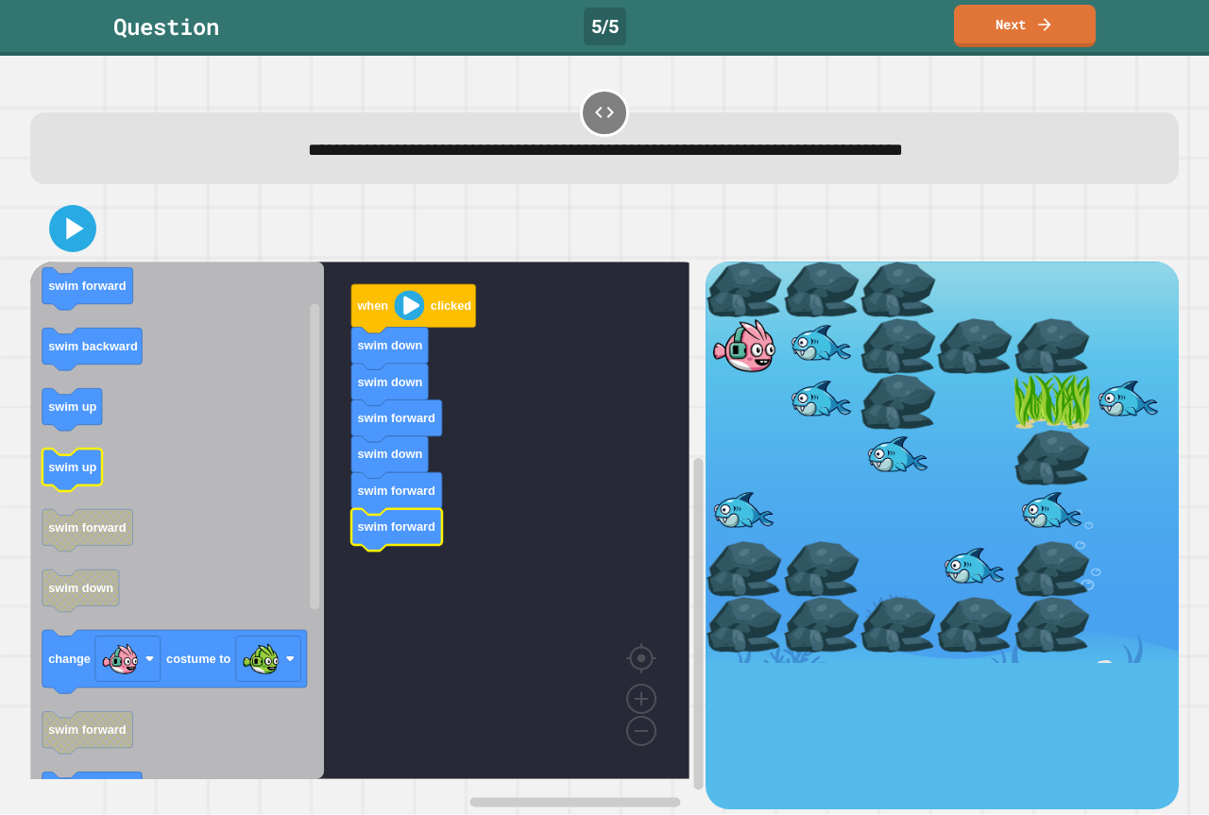
click at [69, 455] on icon "when clicked swim forward swim backward swim up swim up swim forward swim down …" at bounding box center [177, 521] width 294 height 518
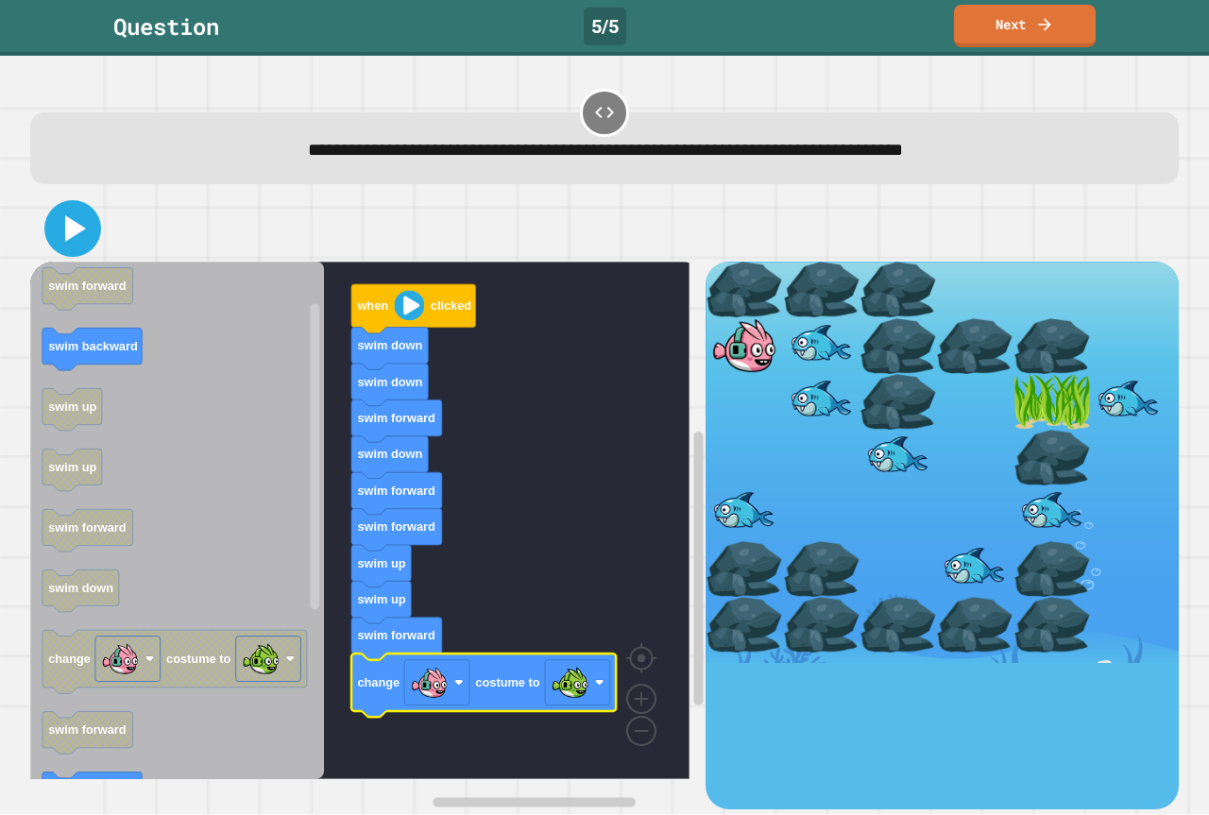
click at [62, 218] on icon at bounding box center [72, 228] width 45 height 45
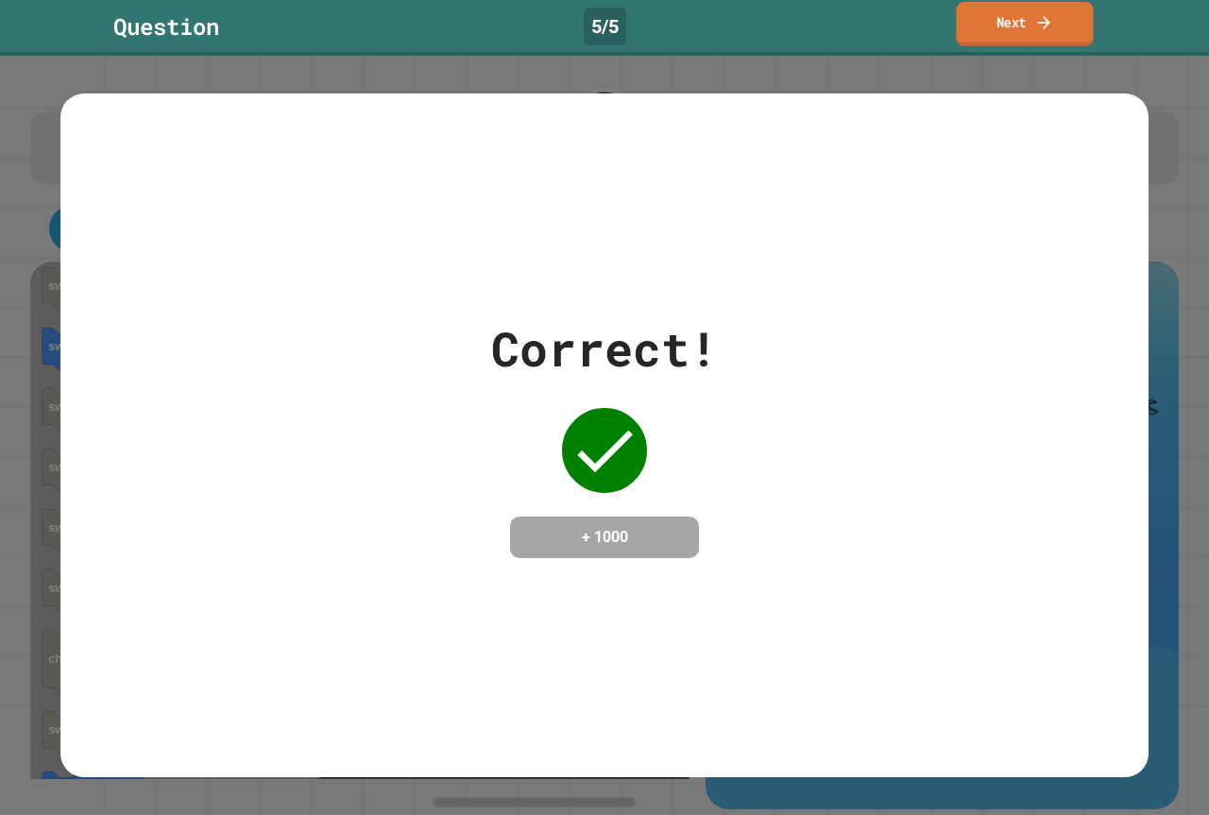
click at [994, 20] on link "Next" at bounding box center [1024, 24] width 137 height 44
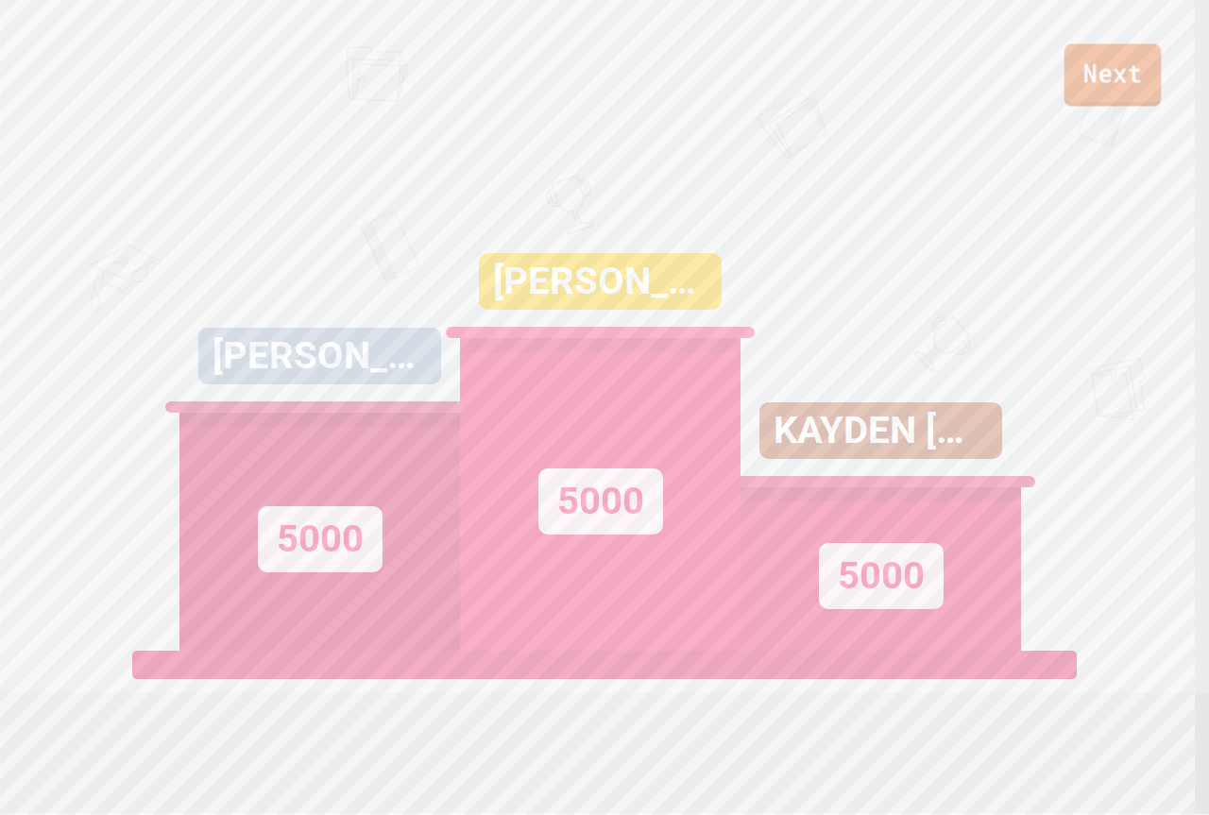
click at [1100, 94] on link "Next" at bounding box center [1112, 74] width 97 height 62
